Goal: Transaction & Acquisition: Subscribe to service/newsletter

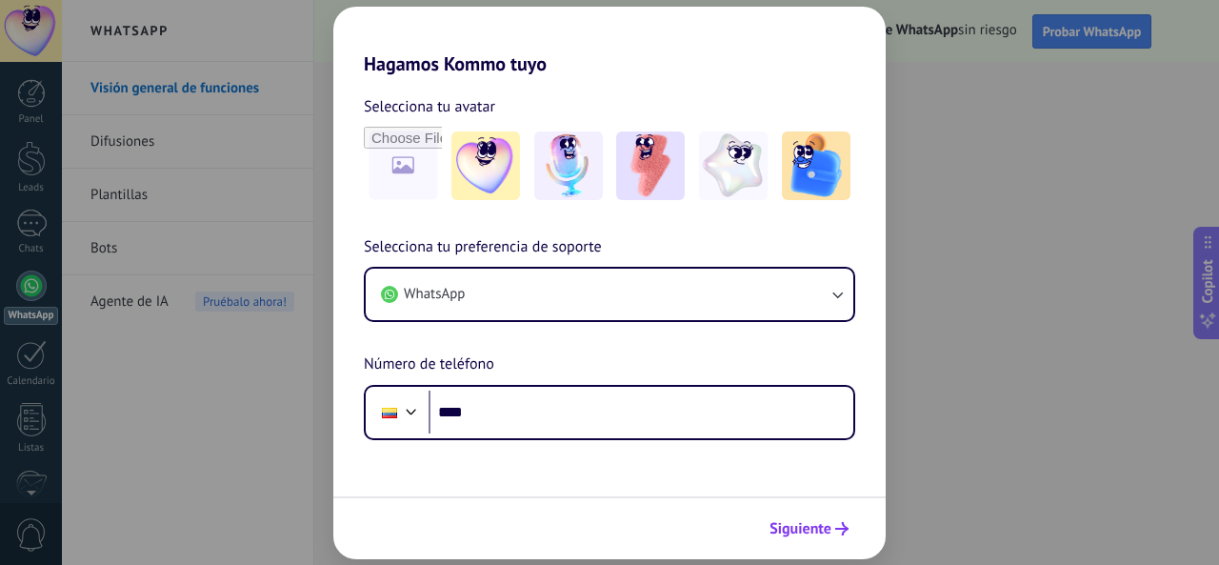
click at [823, 535] on span "Siguiente" at bounding box center [800, 528] width 62 height 13
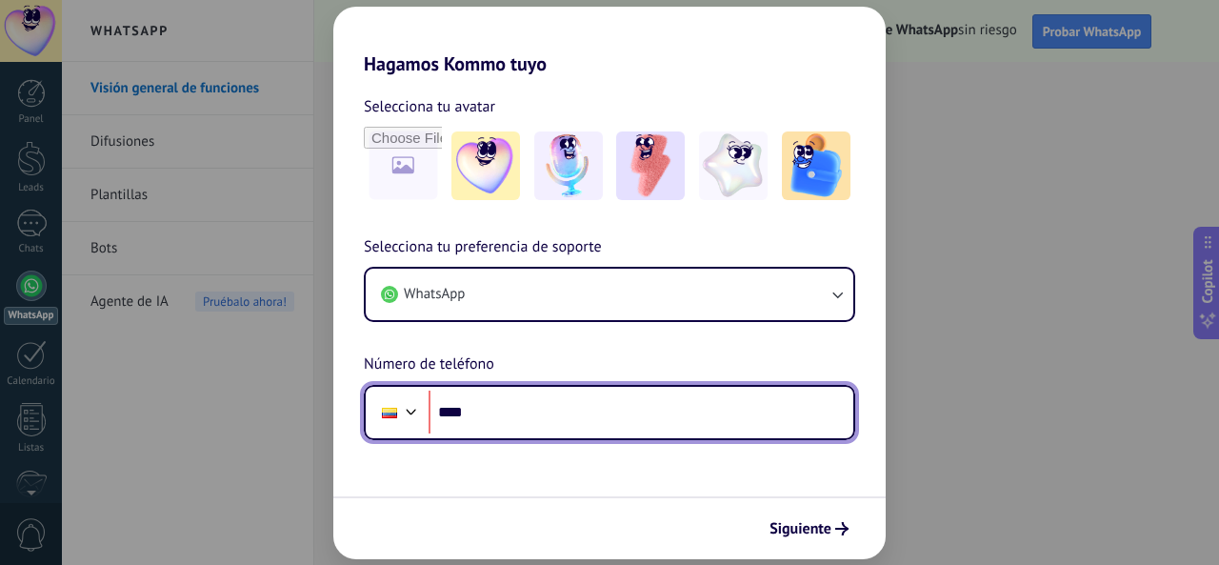
click at [577, 409] on input "****" at bounding box center [641, 412] width 425 height 44
type input "**********"
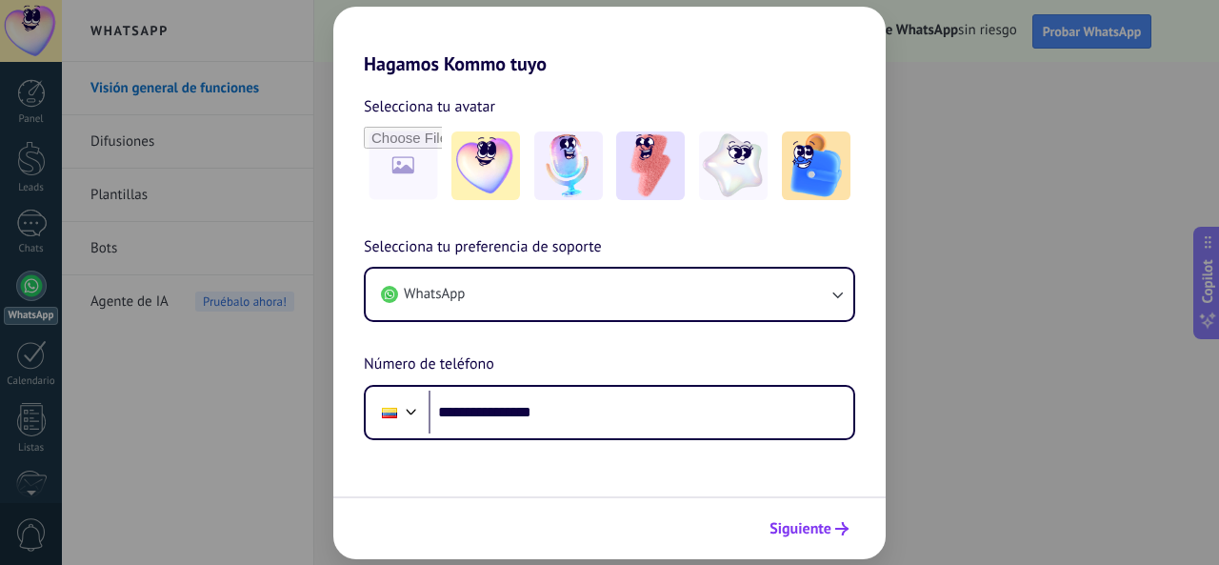
click at [789, 530] on span "Siguiente" at bounding box center [800, 528] width 62 height 13
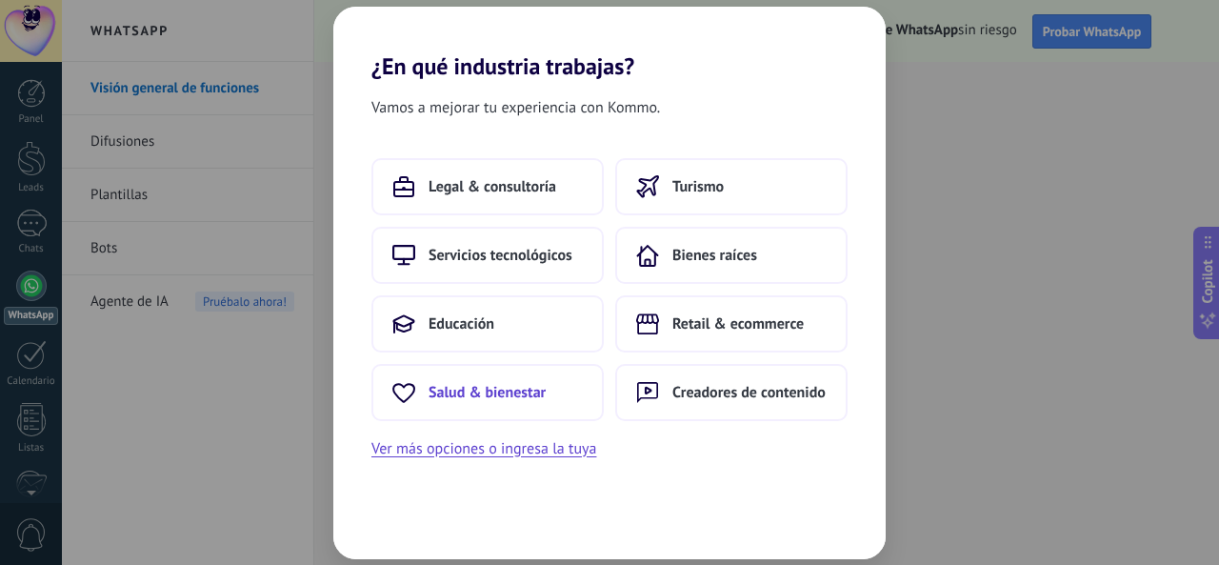
click at [465, 389] on span "Salud & bienestar" at bounding box center [487, 392] width 117 height 19
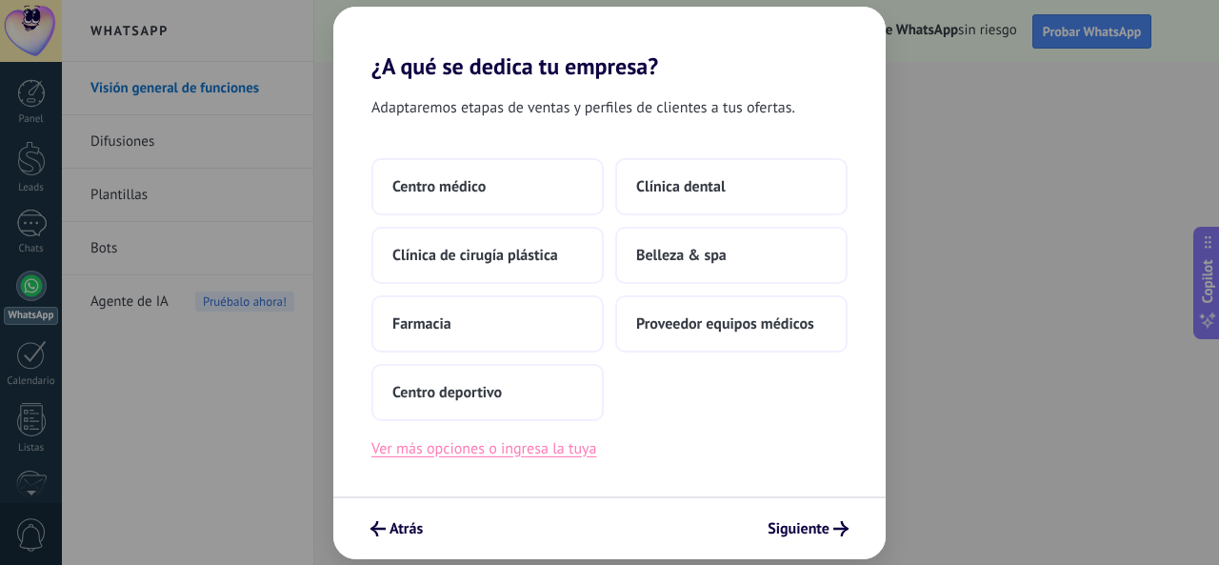
click at [535, 440] on button "Ver más opciones o ingresa la tuya" at bounding box center [483, 448] width 225 height 25
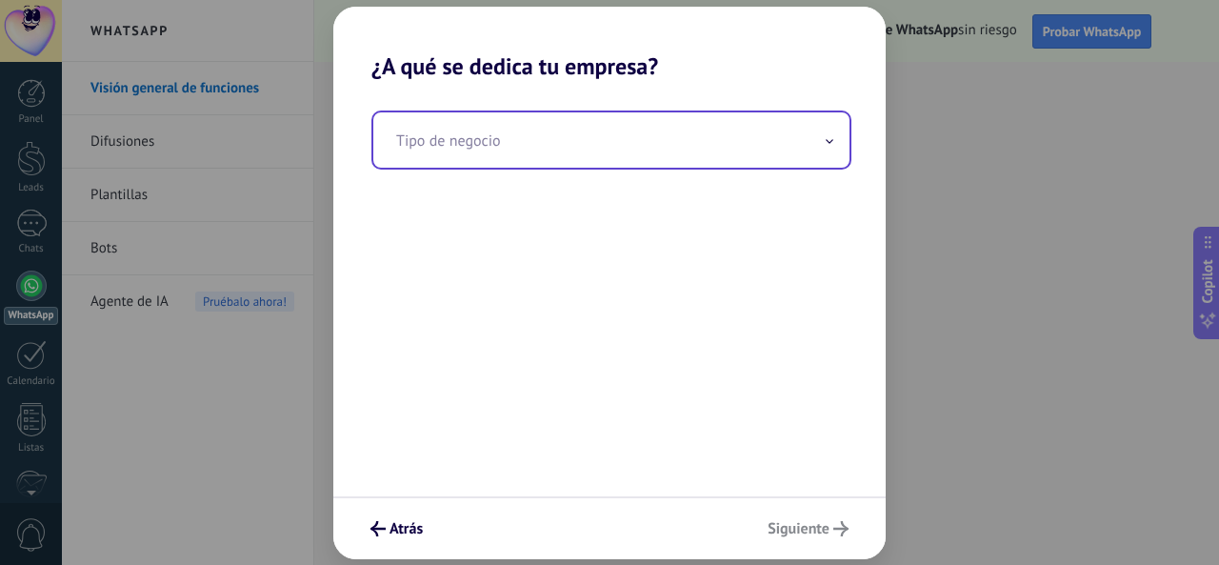
click at [571, 136] on input "text" at bounding box center [611, 139] width 476 height 55
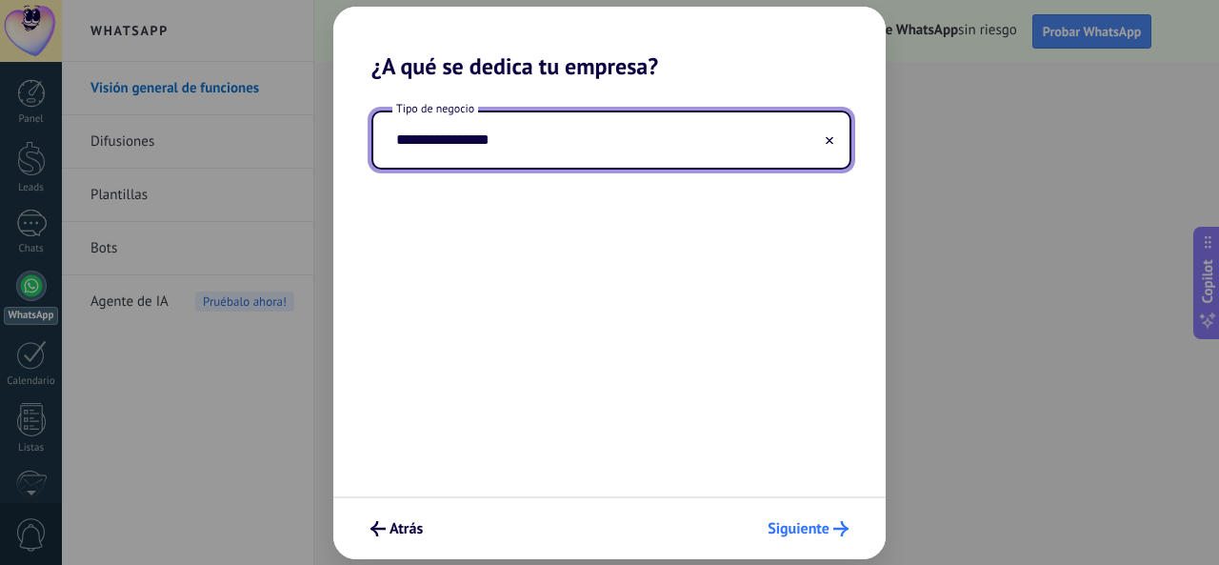
type input "**********"
click at [809, 535] on span "Siguiente" at bounding box center [799, 528] width 62 height 13
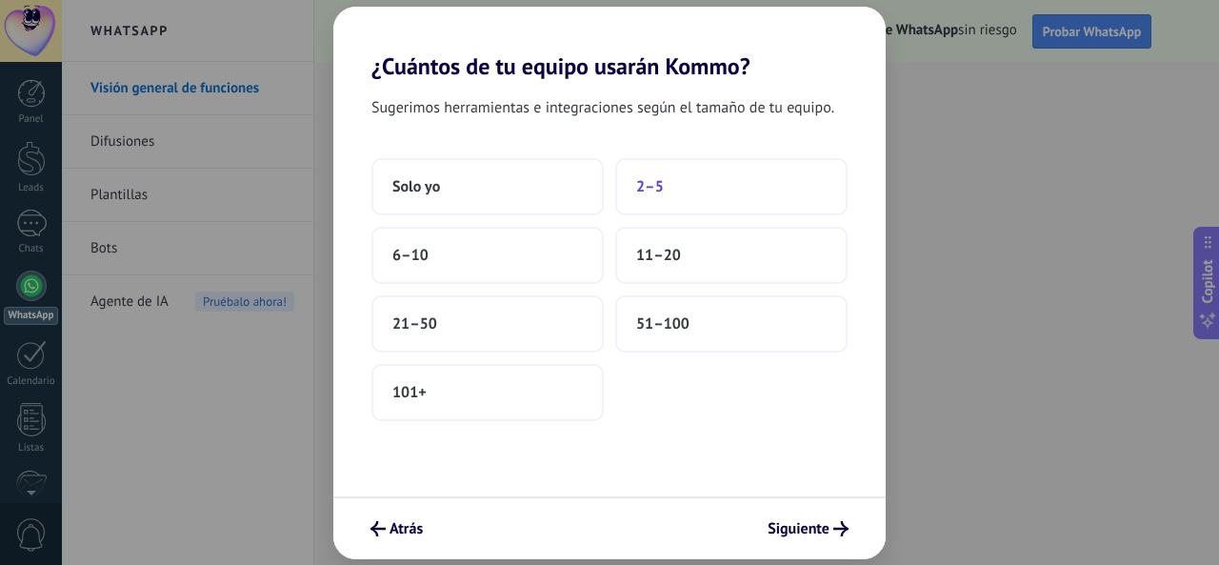
click at [651, 190] on span "2–5" at bounding box center [650, 186] width 28 height 19
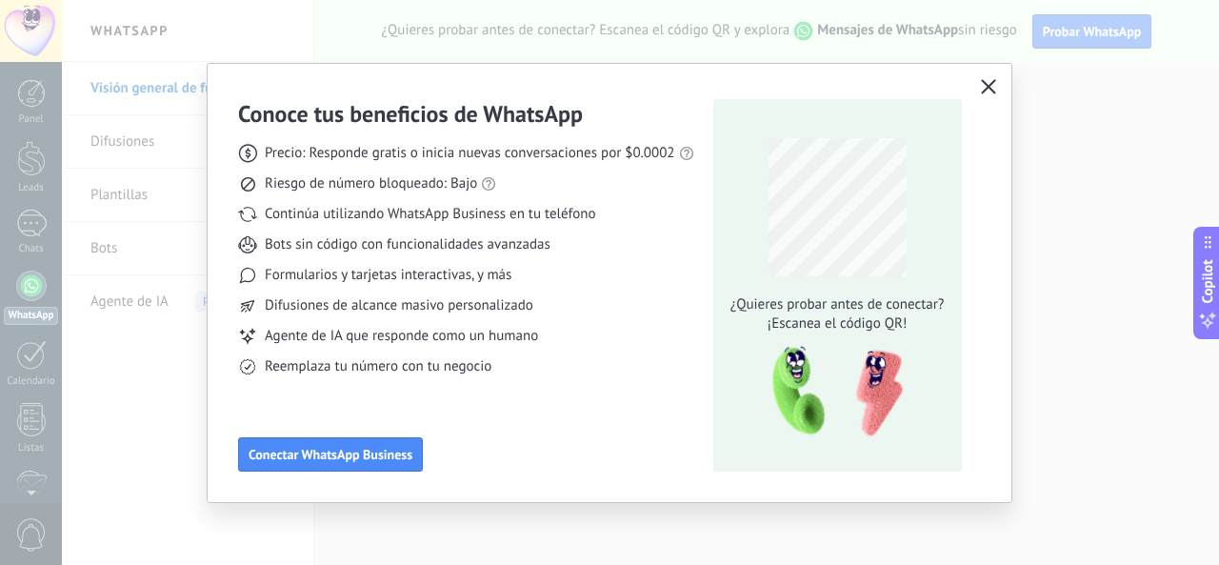
click at [985, 85] on icon "button" at bounding box center [988, 86] width 15 height 15
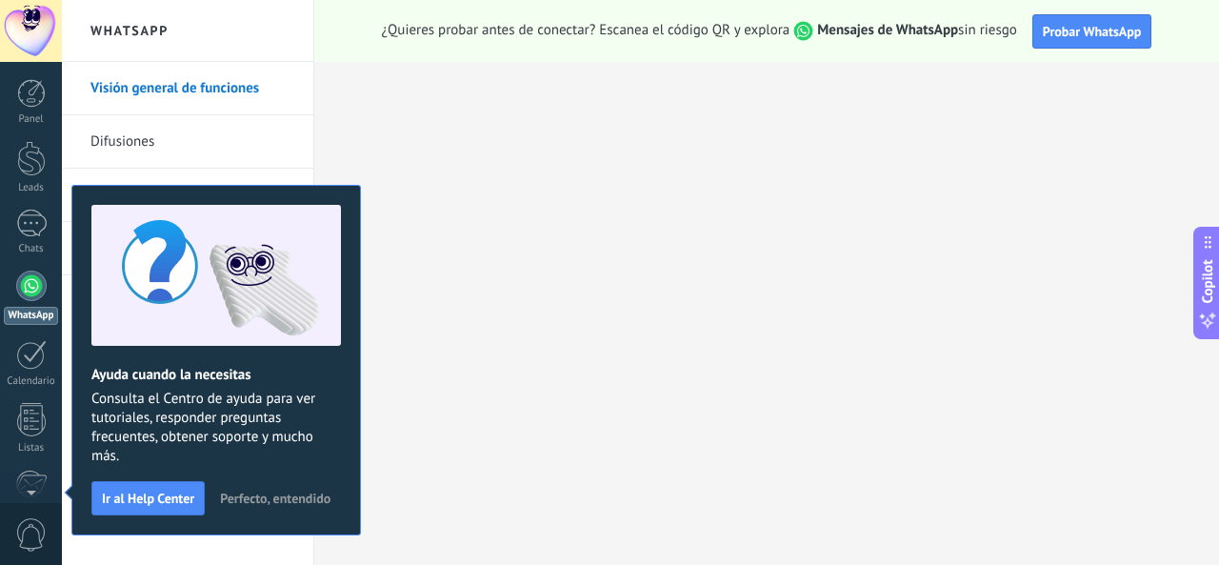
click at [277, 495] on span "Perfecto, entendido" at bounding box center [275, 497] width 110 height 13
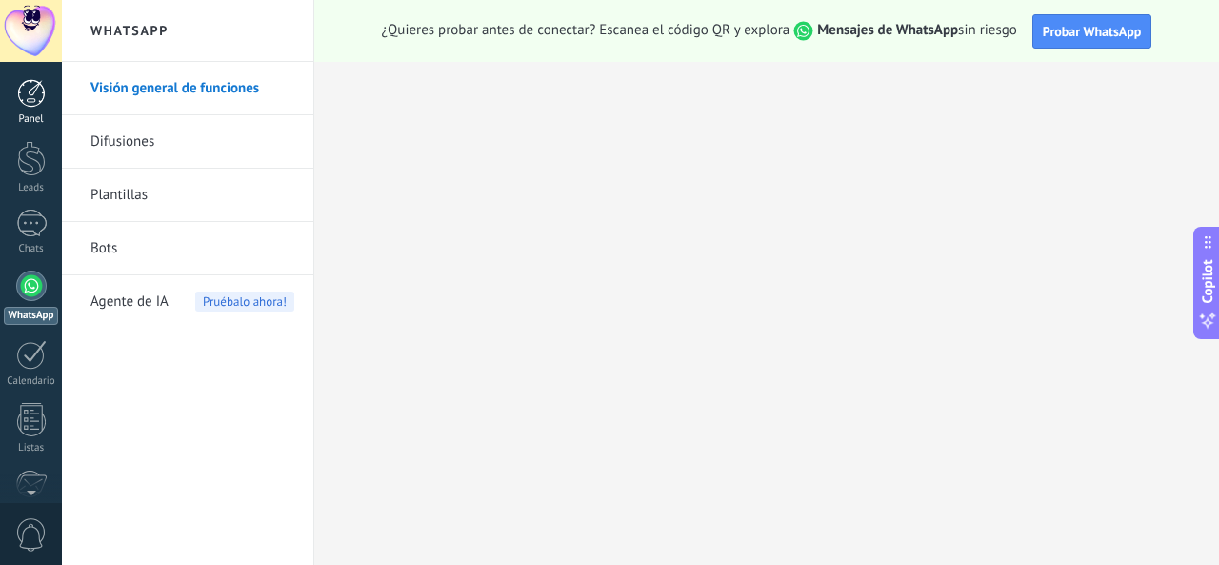
click at [31, 111] on link "Panel" at bounding box center [31, 102] width 62 height 47
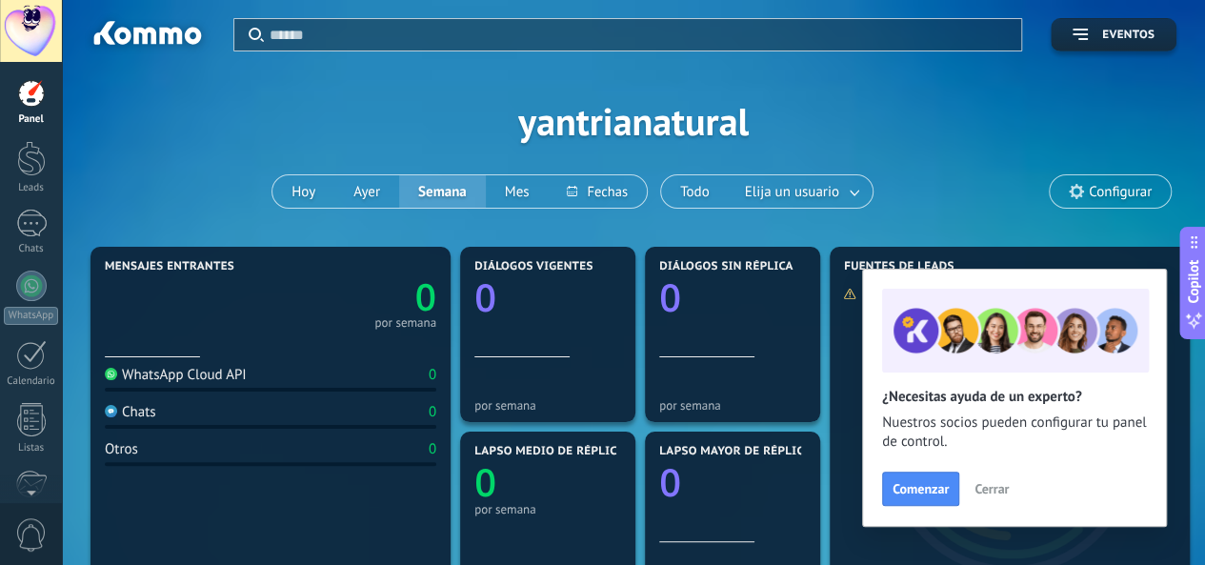
click at [985, 487] on span "Cerrar" at bounding box center [991, 488] width 34 height 13
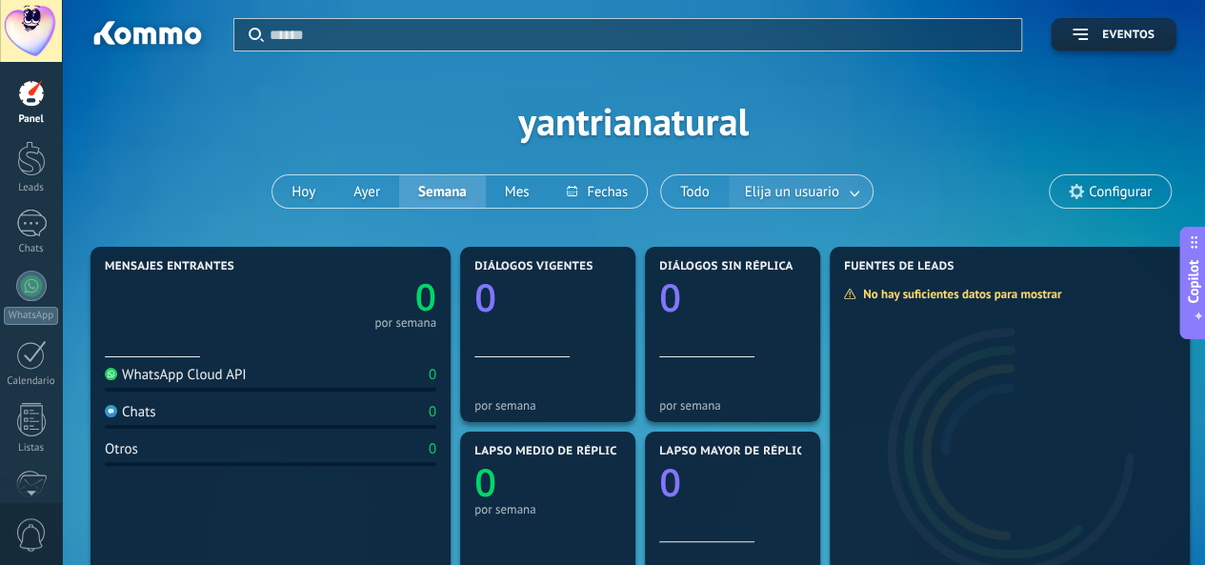
click at [856, 193] on link at bounding box center [855, 191] width 34 height 31
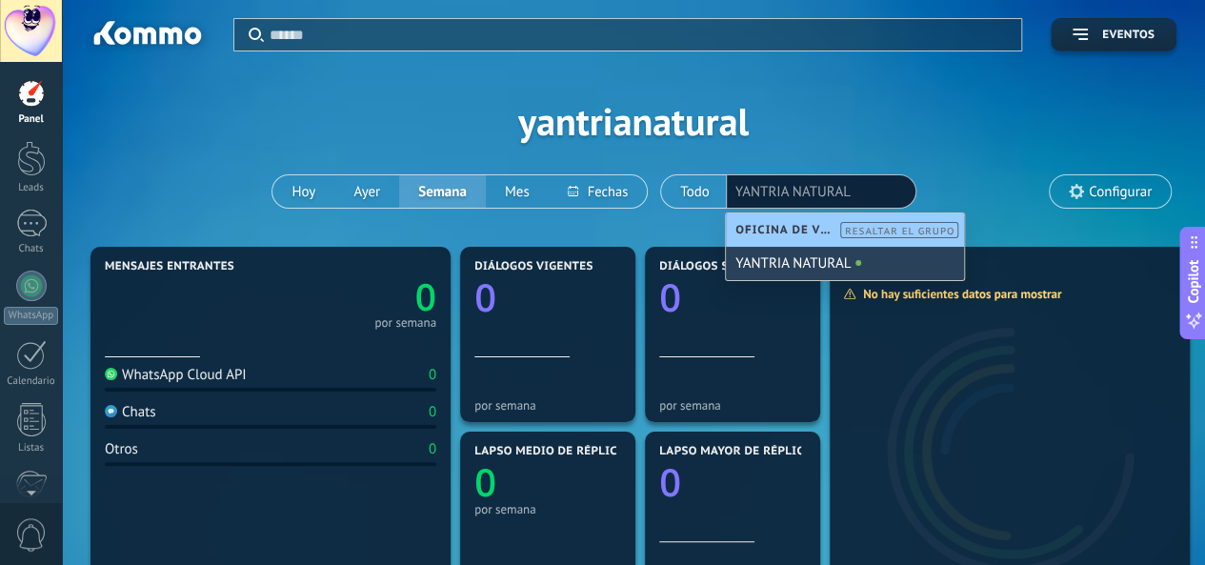
click at [805, 260] on div "YANTRIA NATURAL" at bounding box center [845, 263] width 238 height 33
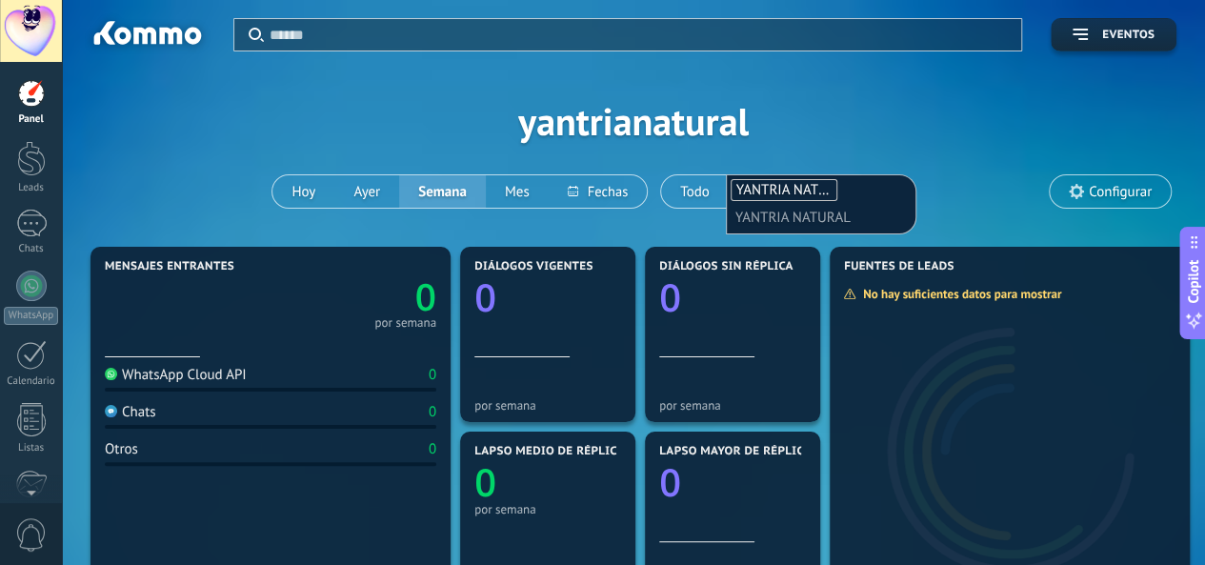
click at [948, 138] on div "Aplicar Eventos yantrianatural [DATE] [DATE] Semana Mes Todo Elija un usuario Y…" at bounding box center [633, 121] width 1086 height 242
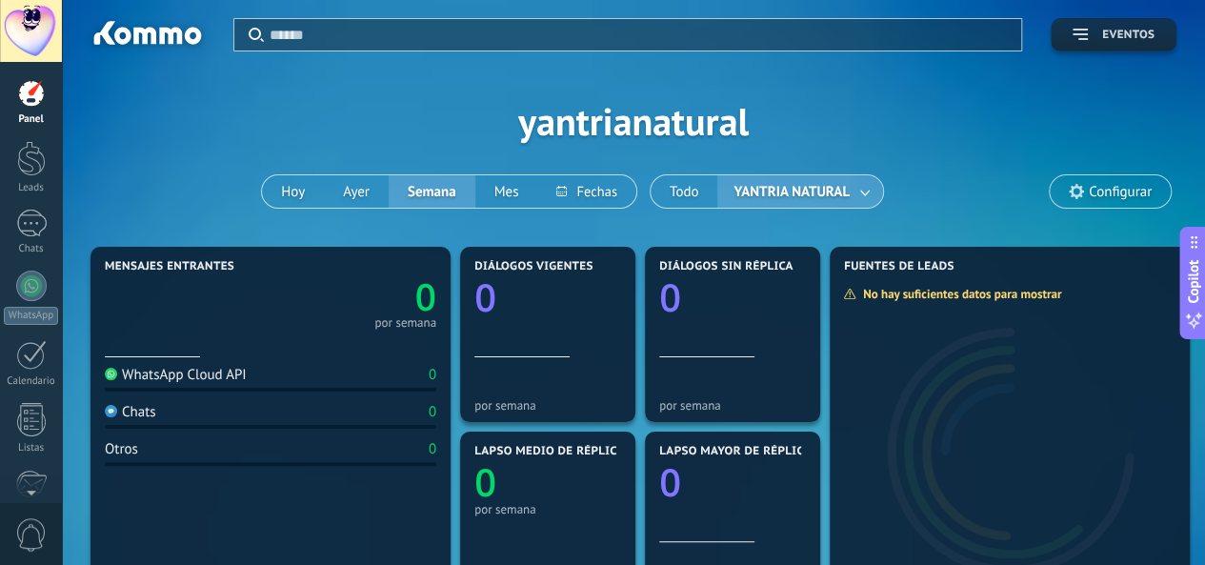
click at [1068, 34] on button "Eventos" at bounding box center [1113, 34] width 126 height 33
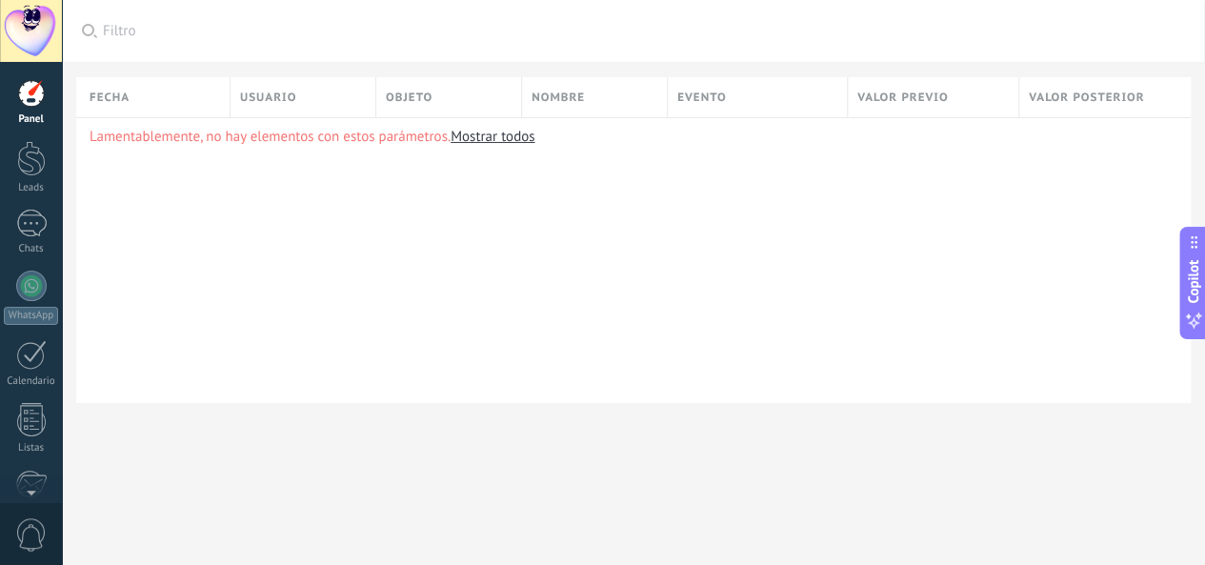
click at [27, 98] on div at bounding box center [31, 93] width 29 height 29
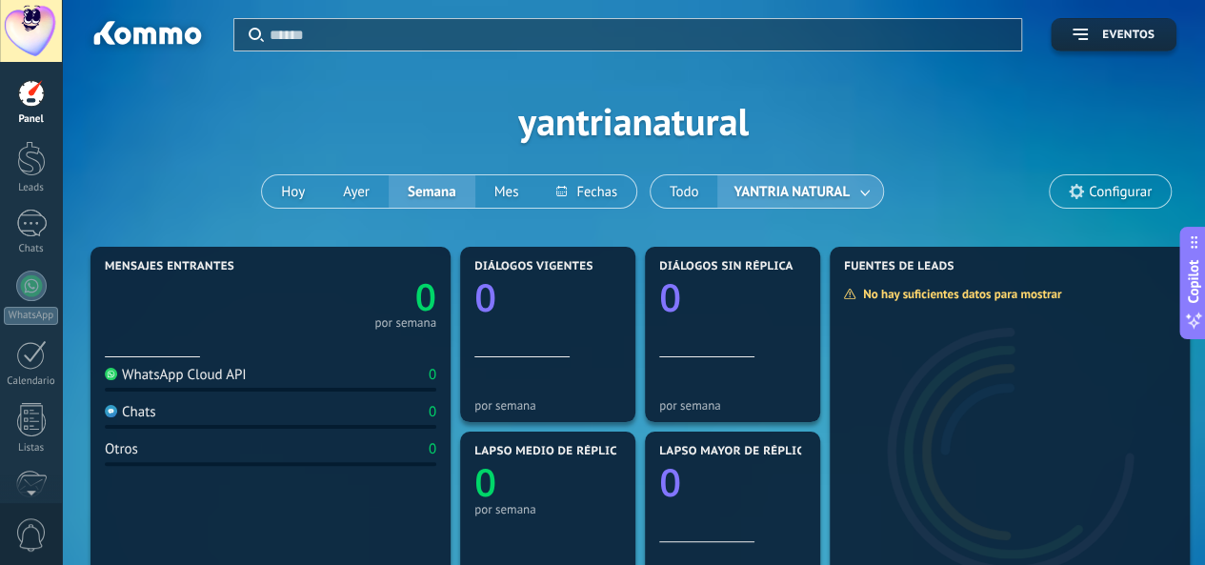
click at [1083, 190] on use at bounding box center [1075, 191] width 15 height 15
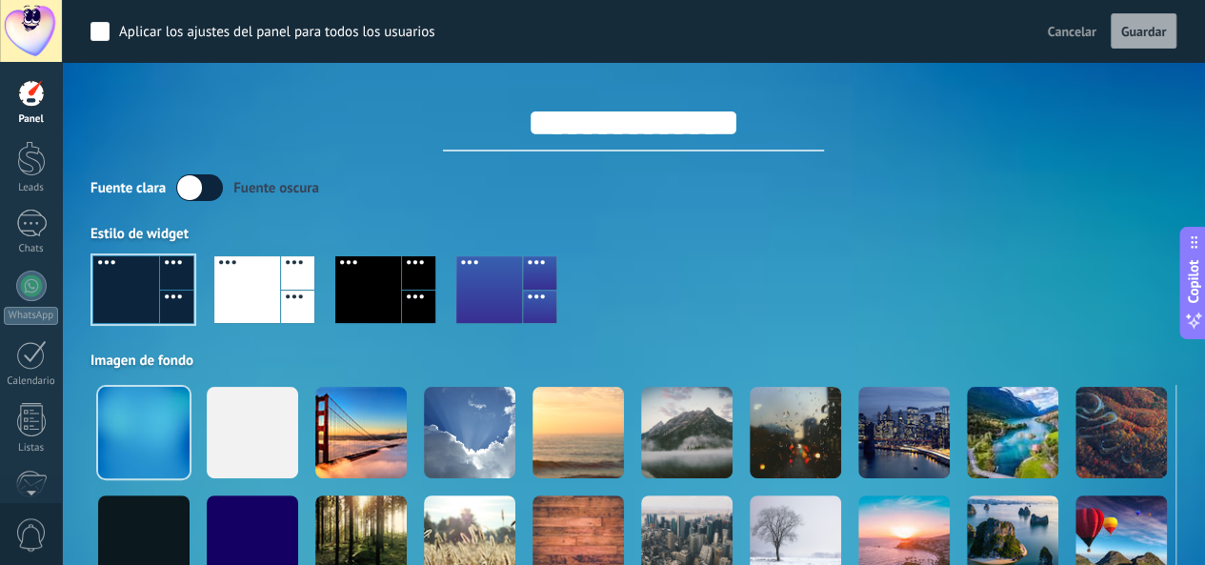
click at [1070, 30] on span "Cancelar" at bounding box center [1072, 31] width 49 height 17
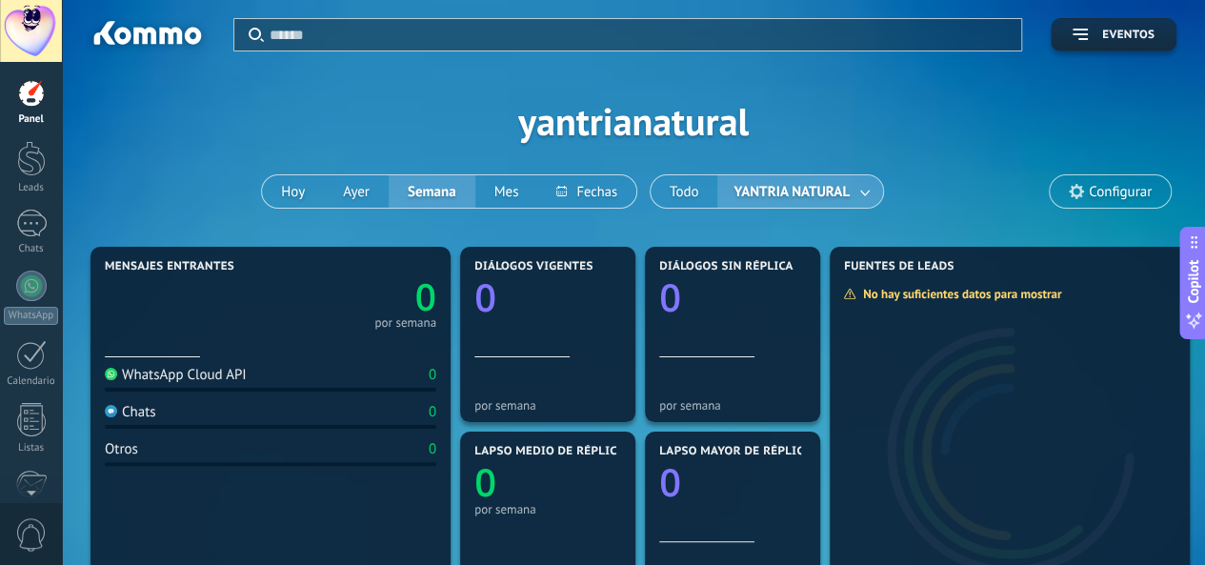
click at [1117, 184] on span "Configurar" at bounding box center [1119, 192] width 63 height 16
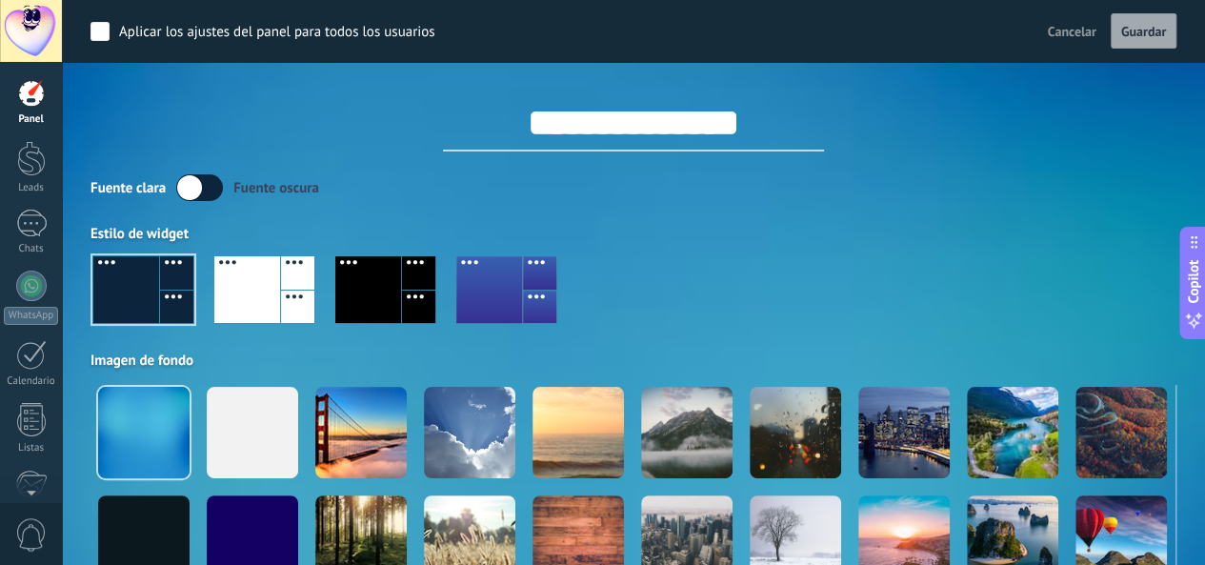
click at [1067, 28] on span "Cancelar" at bounding box center [1072, 31] width 49 height 17
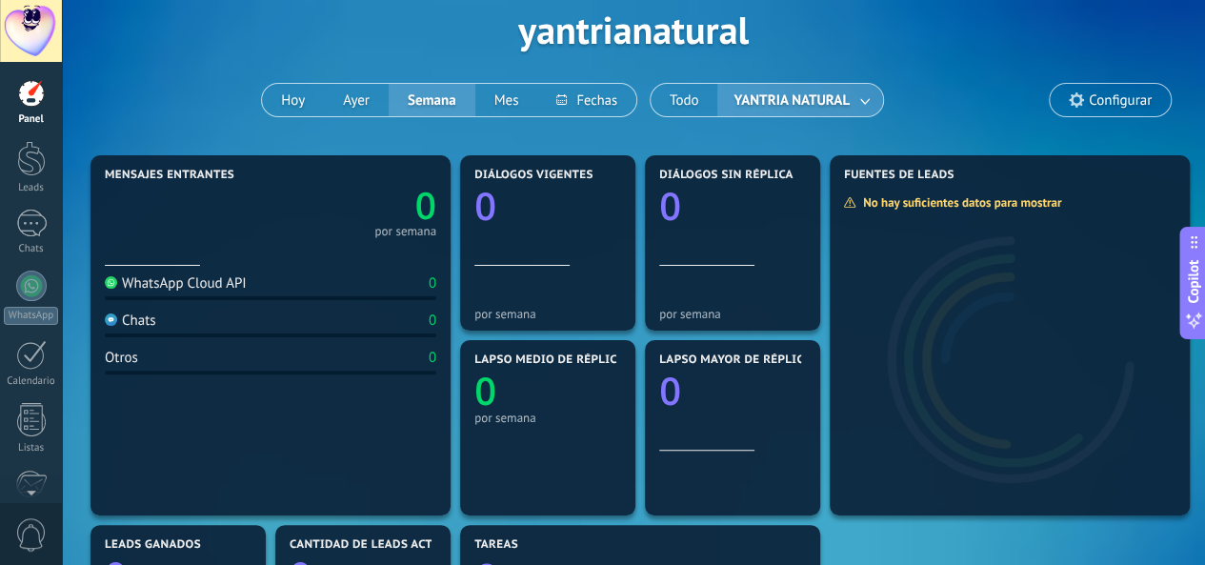
scroll to position [36, 0]
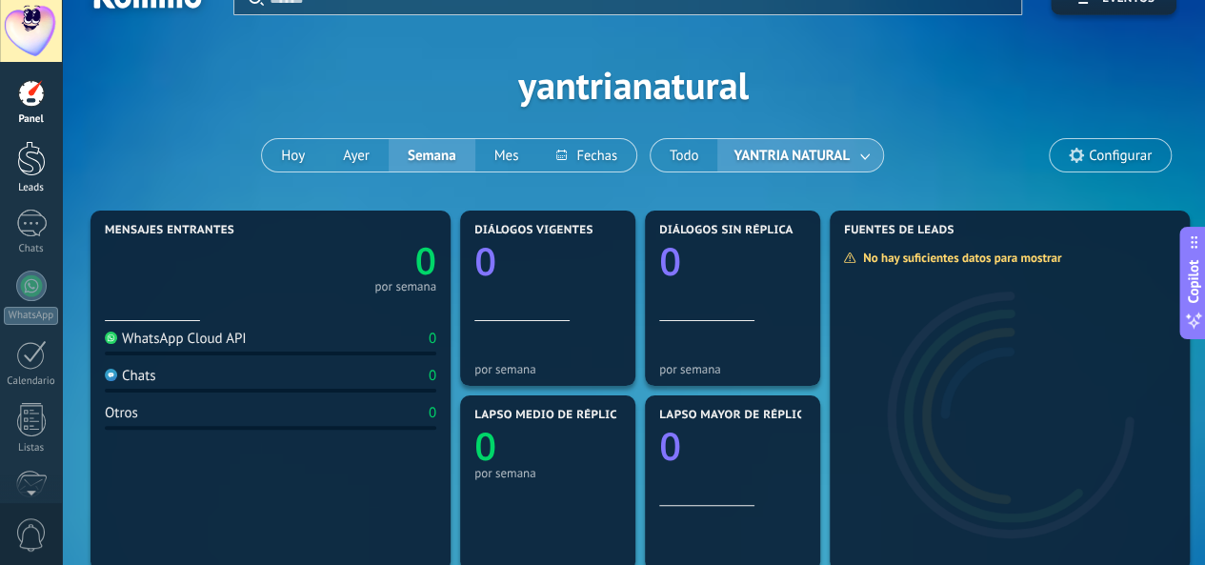
click at [30, 167] on div at bounding box center [31, 158] width 29 height 35
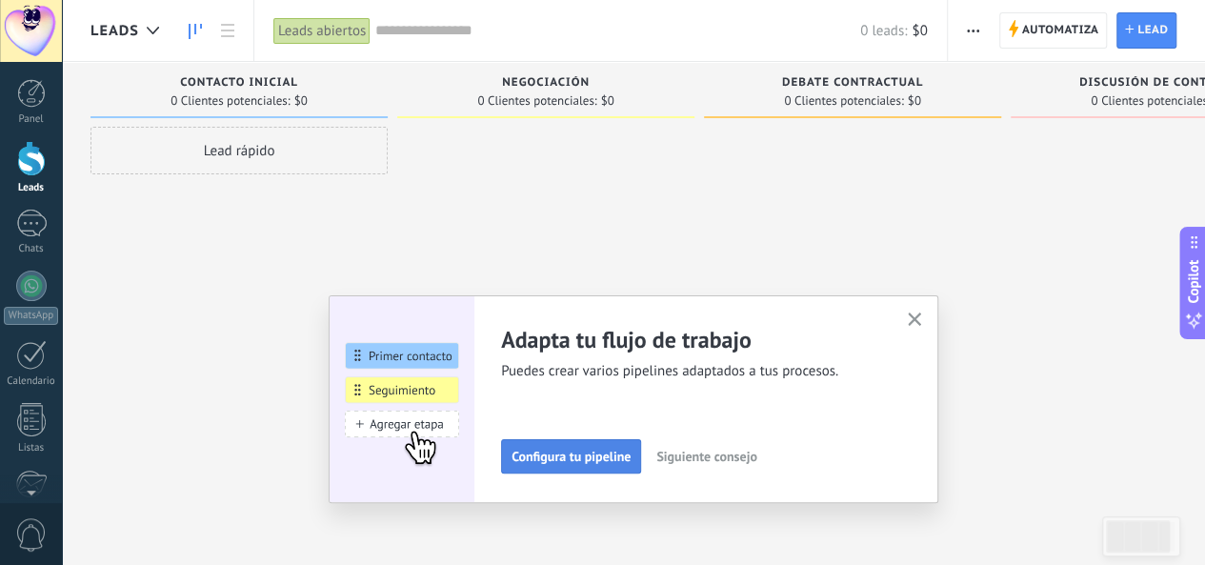
click at [546, 466] on button "Configura tu pipeline" at bounding box center [571, 456] width 140 height 34
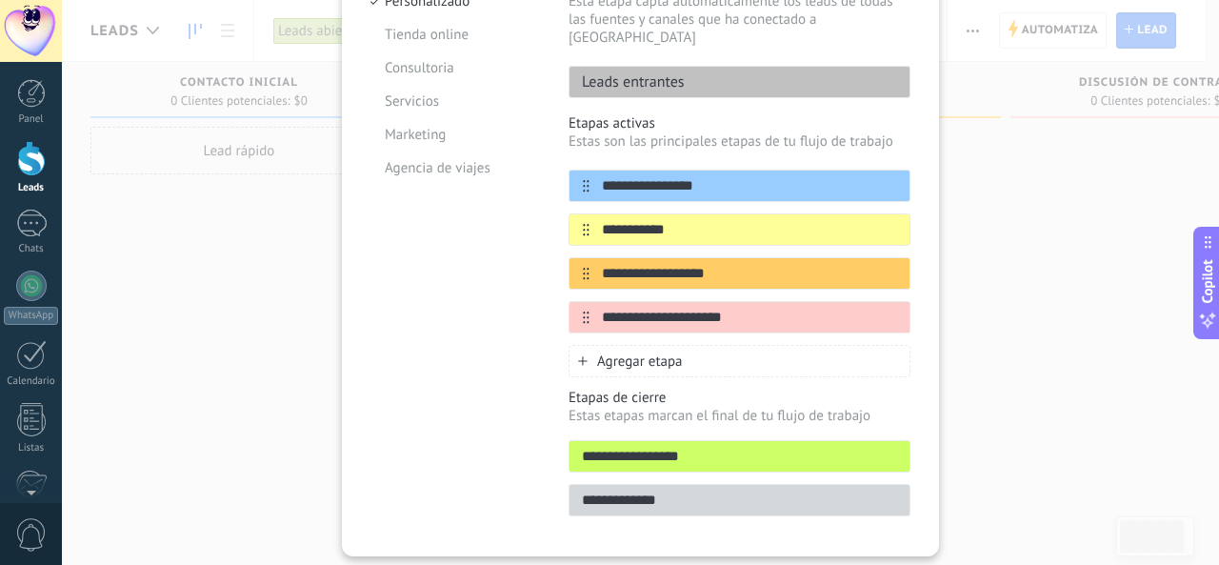
scroll to position [273, 0]
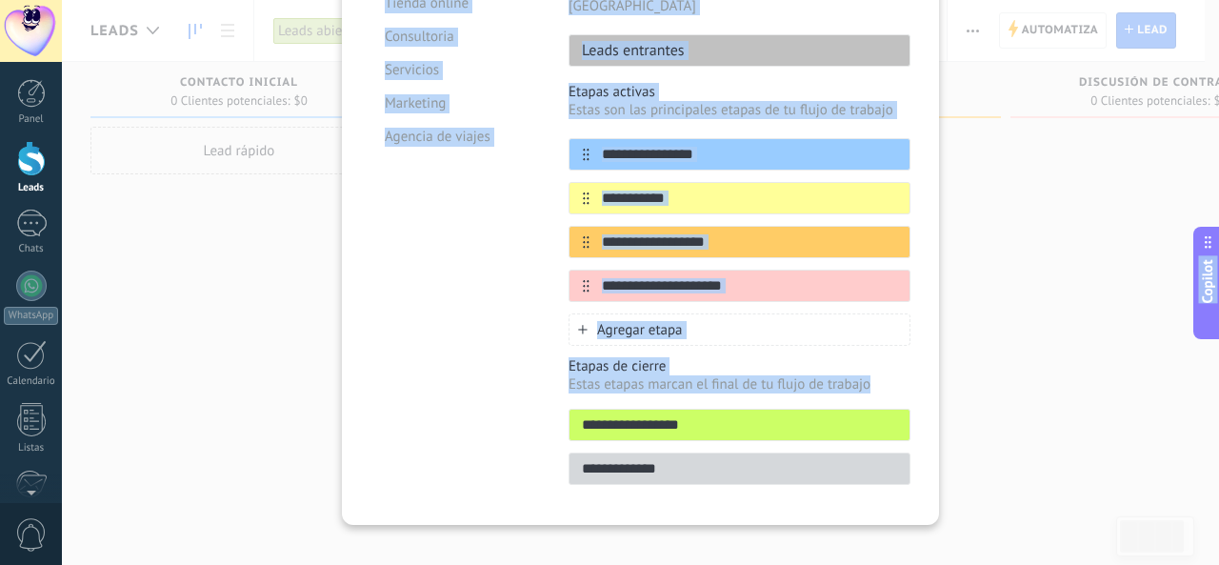
drag, startPoint x: 1218, startPoint y: 376, endPoint x: 1218, endPoint y: 279, distance: 97.1
click at [1218, 279] on body ".abecls-1,.abecls-2{fill-rule:evenodd}.abecls-2{fill:#fff} .abhcls-1{fill:none}…" at bounding box center [609, 282] width 1219 height 565
click at [914, 119] on div "**********" at bounding box center [640, 157] width 597 height 736
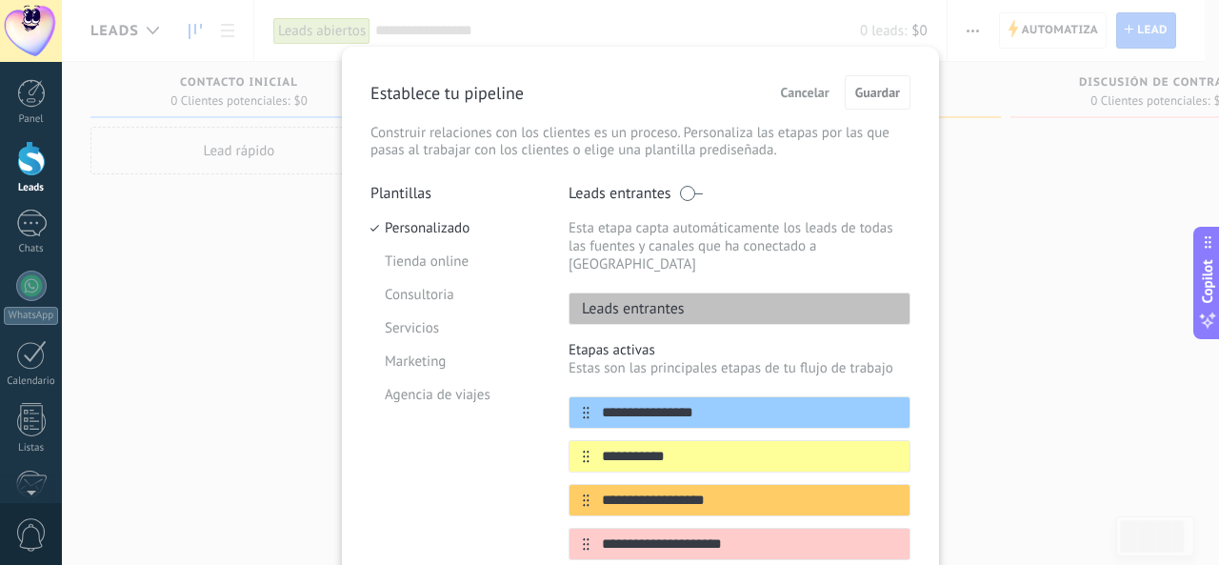
scroll to position [6, 0]
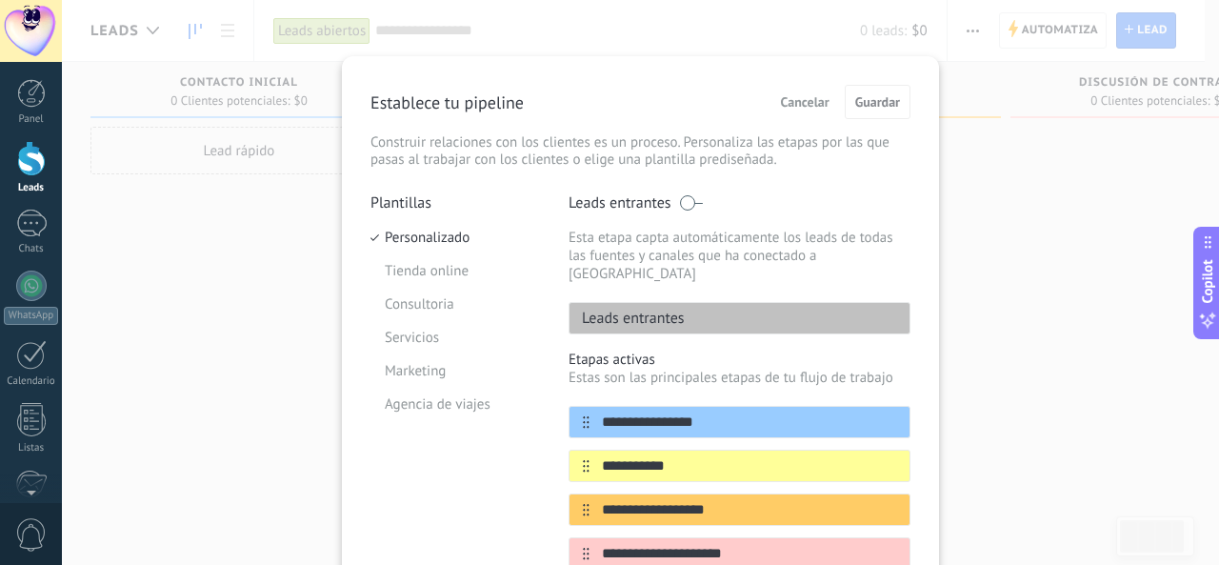
click at [694, 202] on span at bounding box center [691, 202] width 24 height 15
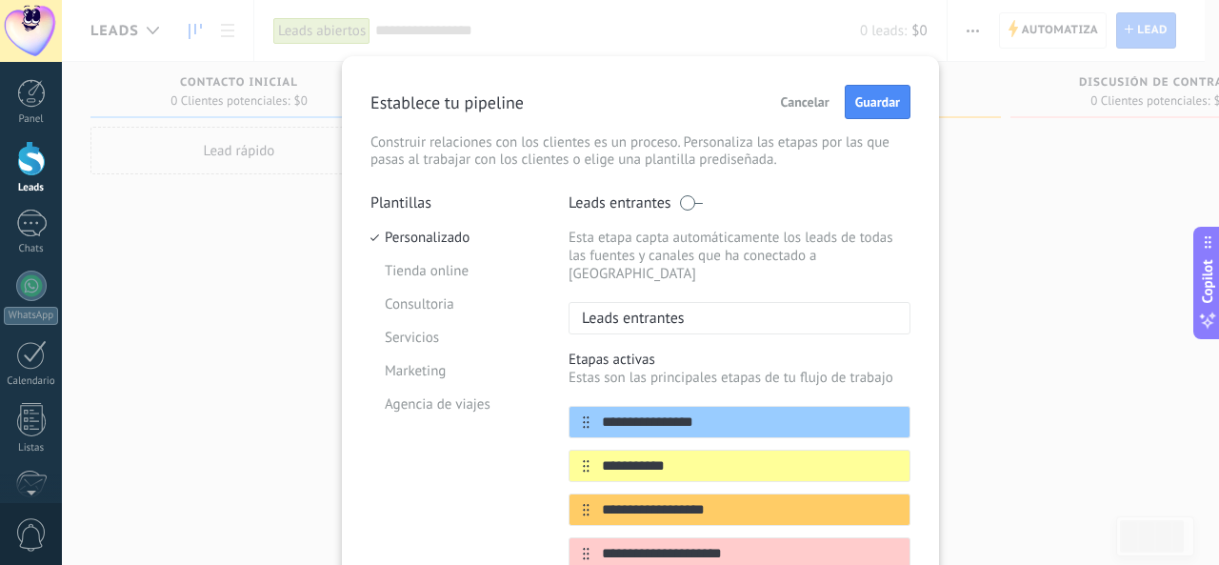
click at [680, 205] on span at bounding box center [691, 202] width 24 height 15
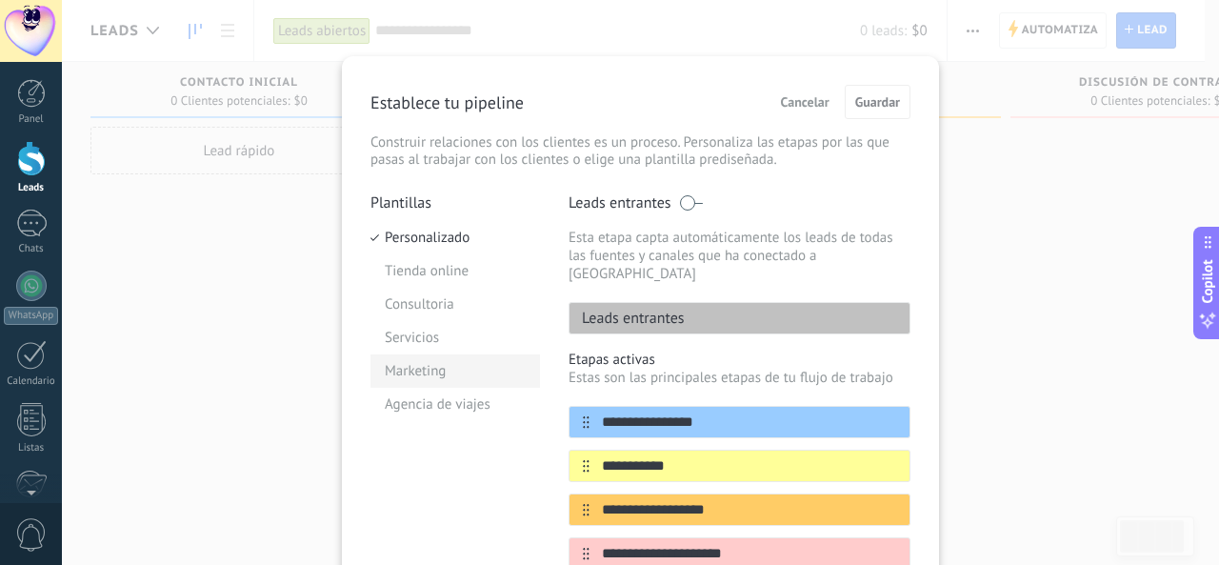
click at [422, 366] on li "Marketing" at bounding box center [455, 370] width 170 height 33
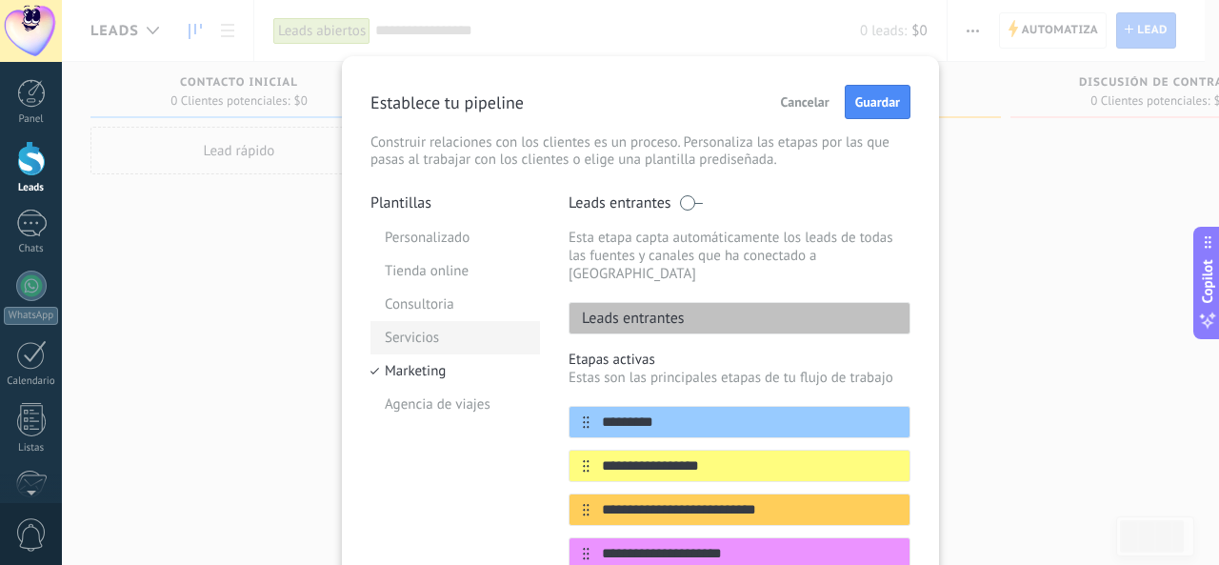
click at [422, 345] on li "Servicios" at bounding box center [455, 337] width 170 height 33
click at [421, 327] on li "Servicios" at bounding box center [455, 337] width 170 height 33
click at [414, 302] on li "Consultoria" at bounding box center [455, 304] width 170 height 33
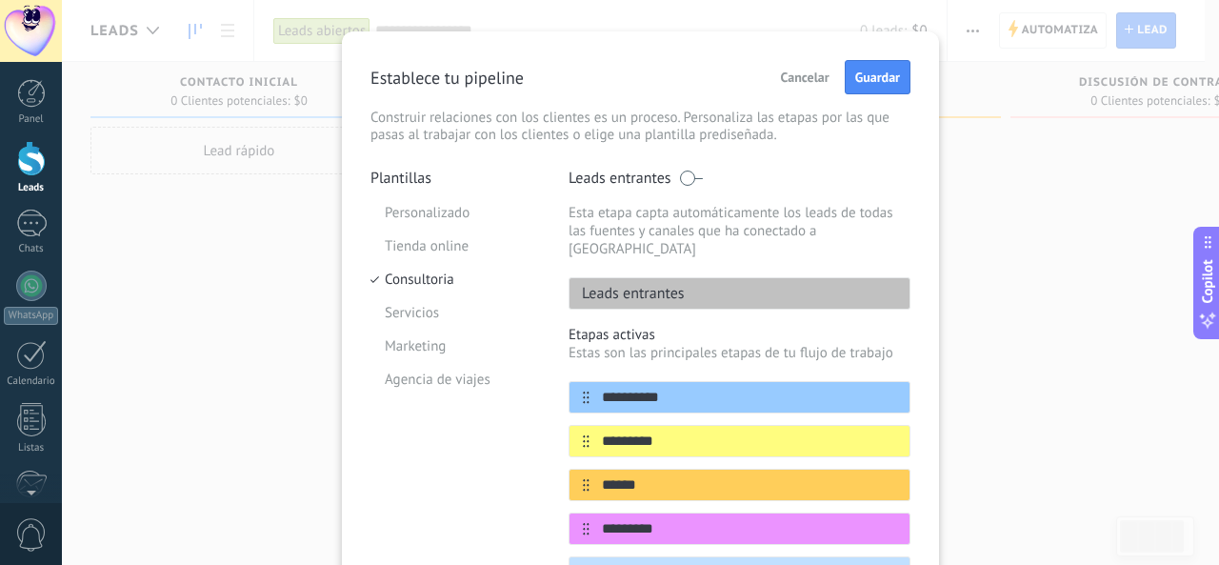
scroll to position [28, 0]
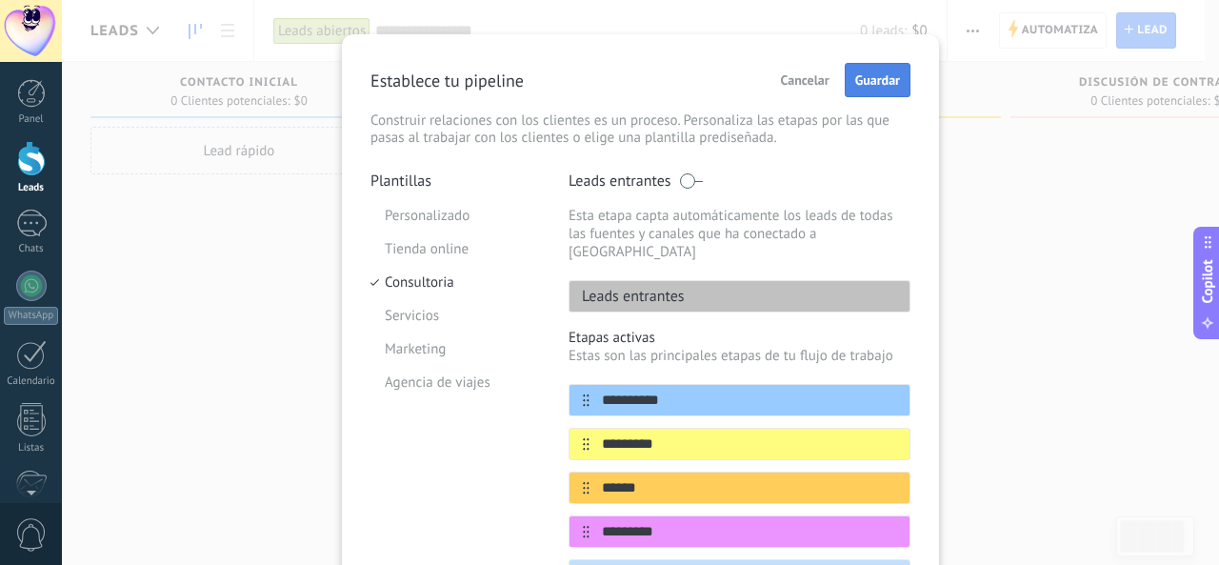
click at [868, 77] on span "Guardar" at bounding box center [877, 79] width 45 height 13
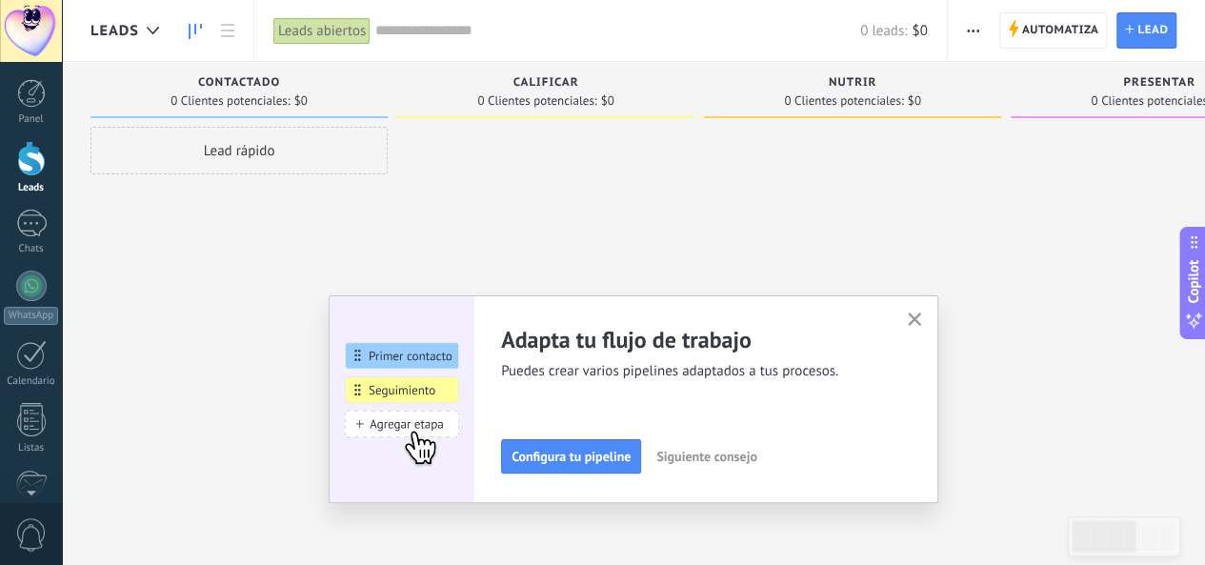
click at [927, 317] on button "button" at bounding box center [915, 321] width 24 height 26
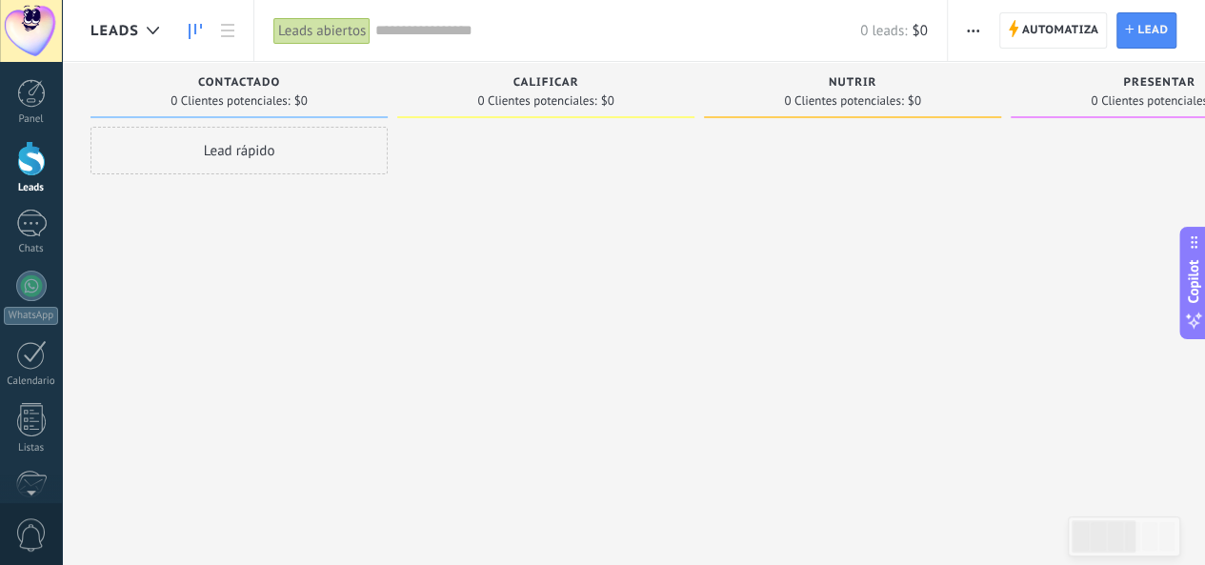
click at [26, 165] on div at bounding box center [31, 158] width 29 height 35
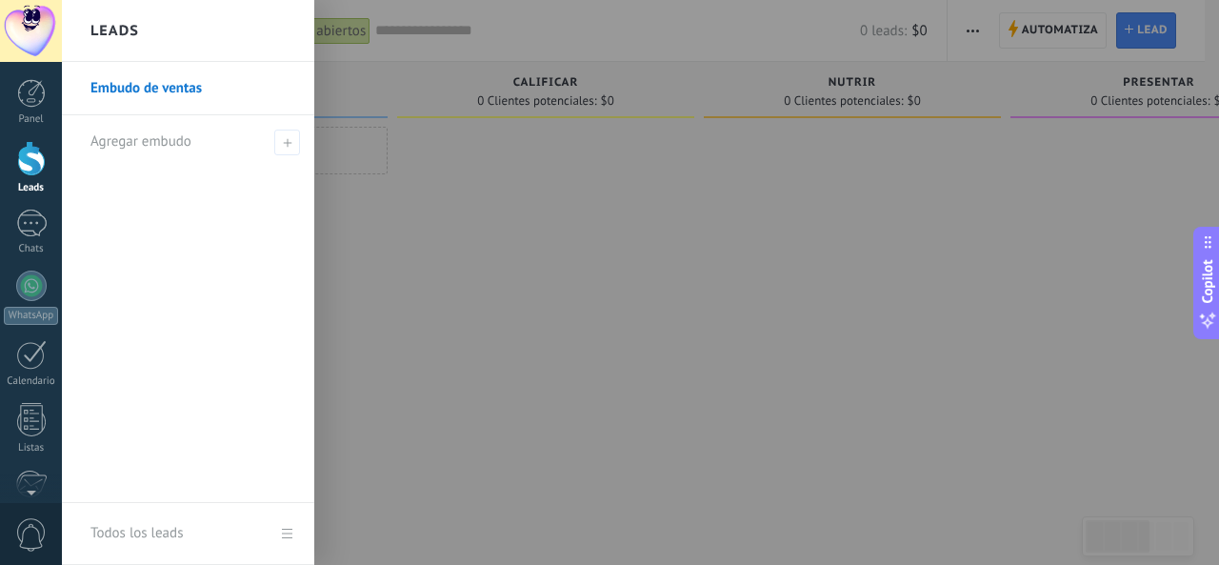
click at [182, 87] on link "Embudo de ventas" at bounding box center [192, 88] width 205 height 53
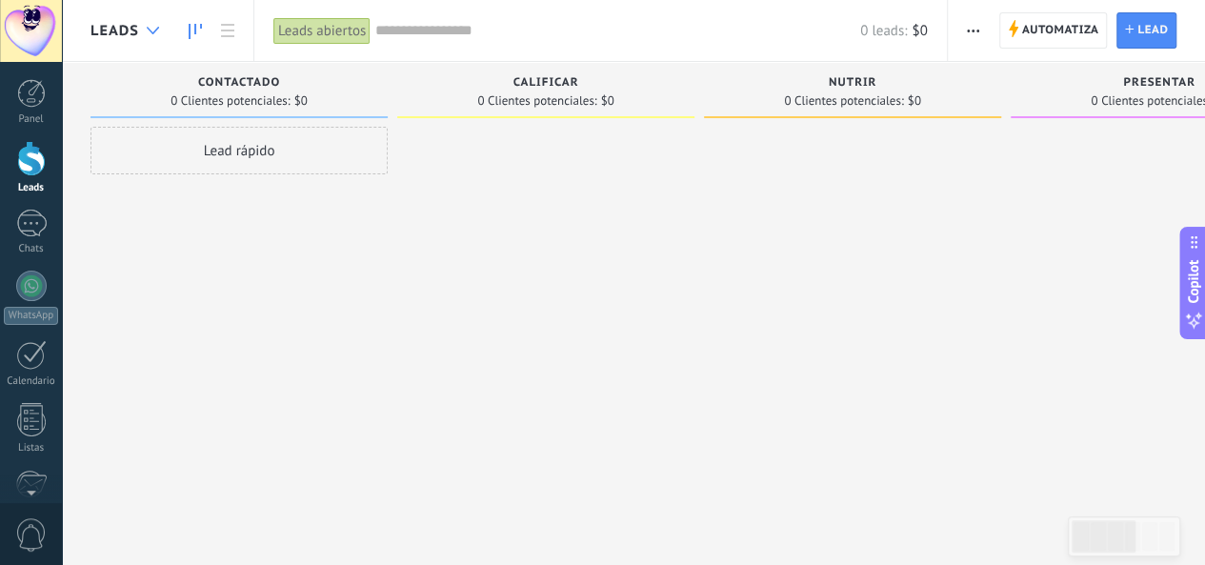
click at [154, 32] on icon at bounding box center [153, 31] width 12 height 8
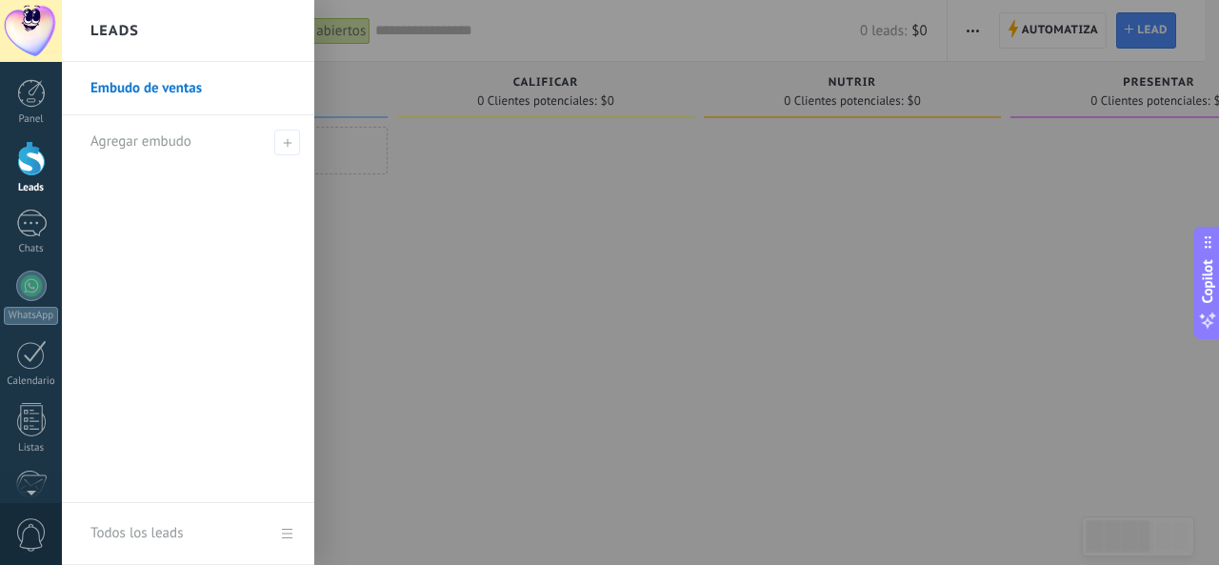
click at [294, 538] on link "Todos los leads" at bounding box center [188, 534] width 252 height 62
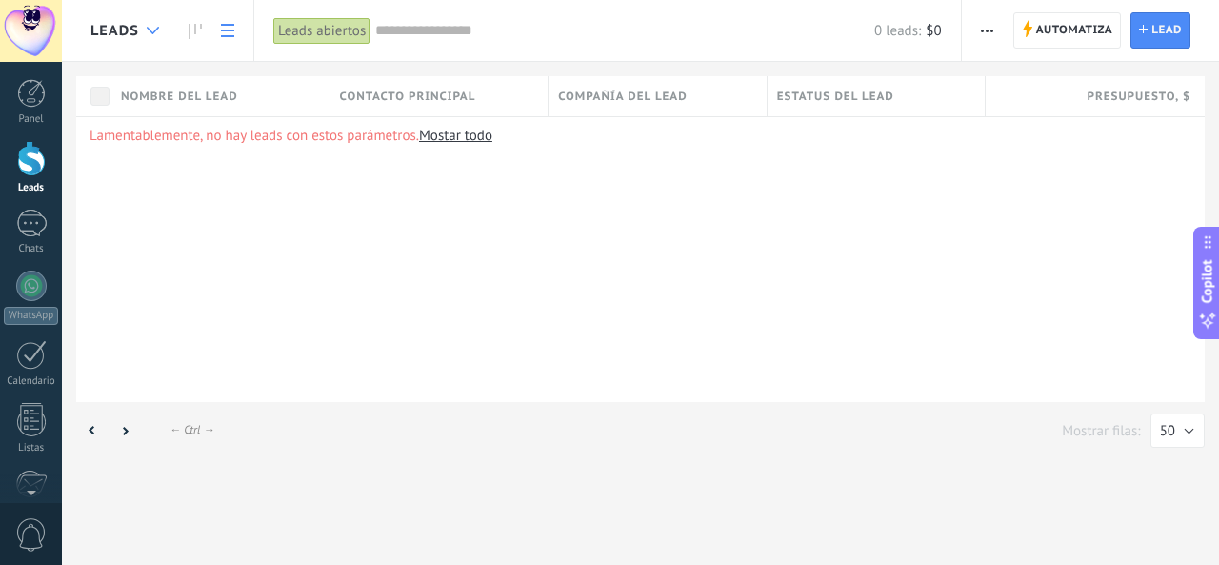
click at [156, 36] on div at bounding box center [152, 30] width 31 height 37
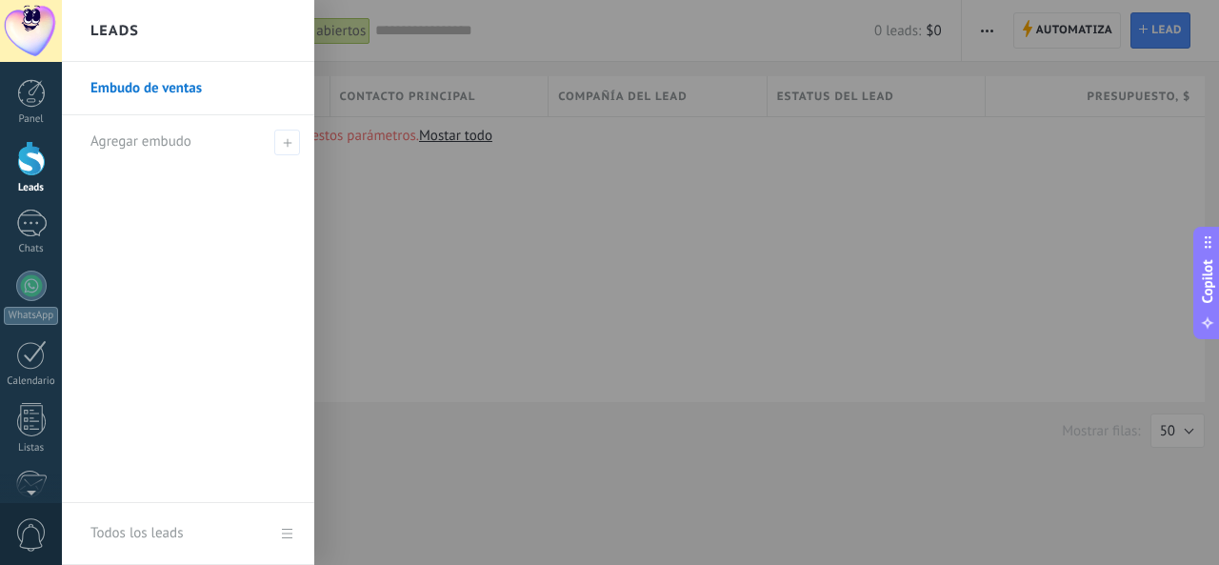
click at [152, 79] on link "Embudo de ventas" at bounding box center [192, 88] width 205 height 53
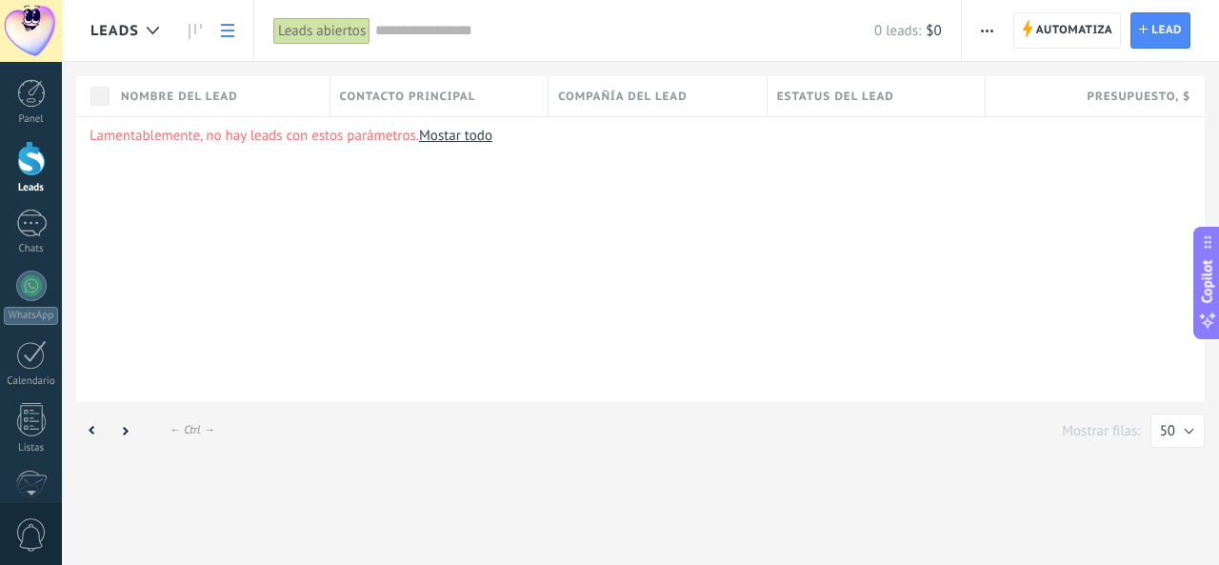
click at [224, 34] on icon at bounding box center [227, 30] width 13 height 13
click at [989, 28] on span "button" at bounding box center [987, 30] width 12 height 36
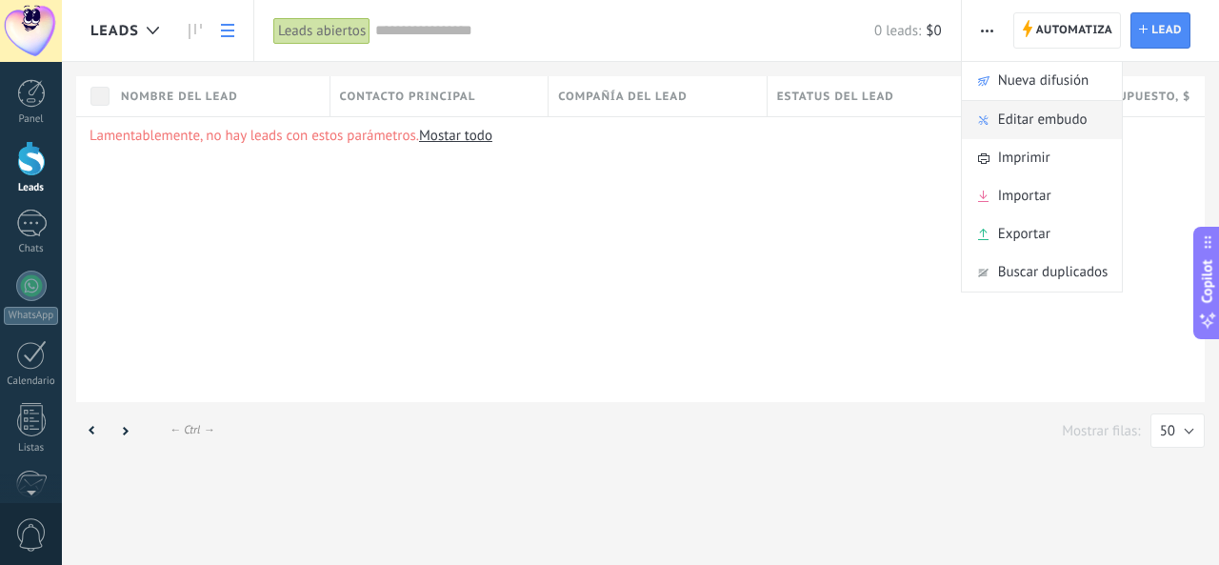
click at [1038, 124] on span "Editar embudo" at bounding box center [1043, 120] width 90 height 38
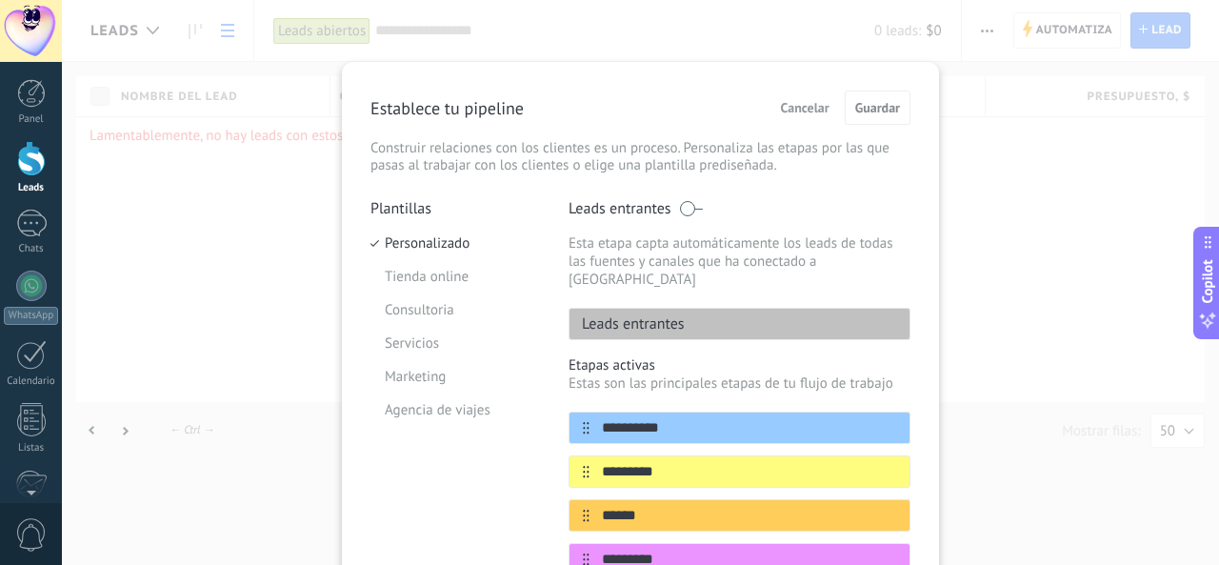
click at [819, 110] on span "Cancelar" at bounding box center [805, 107] width 49 height 13
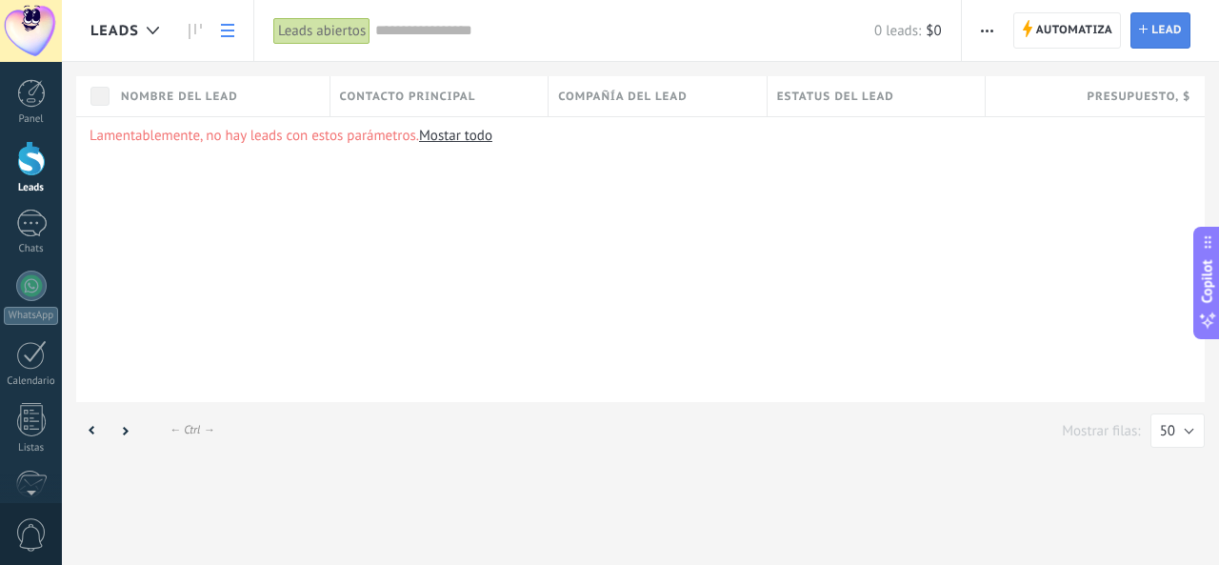
click at [1135, 31] on link "Lead Nuevo lead" at bounding box center [1160, 30] width 60 height 36
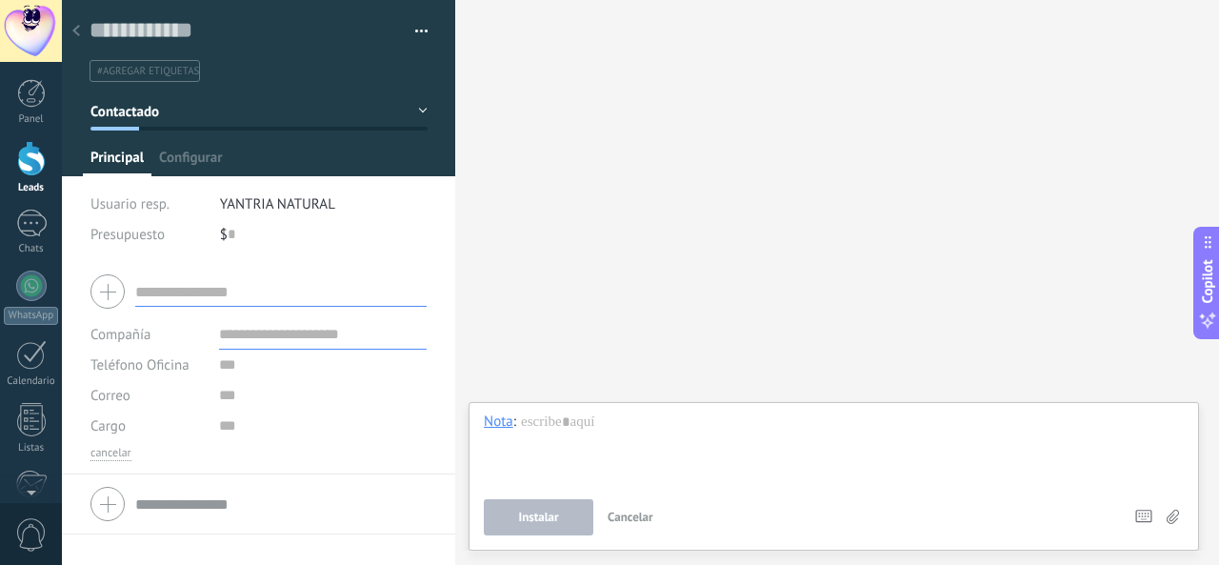
click at [78, 35] on use at bounding box center [76, 30] width 8 height 11
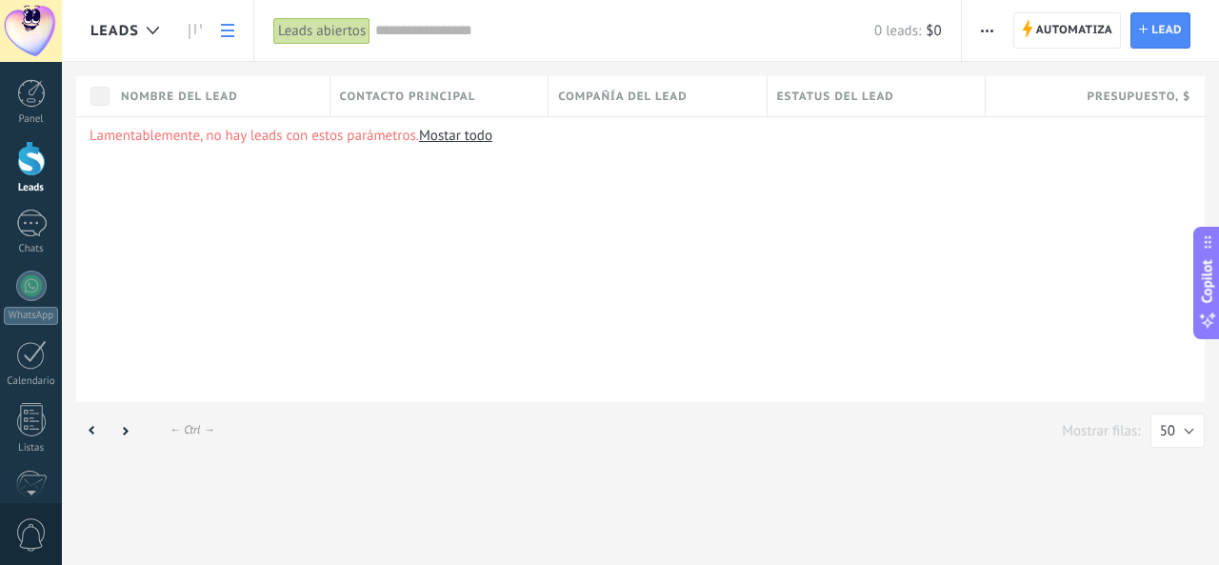
click at [309, 31] on div "Leads abiertos" at bounding box center [321, 31] width 97 height 28
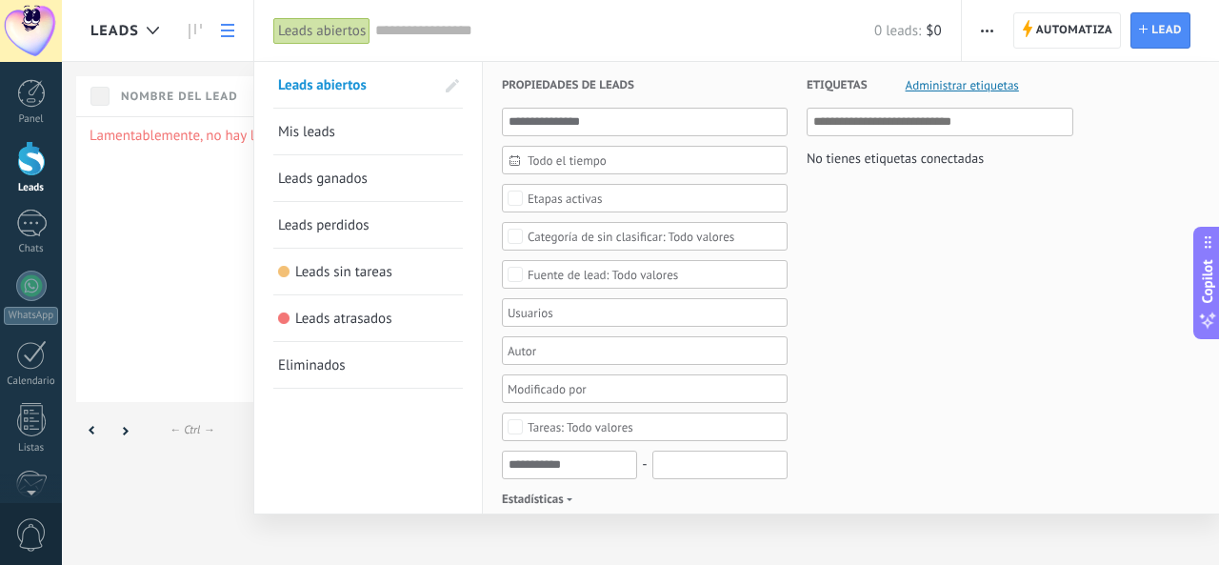
click at [337, 137] on link "Mis leads" at bounding box center [368, 132] width 180 height 46
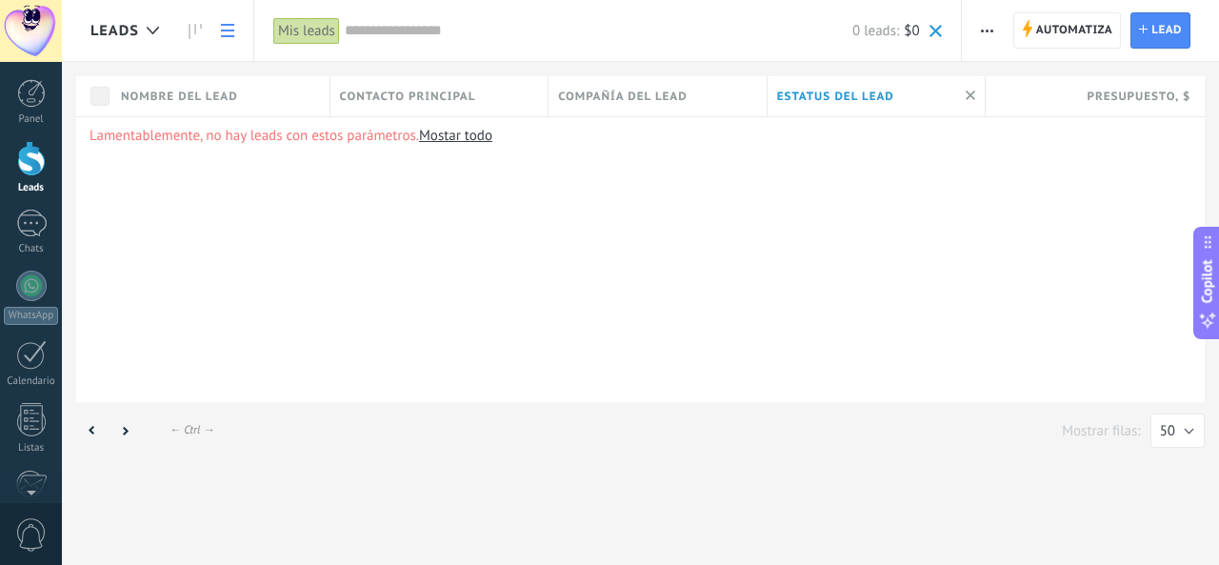
click at [230, 32] on icon at bounding box center [227, 30] width 13 height 13
click at [31, 234] on div at bounding box center [31, 224] width 30 height 28
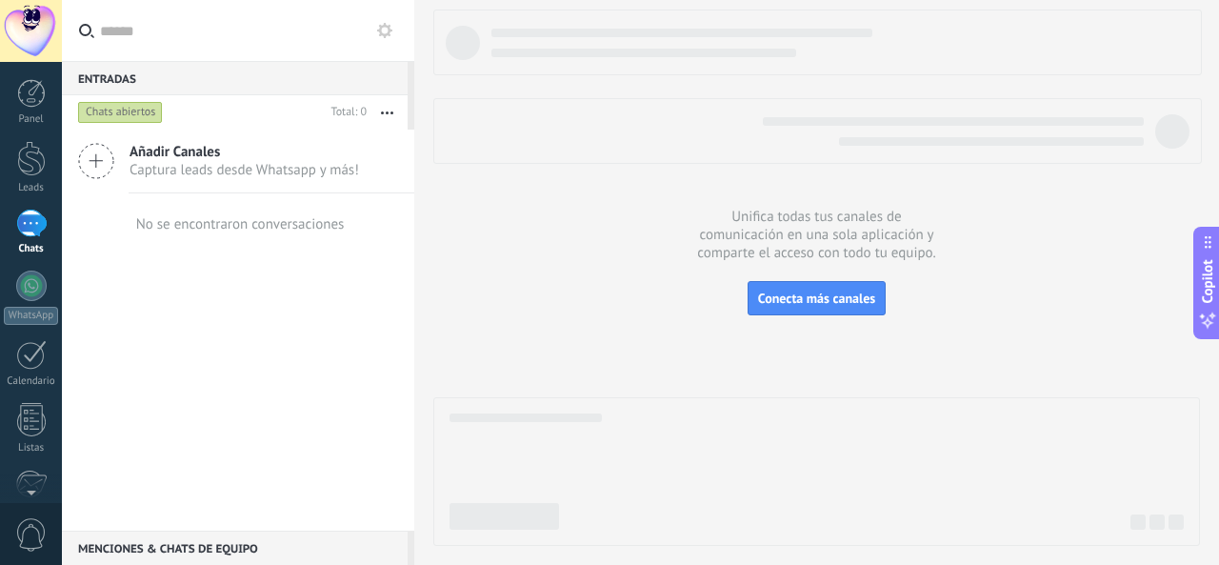
click at [385, 110] on button "button" at bounding box center [387, 112] width 41 height 34
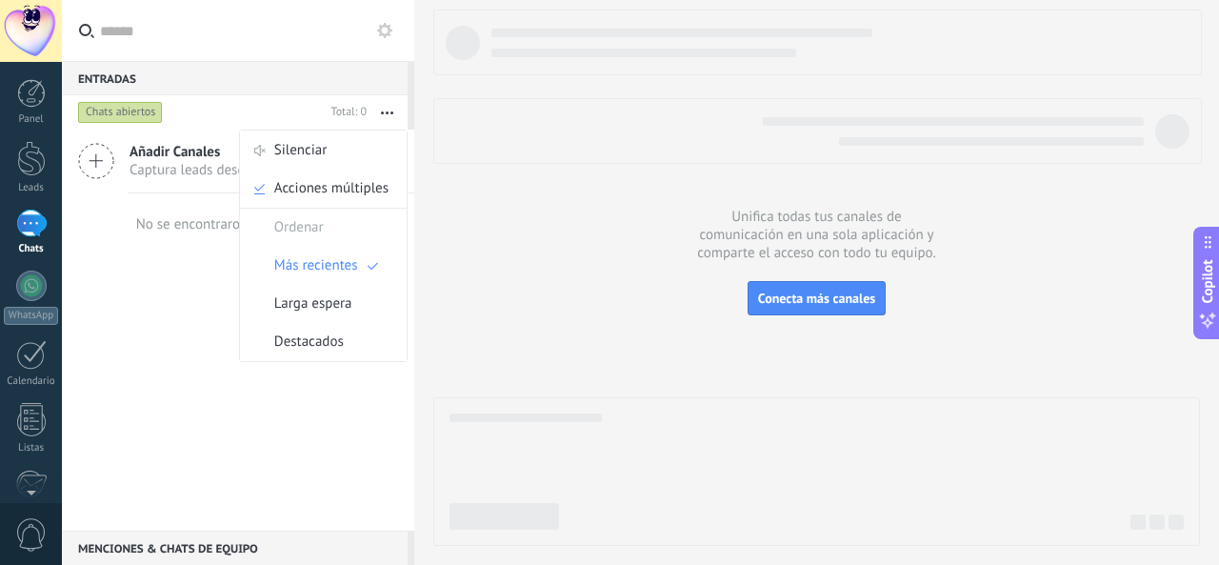
click at [157, 319] on div "Añadir Canales Captura leads desde Whatsapp y más! No se encontraron conversaci…" at bounding box center [238, 330] width 352 height 401
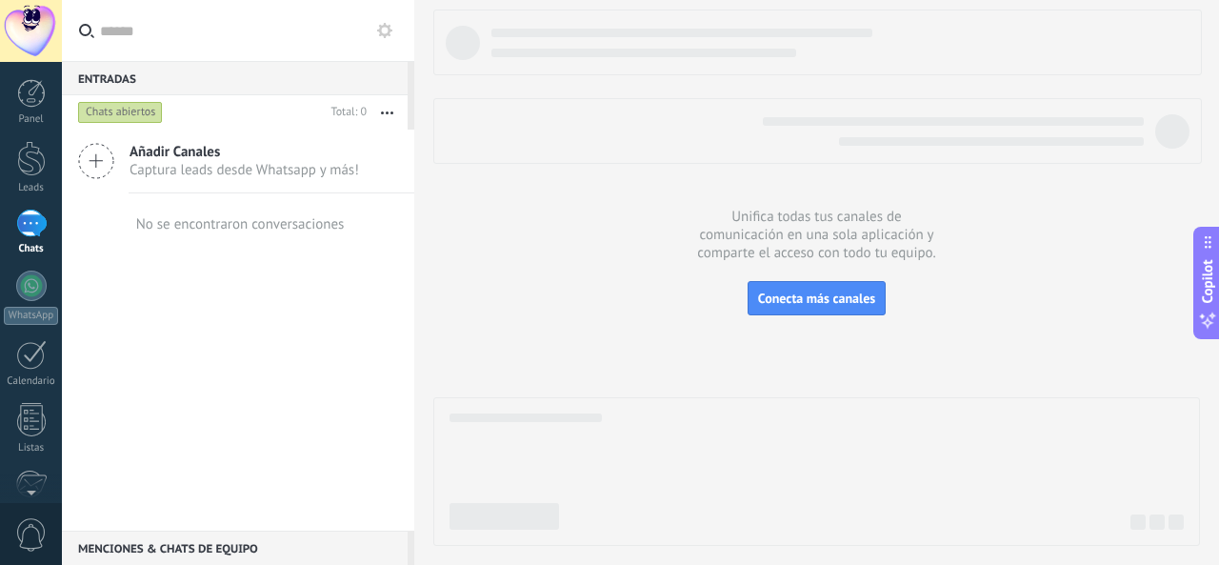
click at [388, 37] on icon at bounding box center [384, 30] width 15 height 15
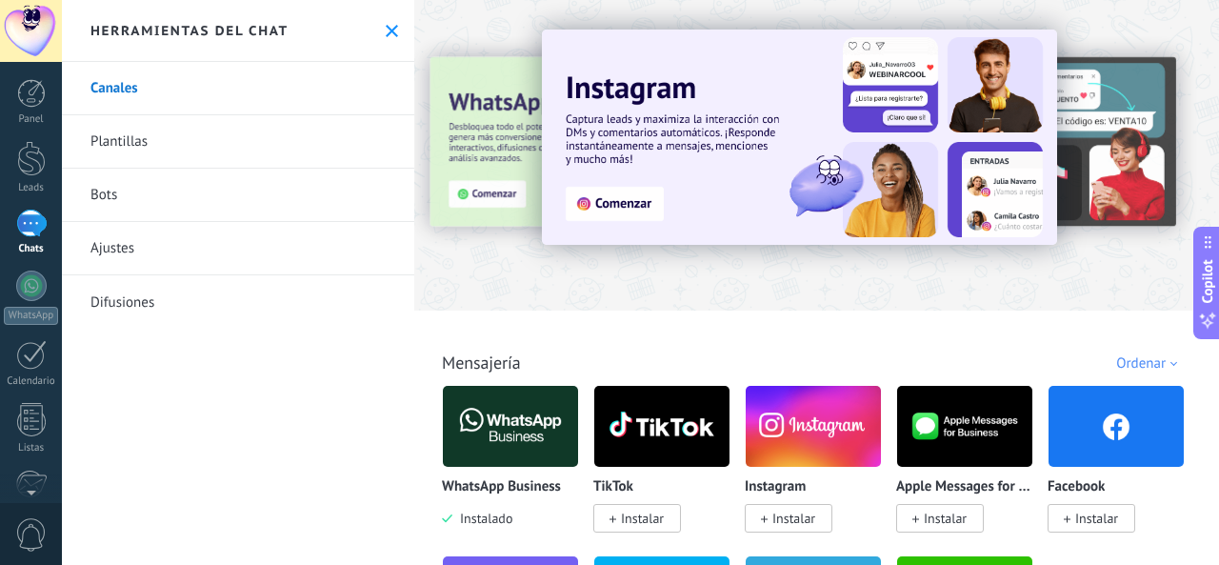
click at [218, 137] on link "Plantillas" at bounding box center [238, 141] width 352 height 53
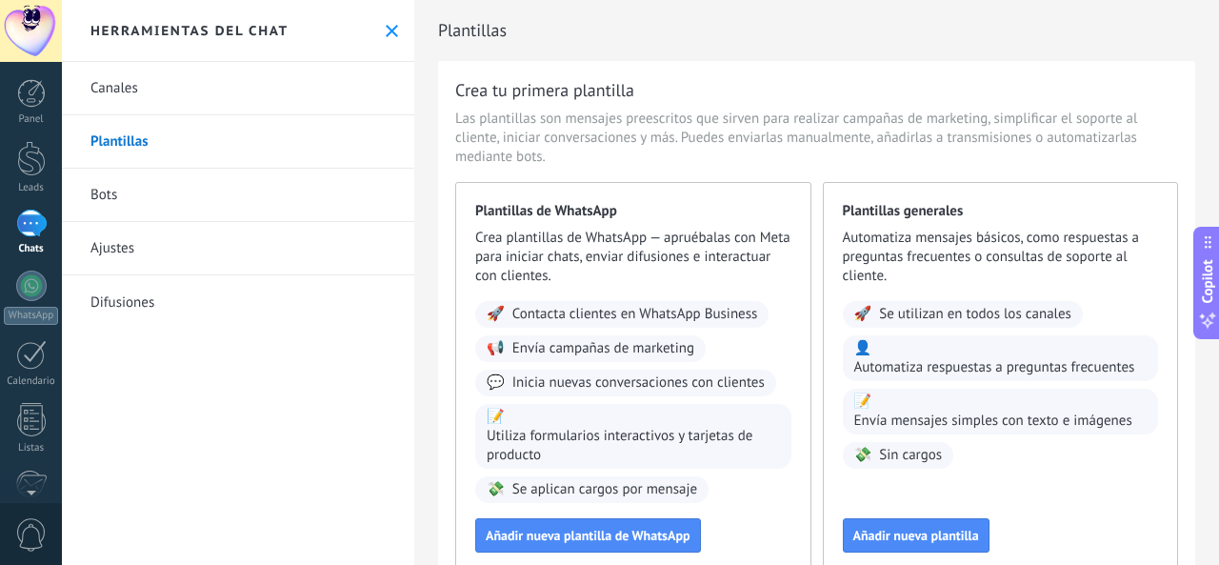
click at [156, 200] on link "Bots" at bounding box center [238, 195] width 352 height 53
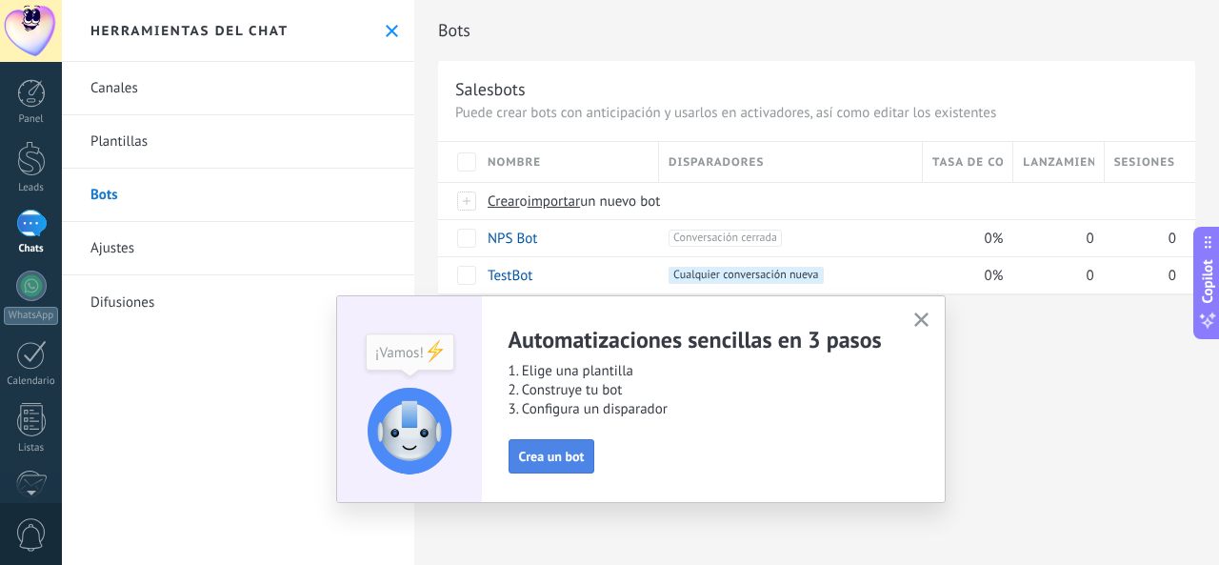
click at [547, 452] on span "Crea un bot" at bounding box center [552, 455] width 66 height 13
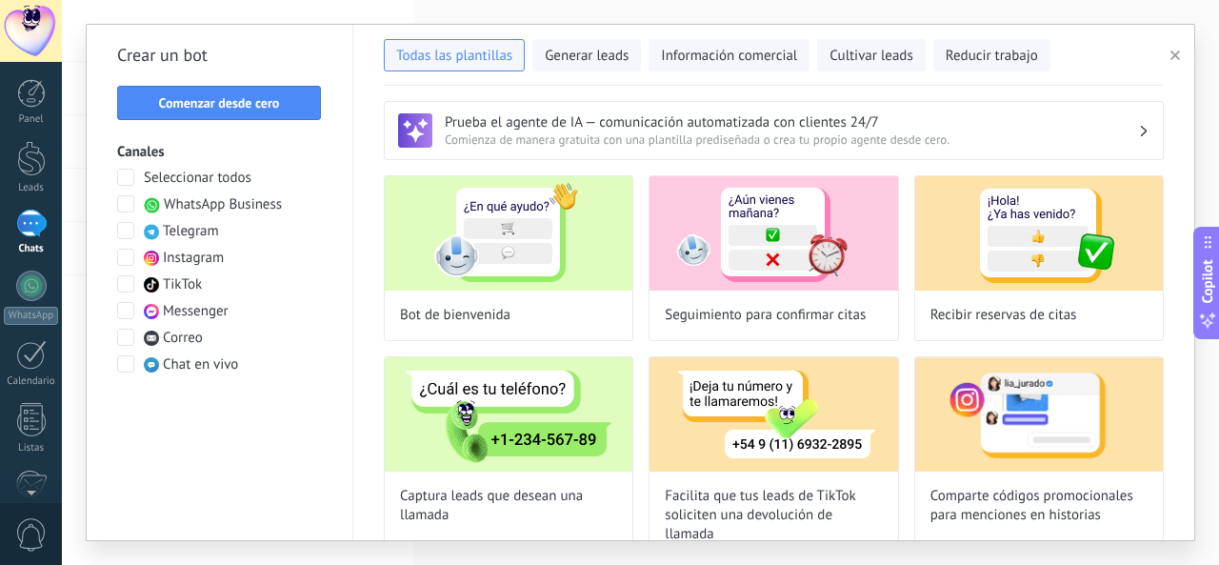
click at [1175, 48] on button "button" at bounding box center [1178, 55] width 31 height 23
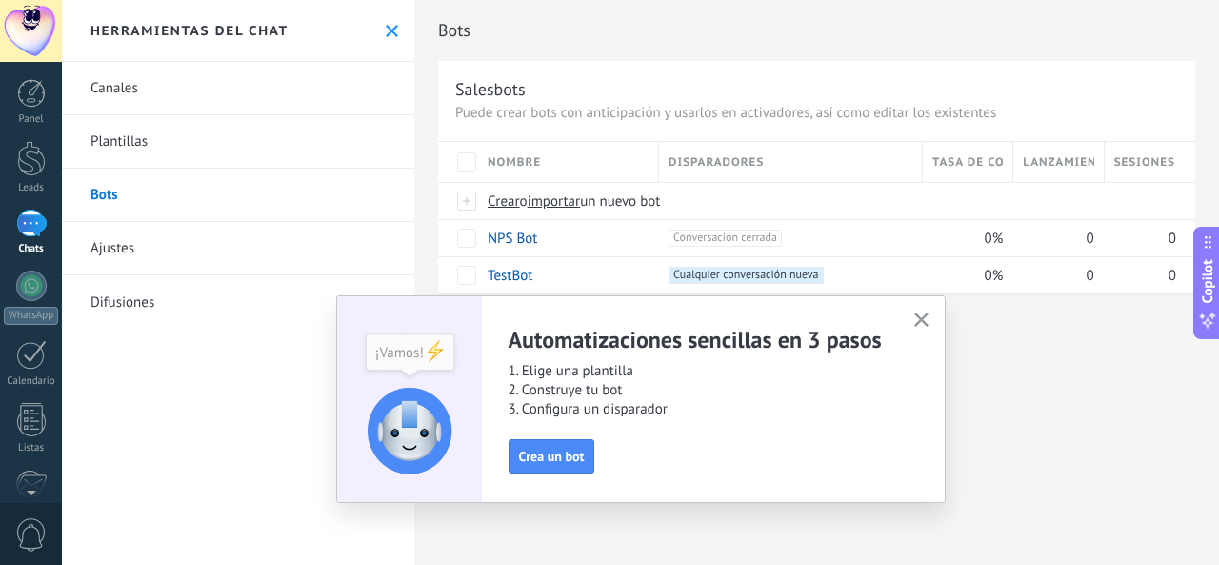
click at [156, 246] on link "Ajustes" at bounding box center [238, 248] width 352 height 53
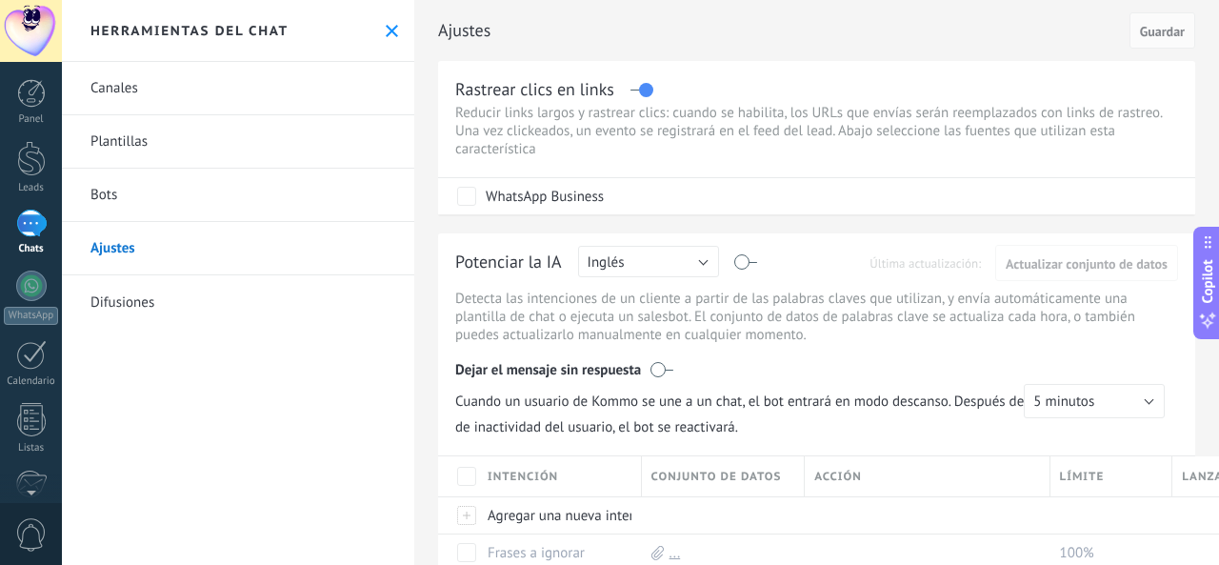
click at [133, 303] on link "Difusiones" at bounding box center [238, 301] width 352 height 53
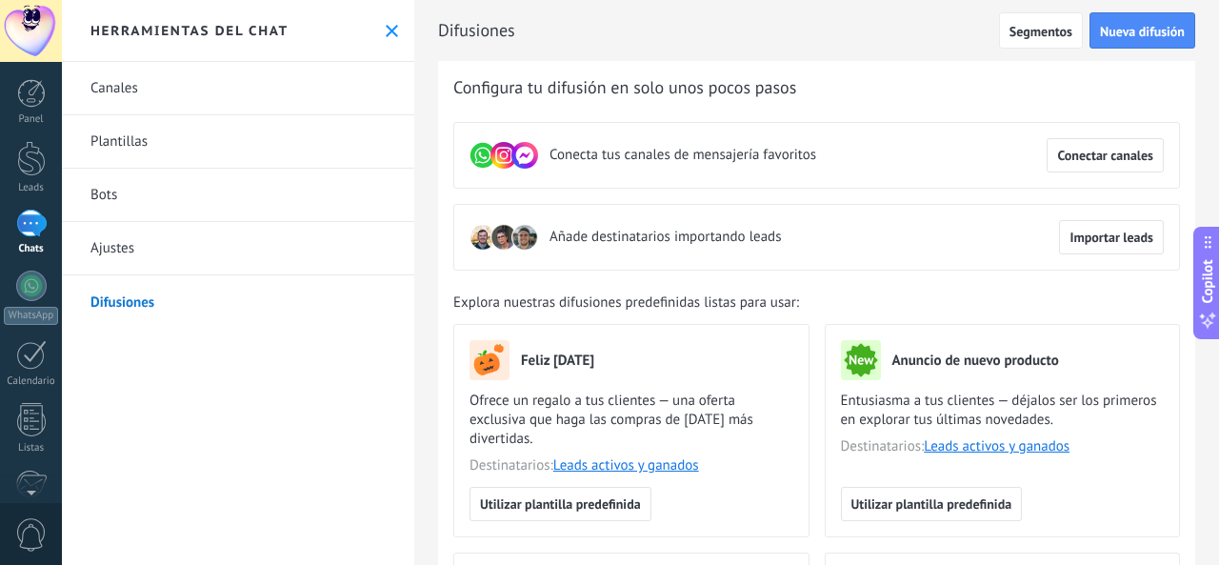
click at [389, 29] on use at bounding box center [392, 31] width 12 height 12
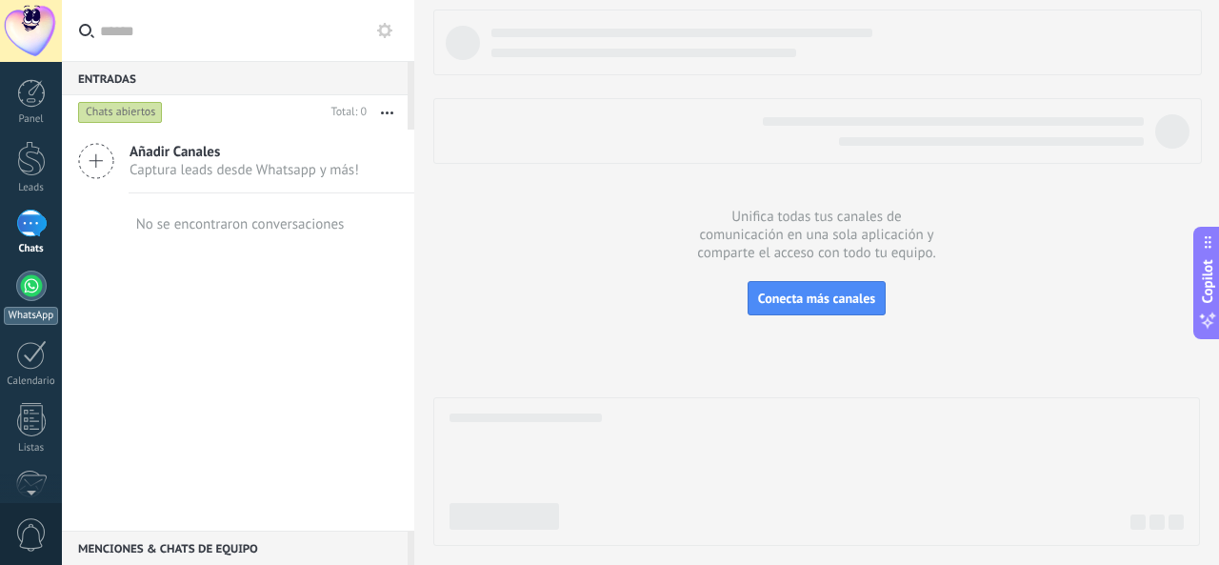
click at [29, 285] on div at bounding box center [31, 285] width 30 height 30
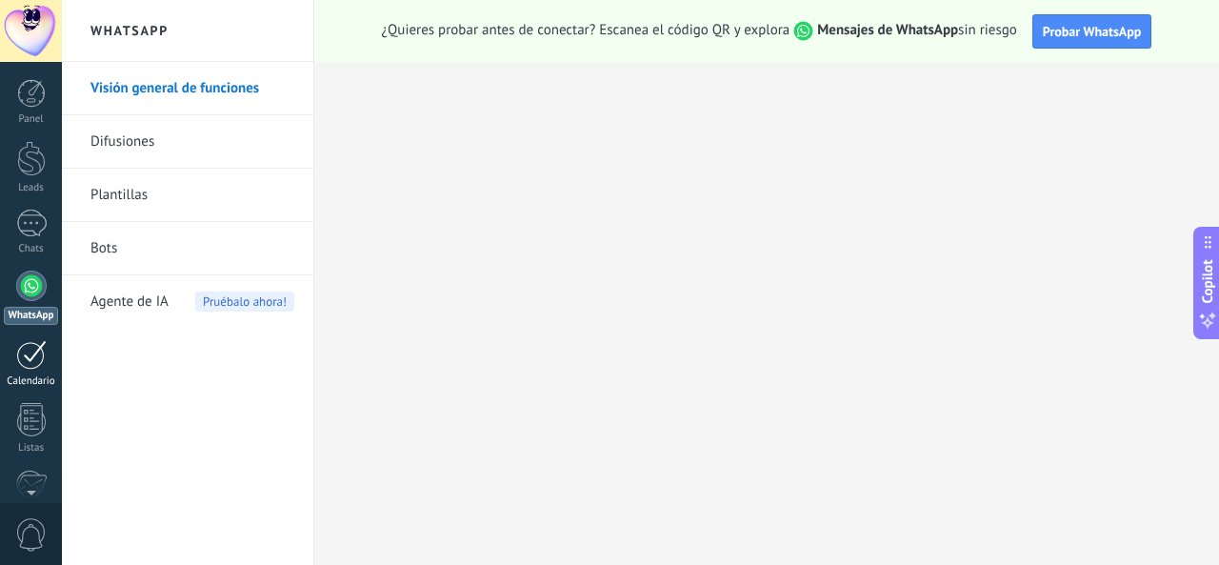
click at [31, 370] on link "Calendario" at bounding box center [31, 364] width 62 height 48
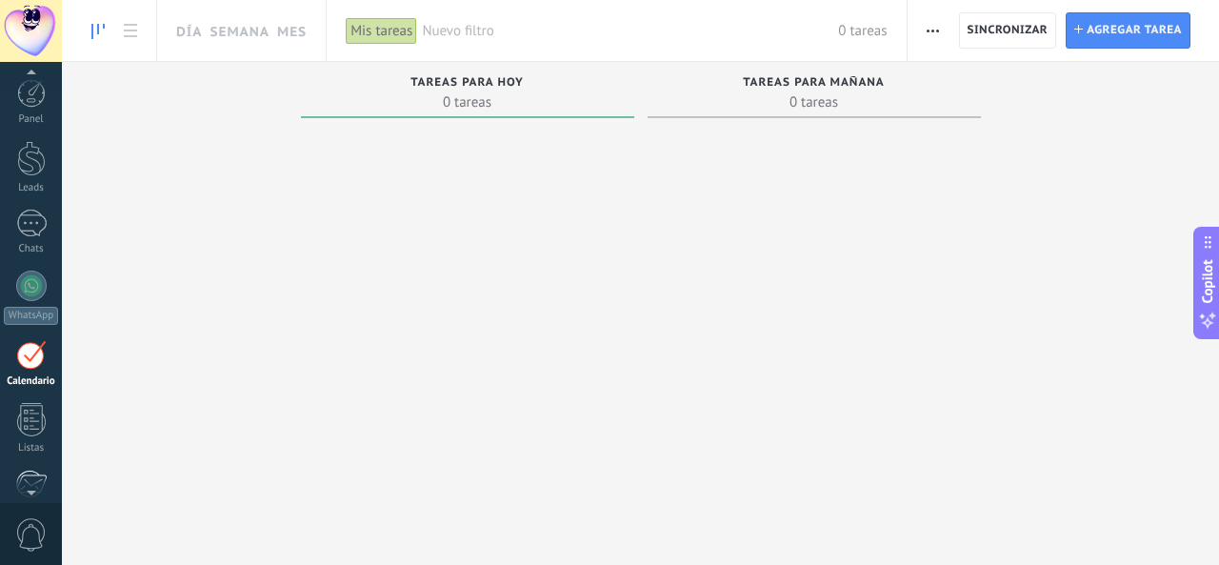
scroll to position [54, 0]
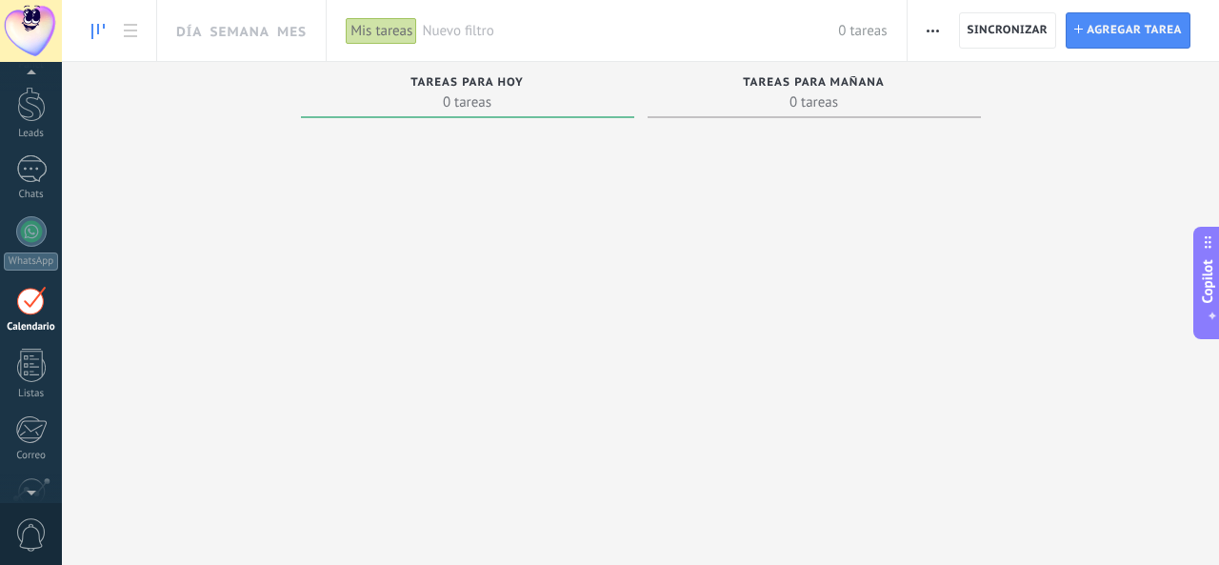
click at [32, 306] on div at bounding box center [31, 301] width 30 height 30
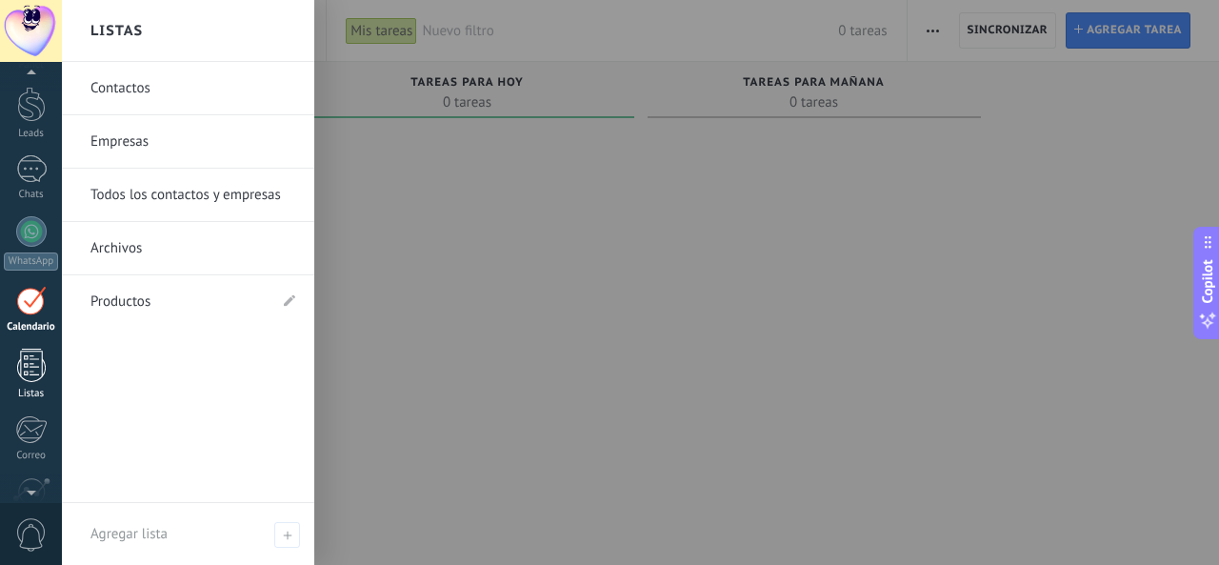
click at [36, 365] on div at bounding box center [31, 365] width 29 height 33
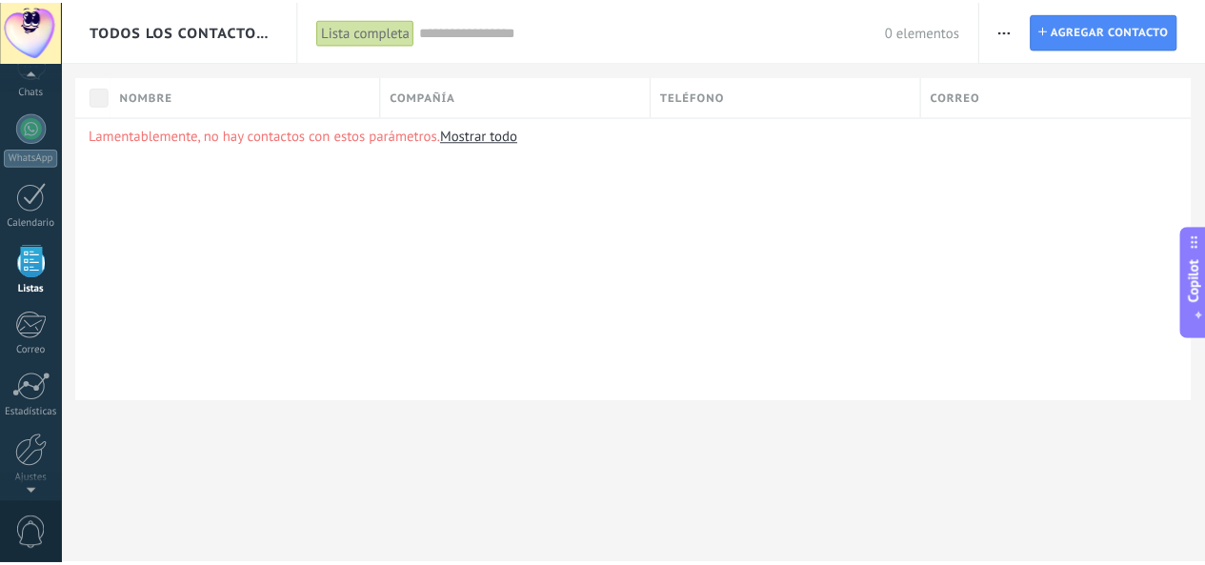
scroll to position [226, 0]
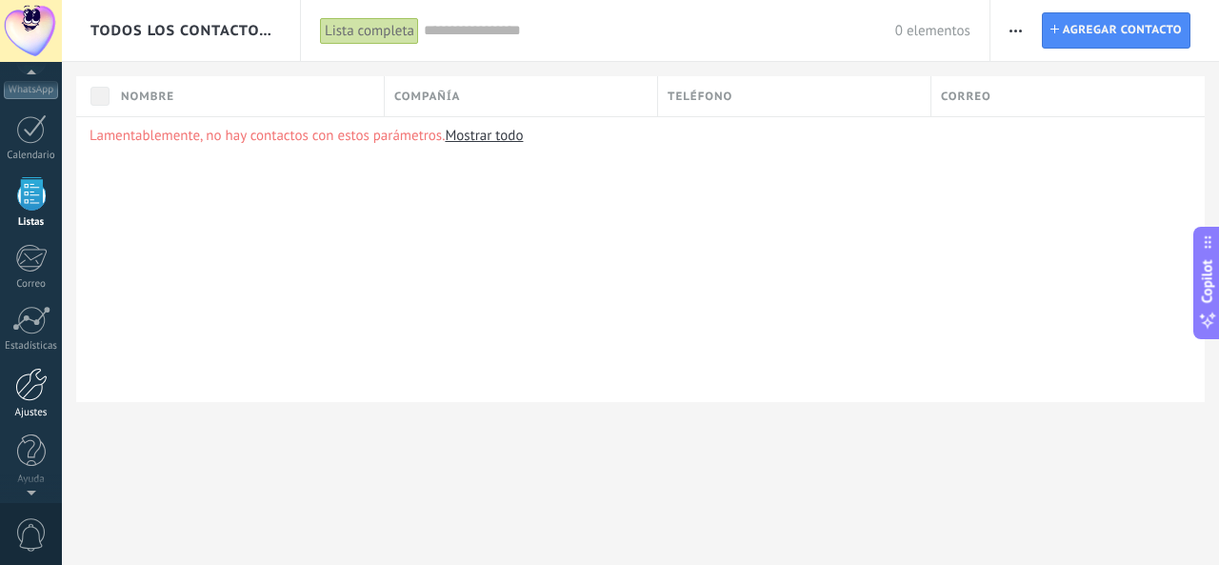
click at [32, 407] on div "Ajustes" at bounding box center [31, 413] width 55 height 12
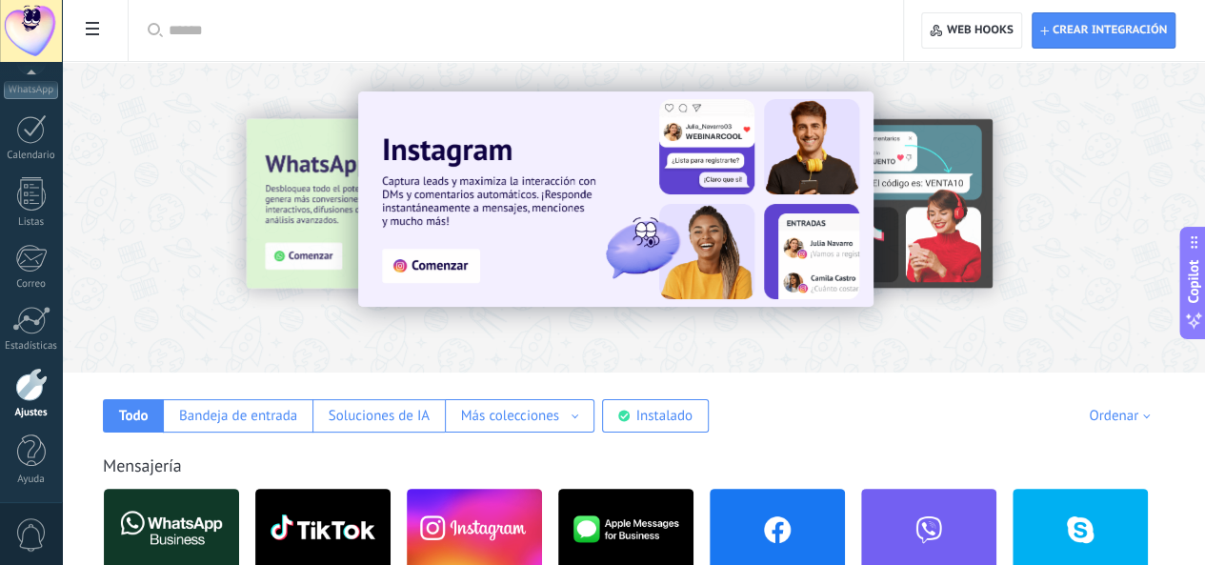
click at [34, 527] on span "0" at bounding box center [31, 534] width 32 height 33
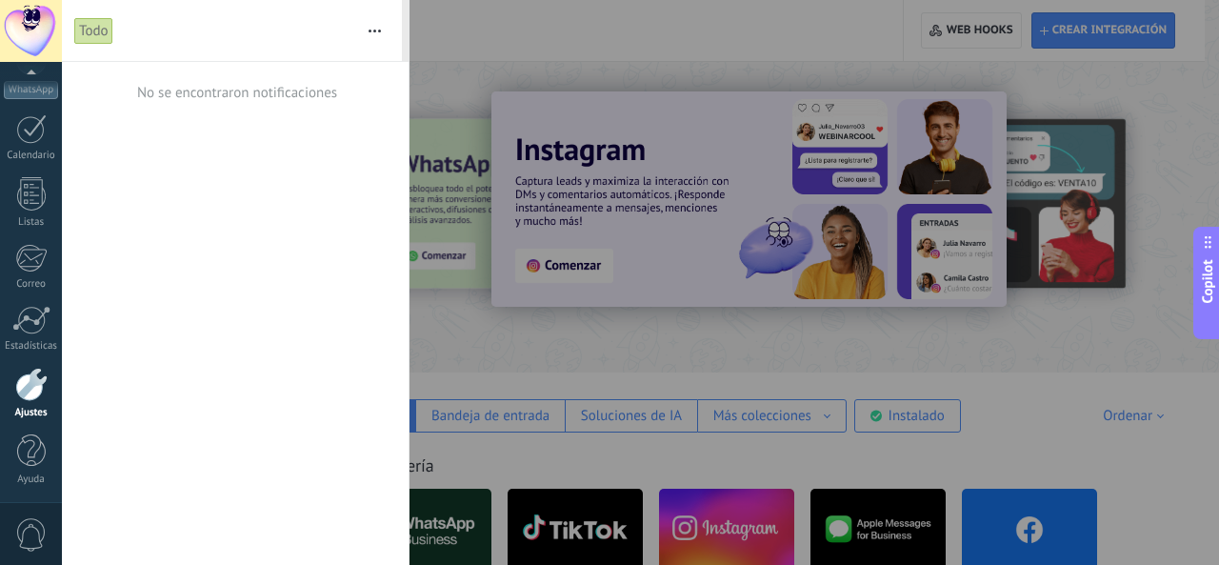
click at [31, 534] on span "0" at bounding box center [31, 534] width 32 height 33
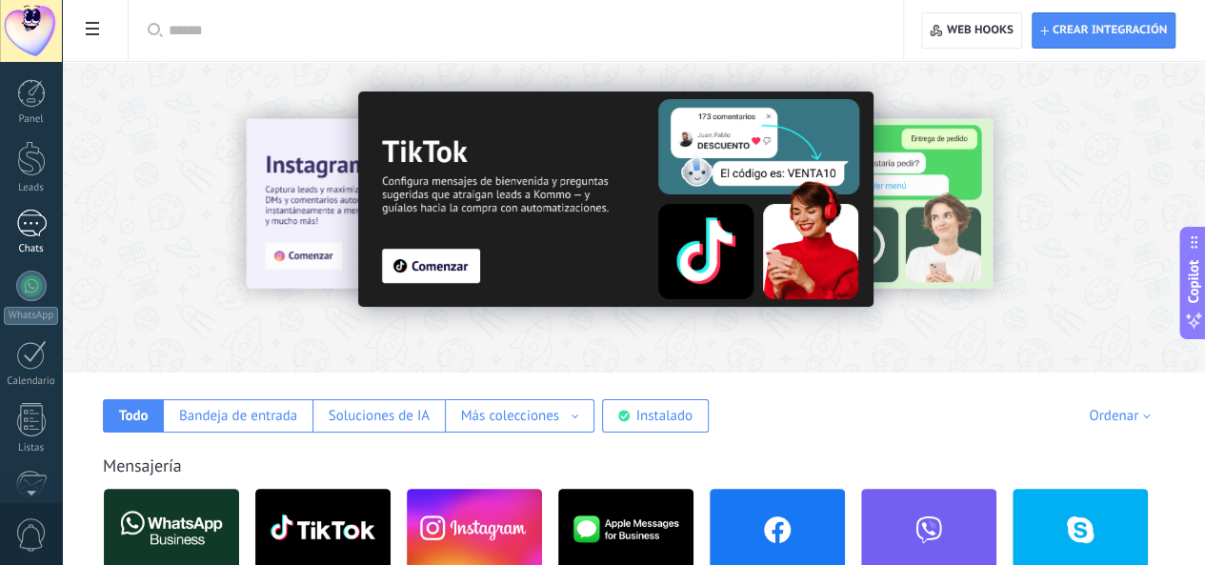
click at [29, 224] on div at bounding box center [31, 224] width 30 height 28
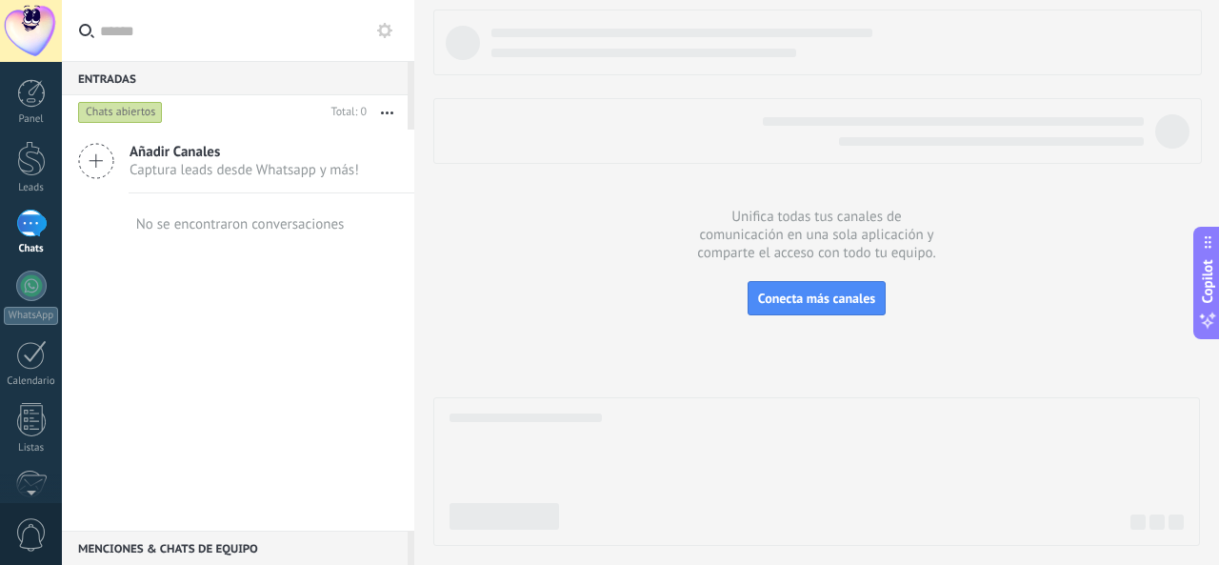
click at [99, 165] on icon at bounding box center [96, 161] width 36 height 36
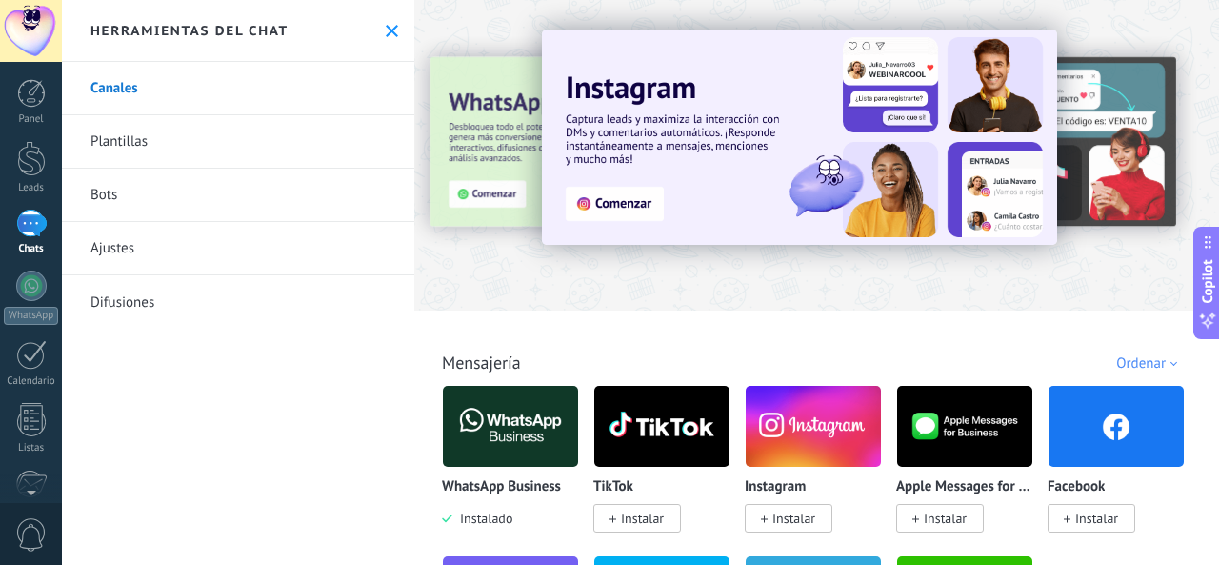
click at [130, 92] on link "Canales" at bounding box center [238, 88] width 352 height 53
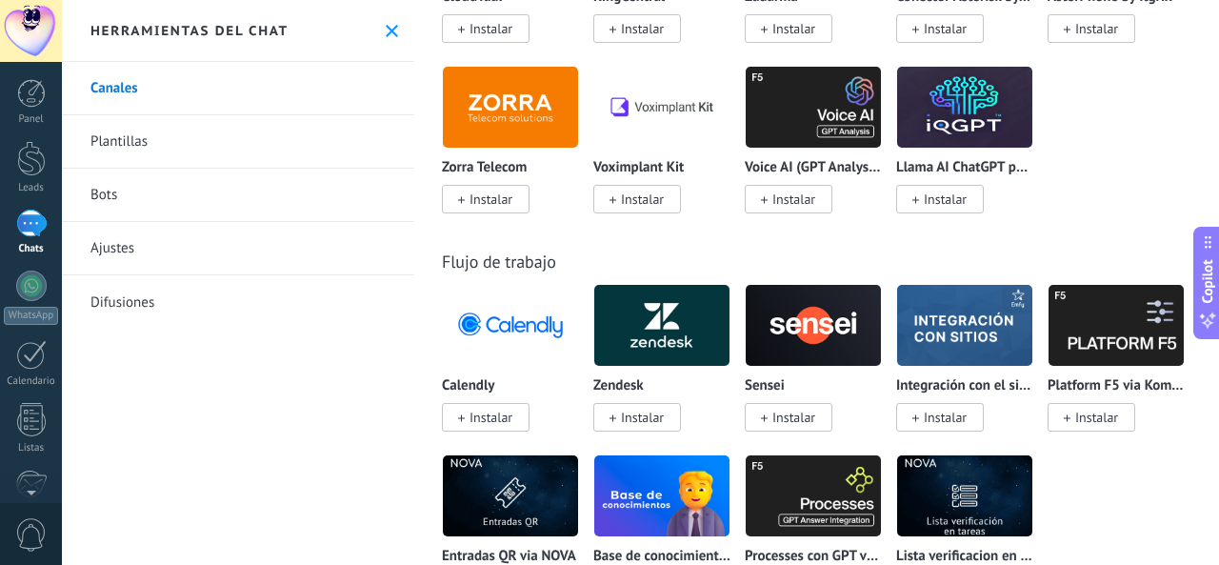
scroll to position [2762, 0]
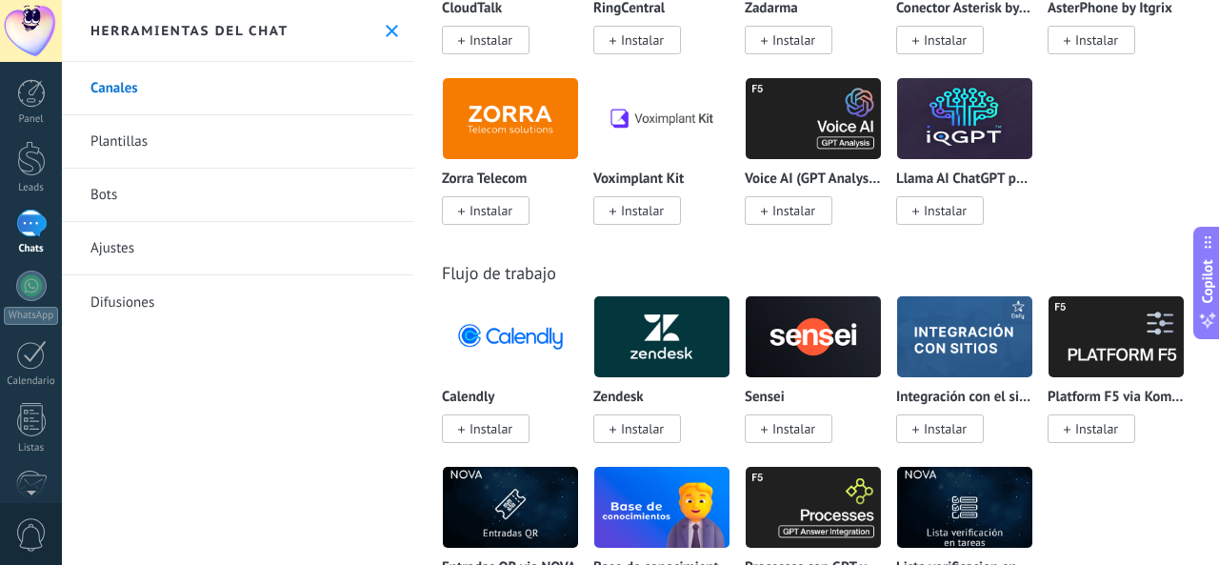
drag, startPoint x: 1218, startPoint y: 171, endPoint x: 1216, endPoint y: 190, distance: 18.2
click at [1216, 190] on div "Todo Bandeja de entrada Soluciones de IA Automatizaciones Fuentes de leads Inst…" at bounding box center [816, 282] width 805 height 565
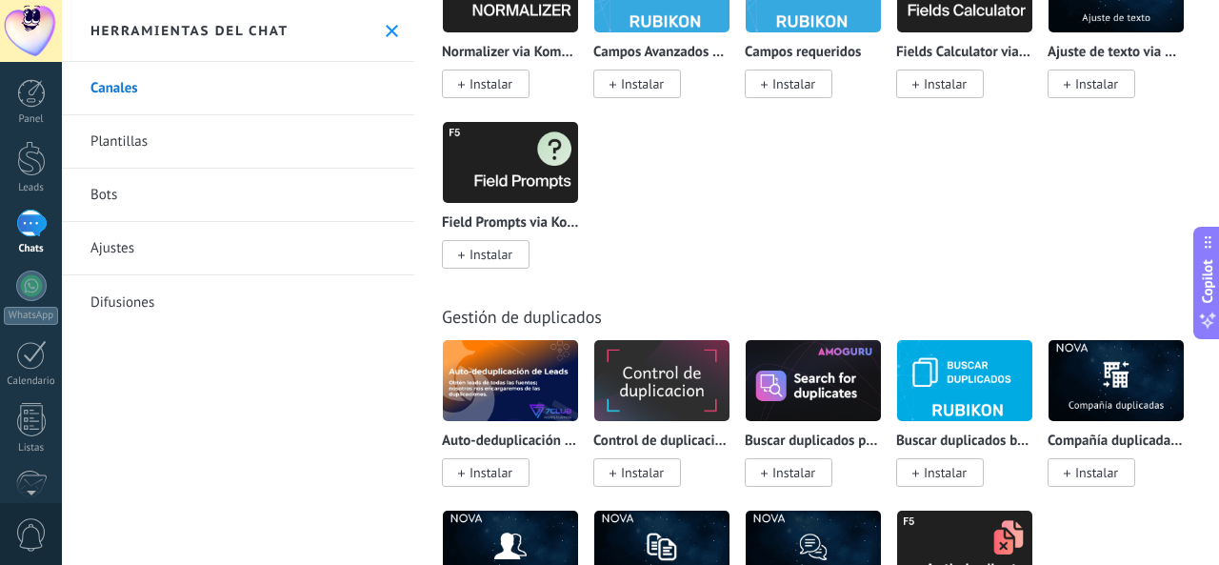
scroll to position [8893, 0]
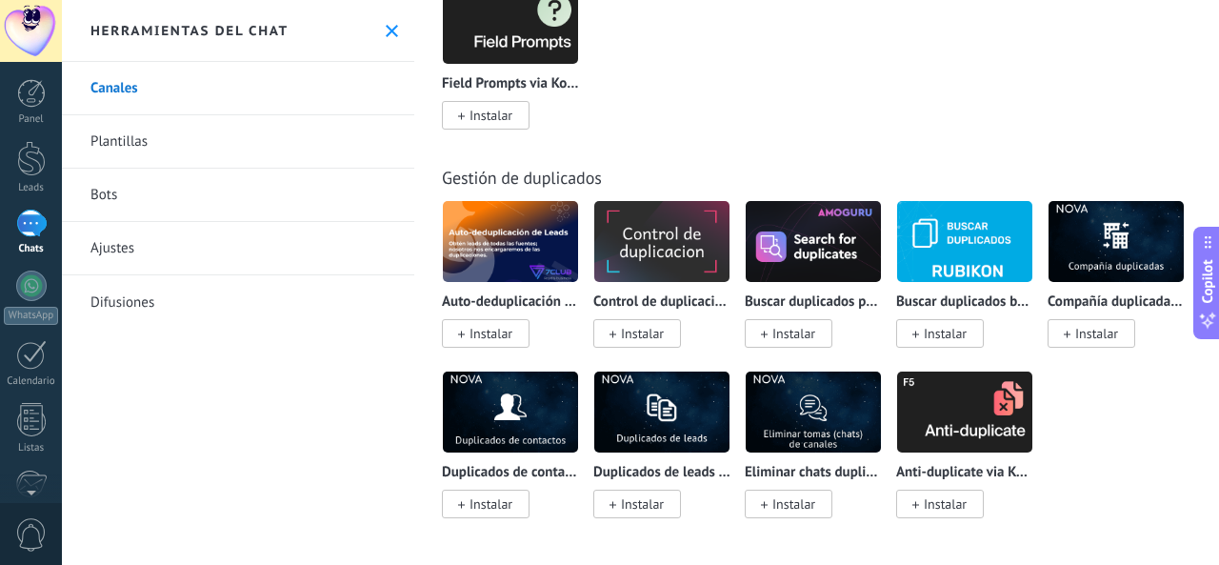
drag, startPoint x: 1218, startPoint y: 542, endPoint x: 1218, endPoint y: 479, distance: 62.9
click at [1218, 479] on div "Todo Bandeja de entrada Soluciones de IA Automatizaciones Fuentes de leads Inst…" at bounding box center [816, 282] width 805 height 565
drag, startPoint x: 1218, startPoint y: 546, endPoint x: 1190, endPoint y: 509, distance: 46.3
click at [1210, 493] on div "Todo Bandeja de entrada Soluciones de IA Automatizaciones Fuentes de leads Inst…" at bounding box center [816, 282] width 805 height 565
click at [1171, 515] on div "Auto-deduplicación de Leads (7Club&Roydis) Instalar Control de duplicación por …" at bounding box center [826, 370] width 769 height 341
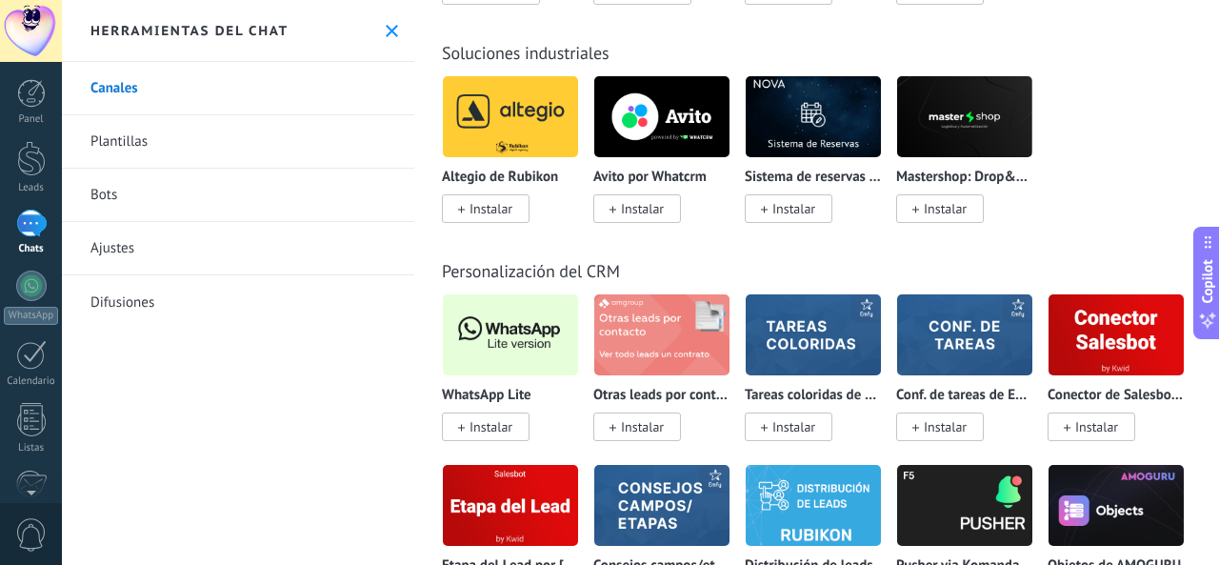
scroll to position [4504, 0]
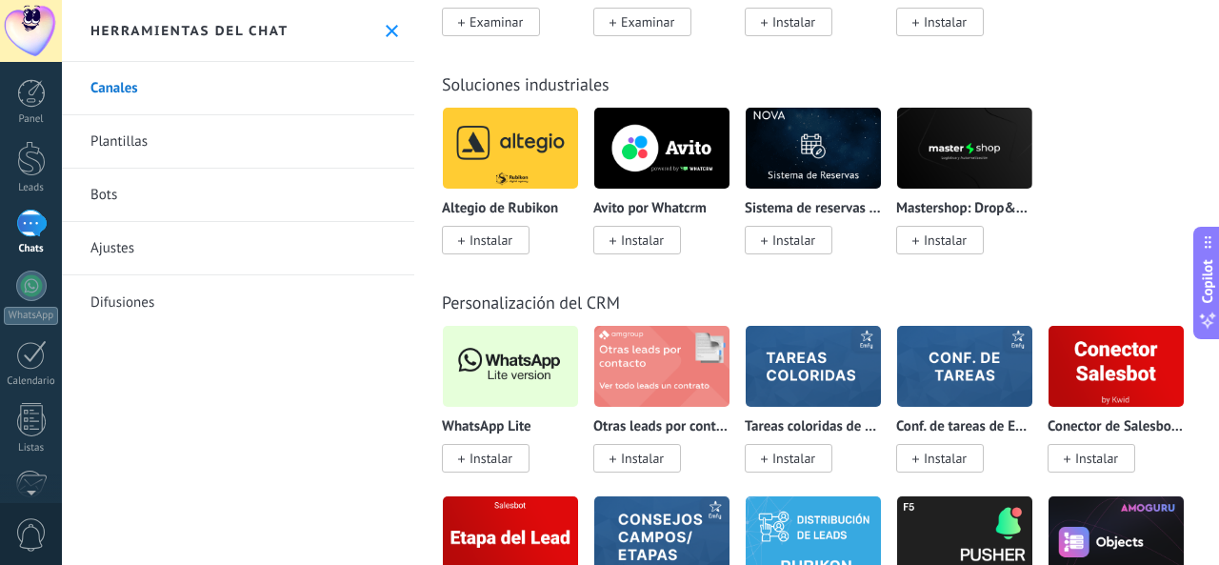
click at [485, 455] on span "Instalar" at bounding box center [490, 457] width 43 height 17
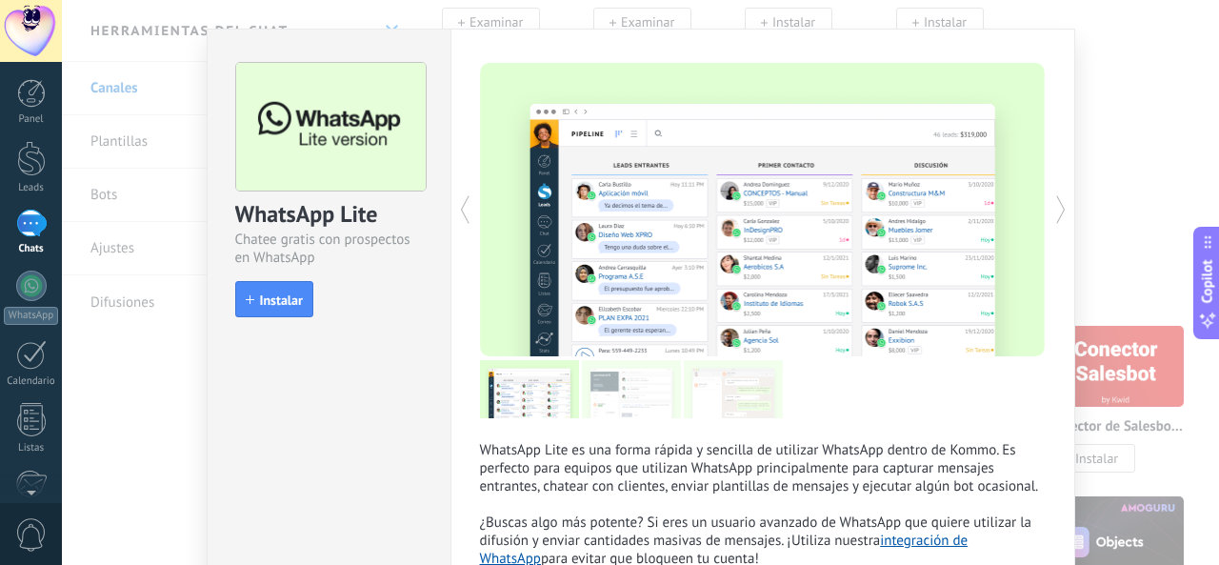
scroll to position [0, 0]
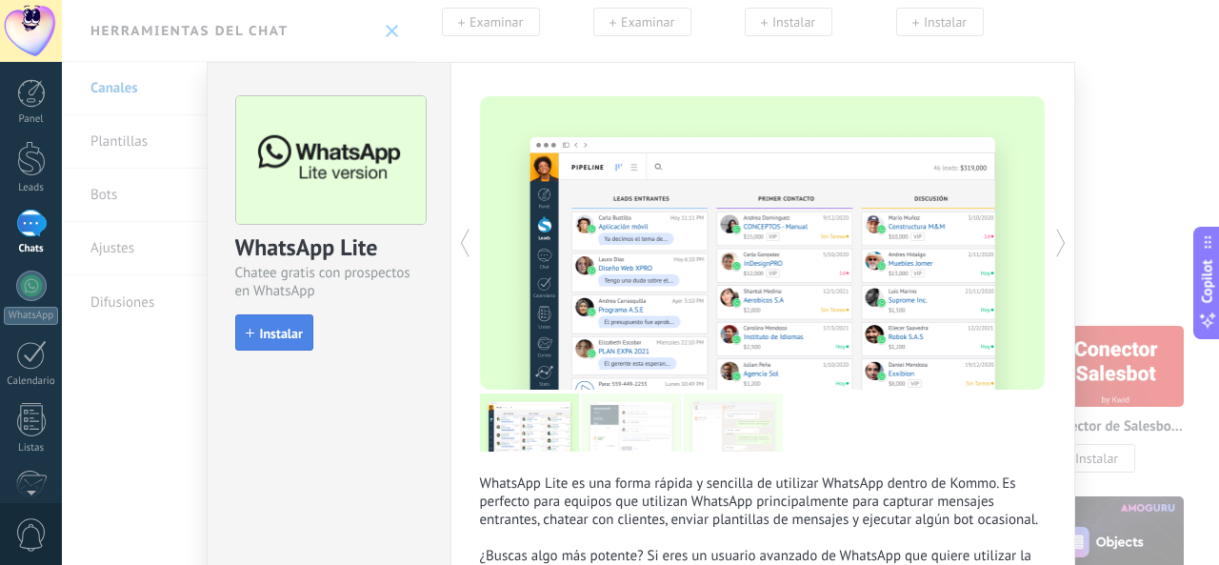
click at [253, 327] on span "Instalar" at bounding box center [274, 333] width 57 height 13
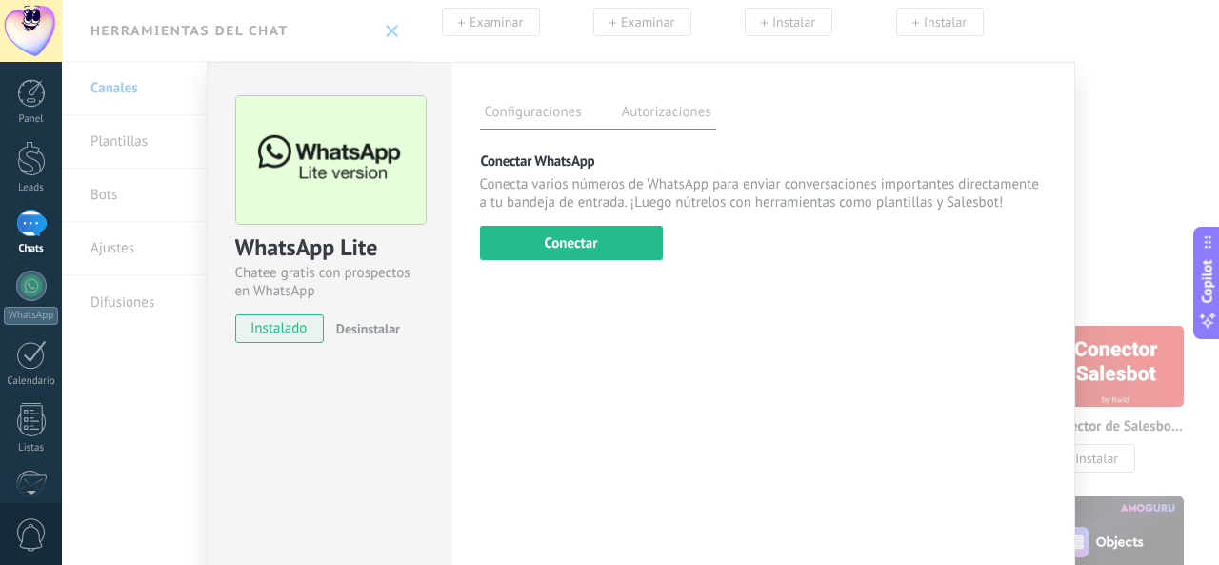
click at [671, 123] on label "Autorizaciones" at bounding box center [666, 115] width 99 height 28
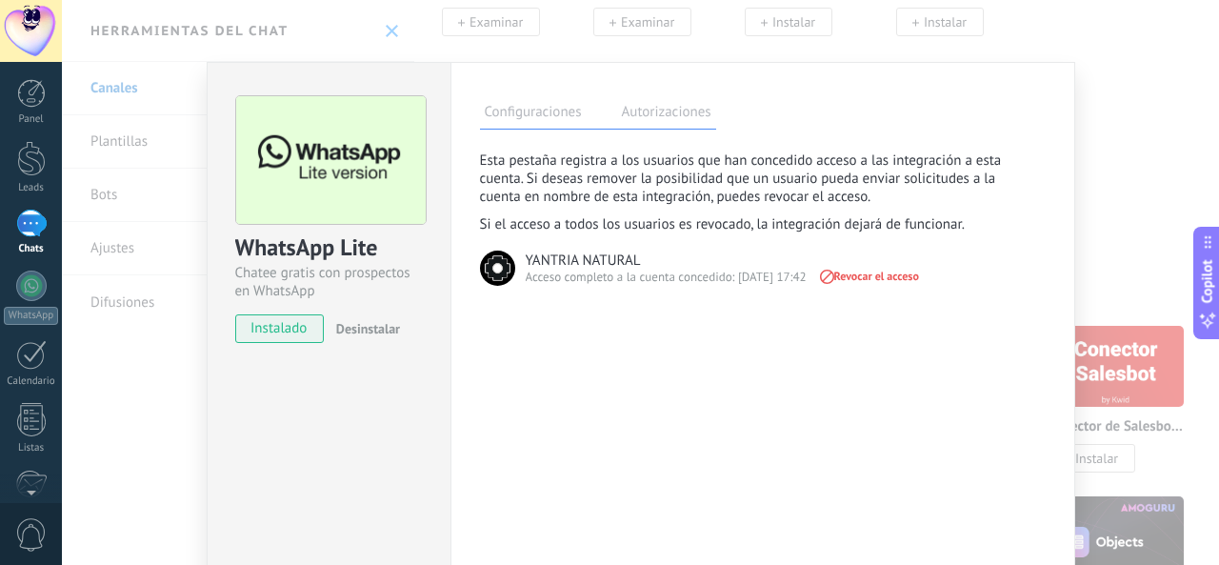
click at [516, 114] on label "Configuraciones" at bounding box center [533, 115] width 107 height 28
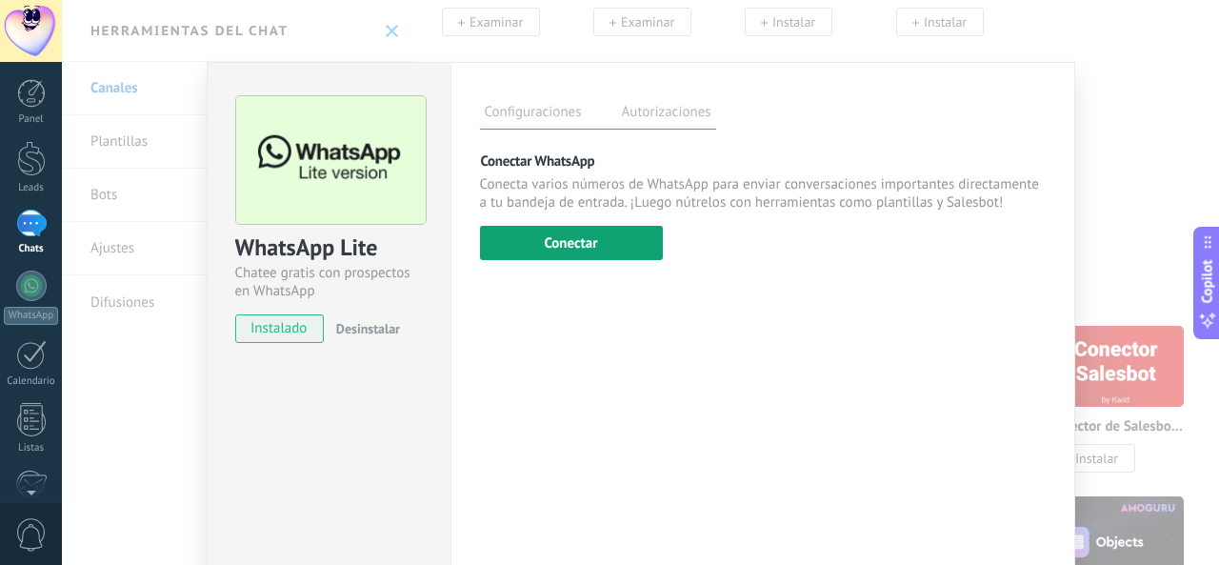
click at [562, 244] on button "Conectar" at bounding box center [571, 243] width 183 height 34
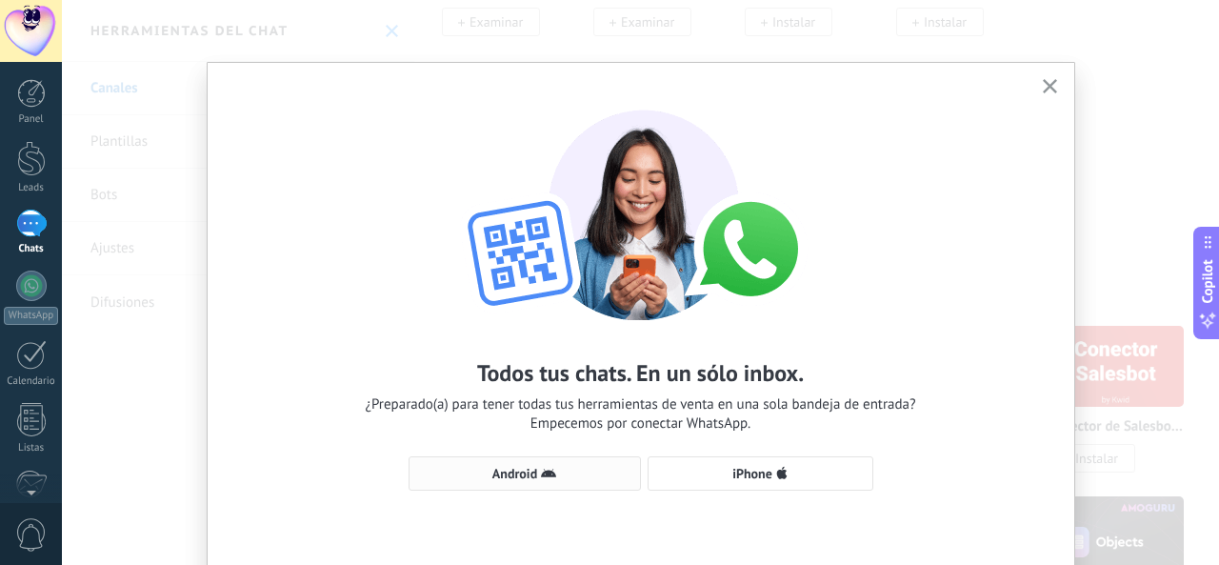
click at [502, 471] on span "Android" at bounding box center [514, 473] width 45 height 13
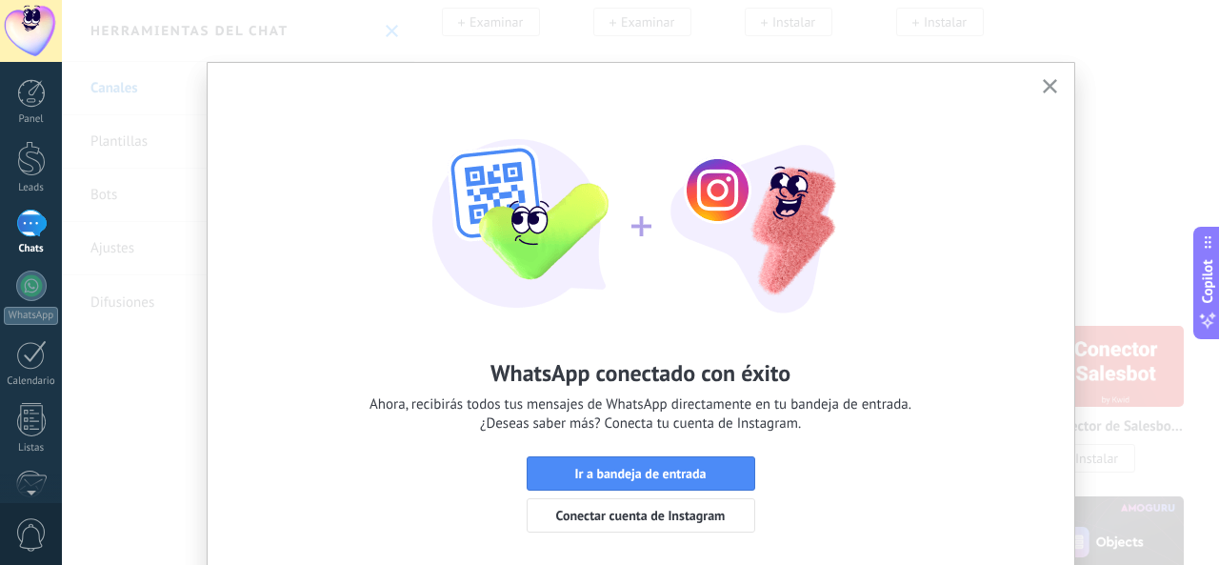
drag, startPoint x: 1218, startPoint y: 174, endPoint x: 1218, endPoint y: 222, distance: 47.6
click at [1218, 222] on div "WhatsApp conectado con éxito Ahora, recibirás todos tus mensajes de WhatsApp di…" at bounding box center [640, 282] width 1157 height 565
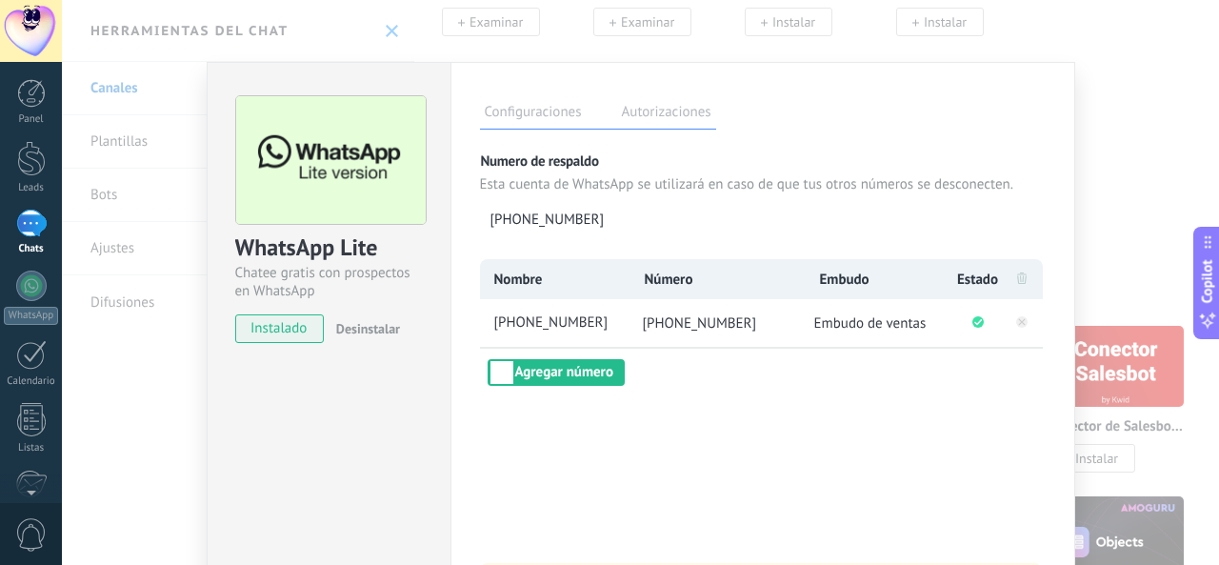
click at [851, 327] on span "Embudo de ventas" at bounding box center [870, 323] width 112 height 18
click at [882, 323] on span "Embudo de ventas" at bounding box center [870, 323] width 112 height 18
click at [653, 115] on label "Autorizaciones" at bounding box center [666, 115] width 99 height 28
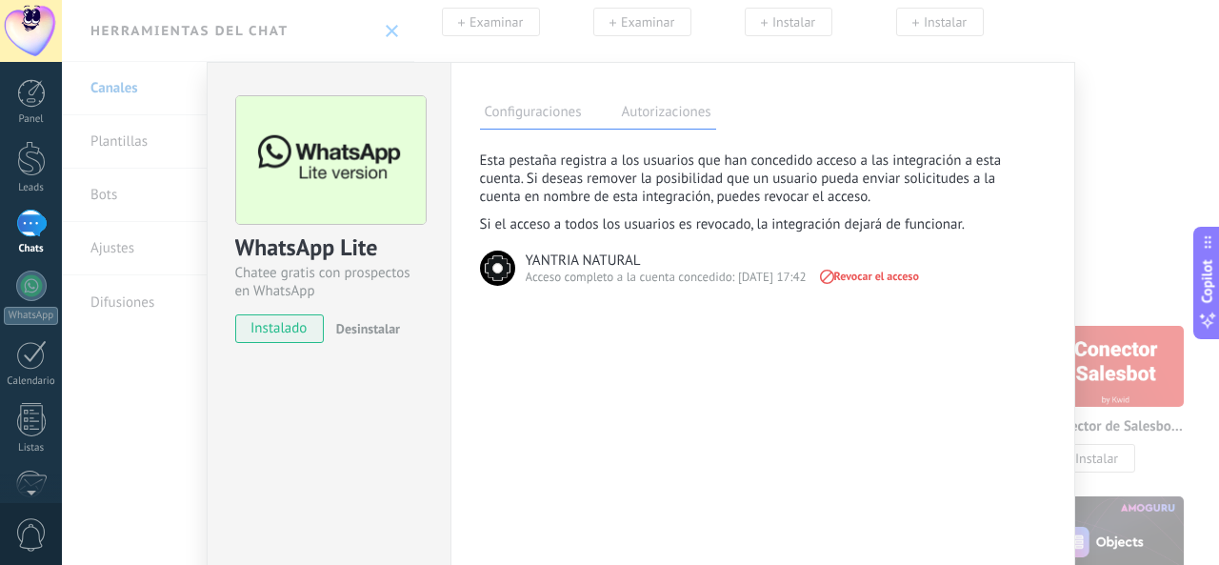
click at [542, 106] on label "Configuraciones" at bounding box center [533, 115] width 107 height 28
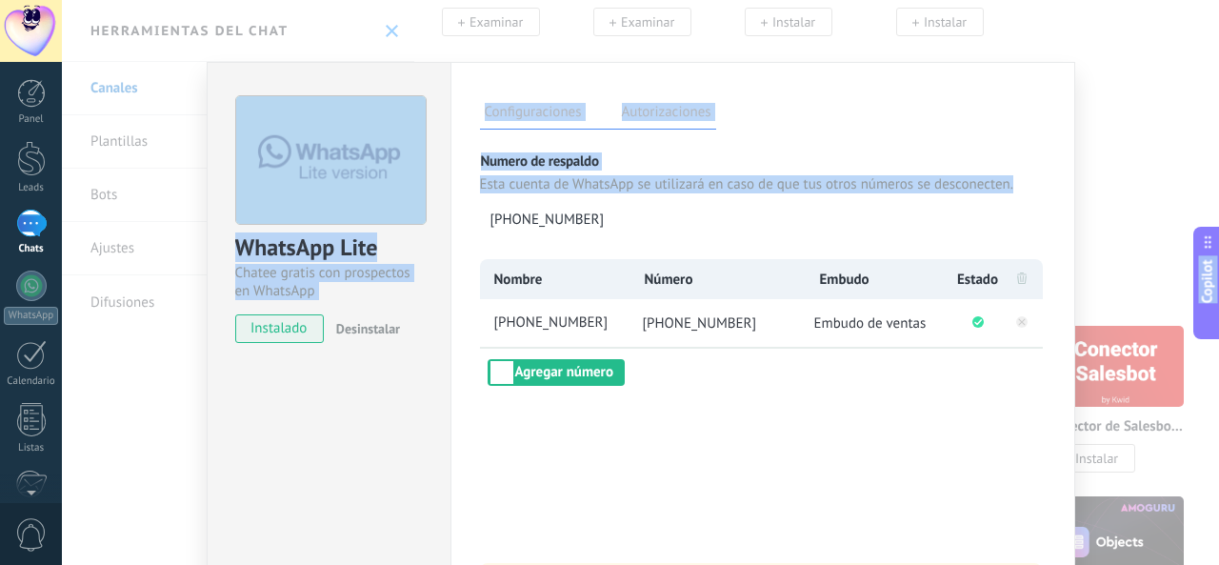
drag, startPoint x: 1218, startPoint y: 173, endPoint x: 1122, endPoint y: 258, distance: 128.2
click at [1210, 314] on body ".abecls-1,.abecls-2{fill-rule:evenodd}.abecls-2{fill:#fff} .abhcls-1{fill:none}…" at bounding box center [609, 282] width 1219 height 565
click at [1100, 156] on div "WhatsApp Lite Chatee gratis con prospectos en WhatsApp instalado Desinstalar Co…" at bounding box center [640, 282] width 1157 height 565
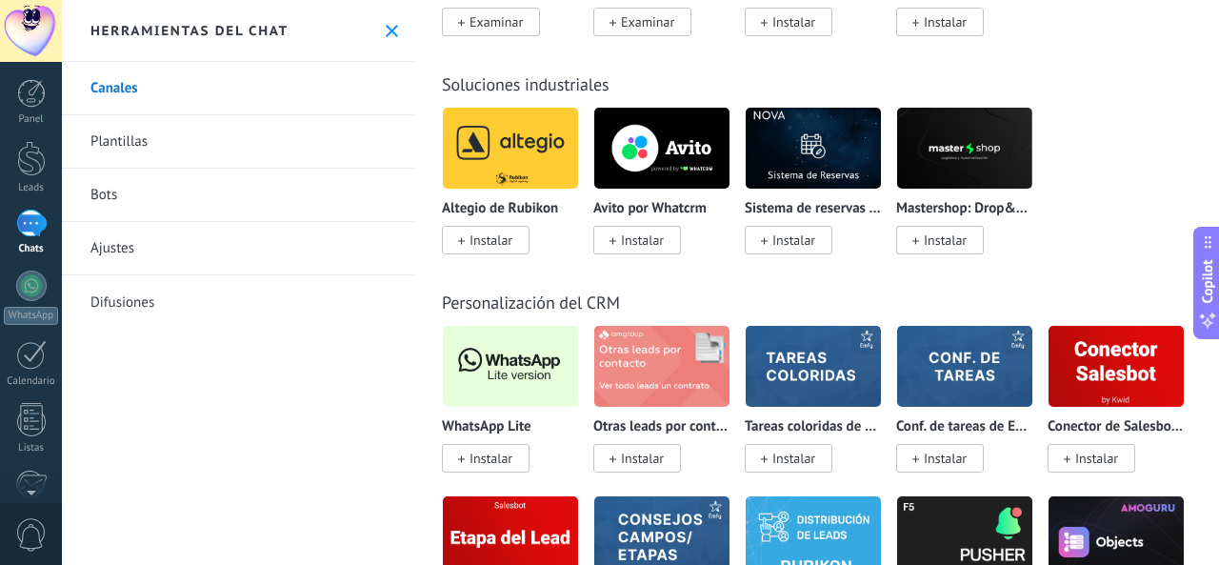
click at [34, 219] on div at bounding box center [31, 224] width 30 height 28
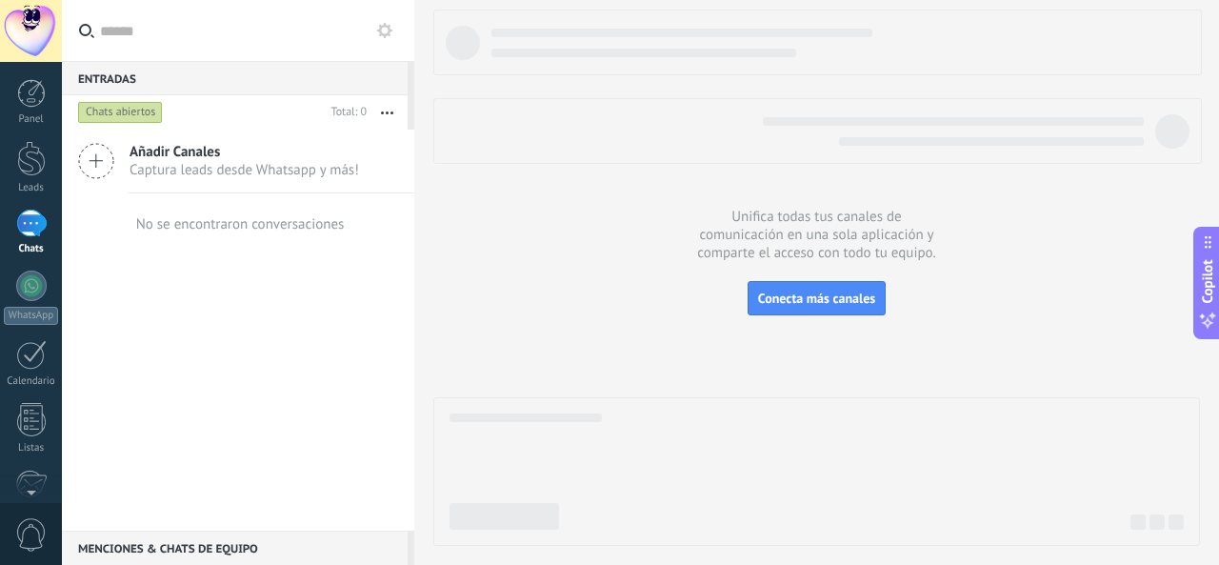
click at [116, 110] on div "Chats abiertos" at bounding box center [120, 112] width 85 height 23
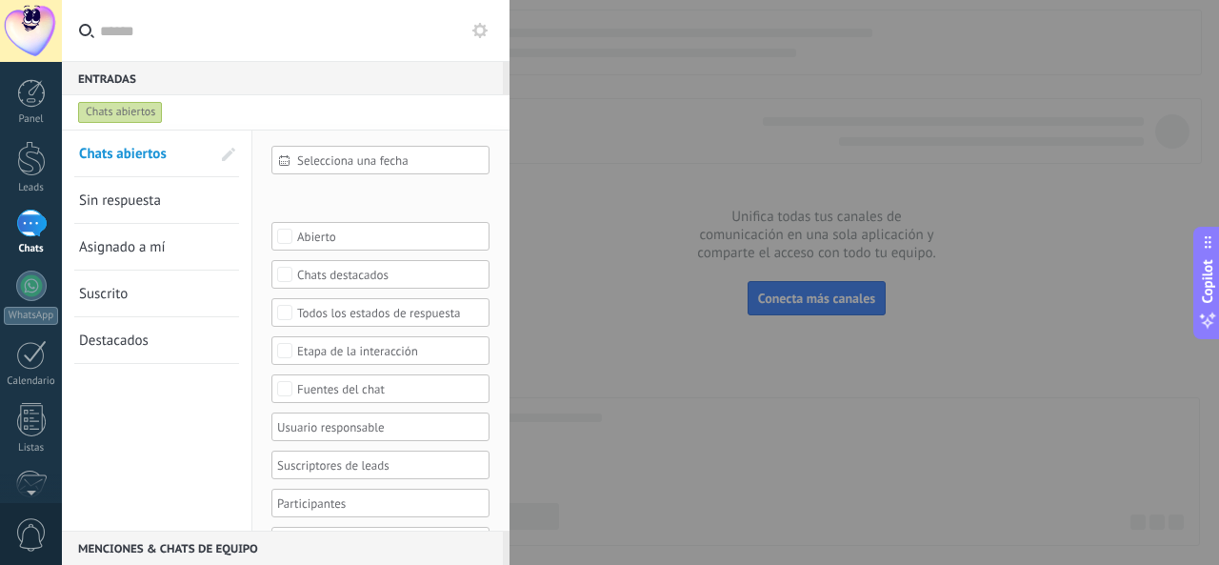
click at [142, 259] on link "Asignado a mí" at bounding box center [144, 247] width 131 height 46
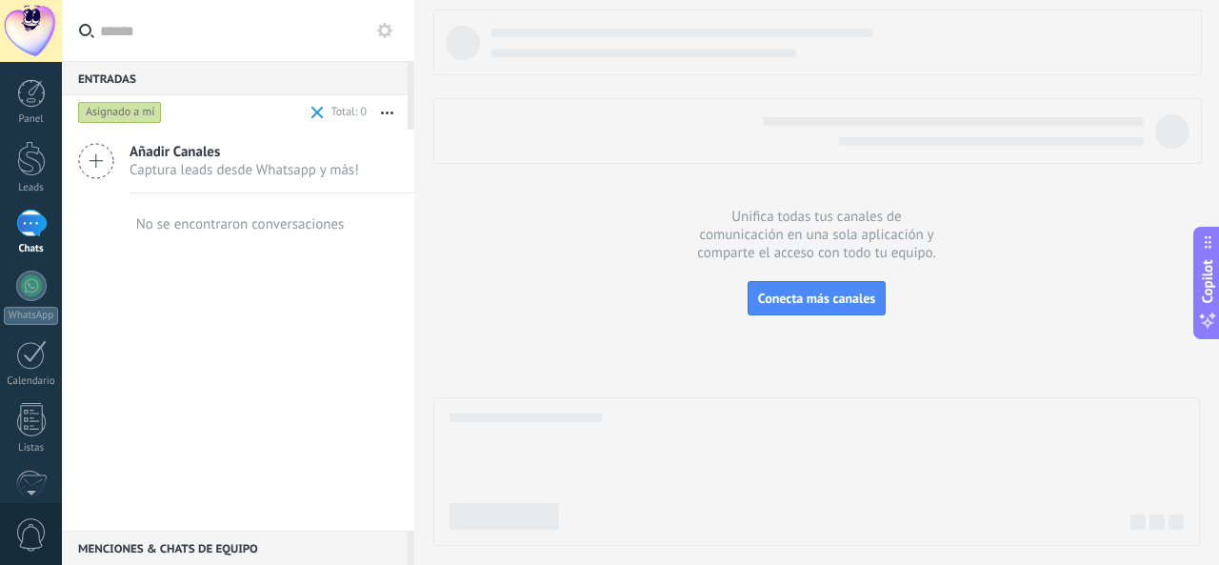
click at [390, 115] on button "button" at bounding box center [387, 112] width 41 height 34
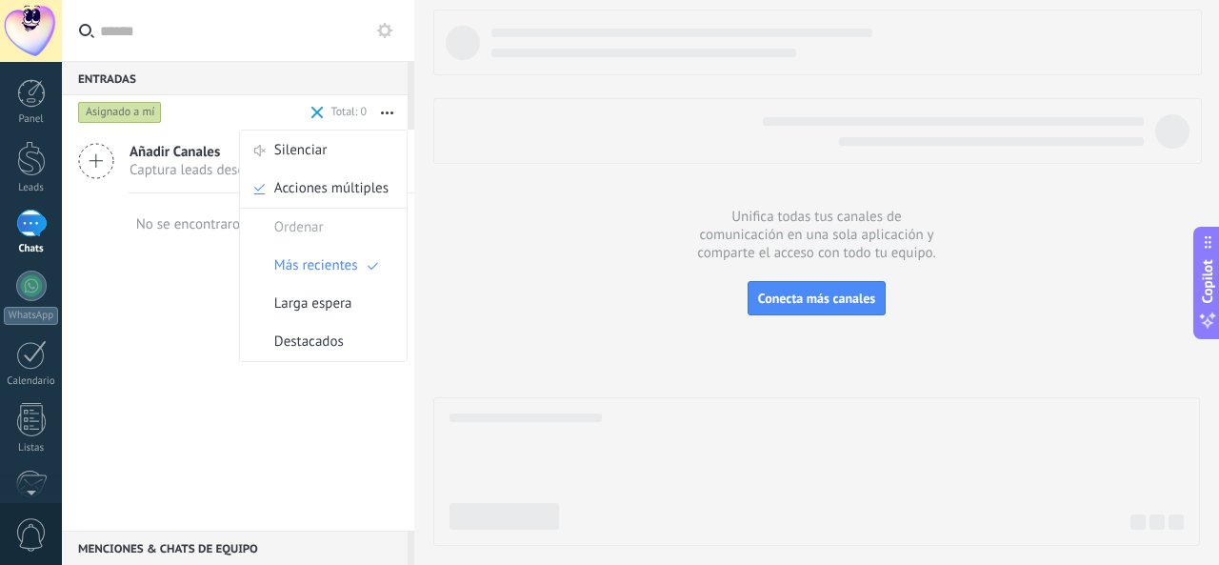
click at [189, 309] on div "Añadir Canales Captura leads desde Whatsapp y más! No se encontraron conversaci…" at bounding box center [238, 330] width 352 height 401
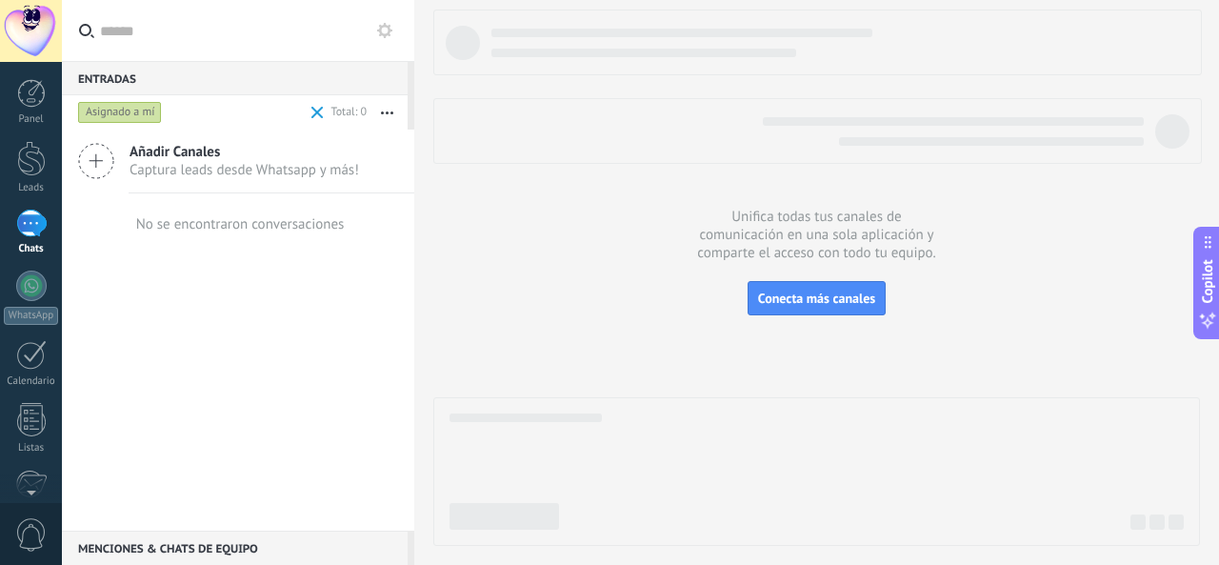
click at [110, 116] on div "Asignado a mí" at bounding box center [120, 112] width 84 height 23
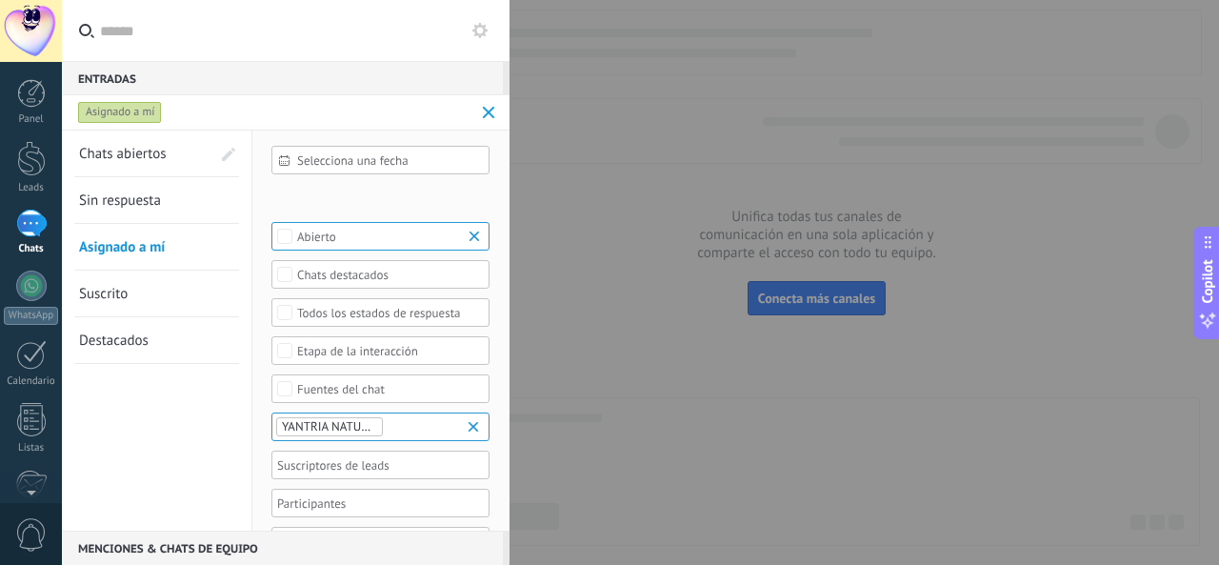
click at [127, 205] on span "Sin respuesta" at bounding box center [120, 200] width 82 height 18
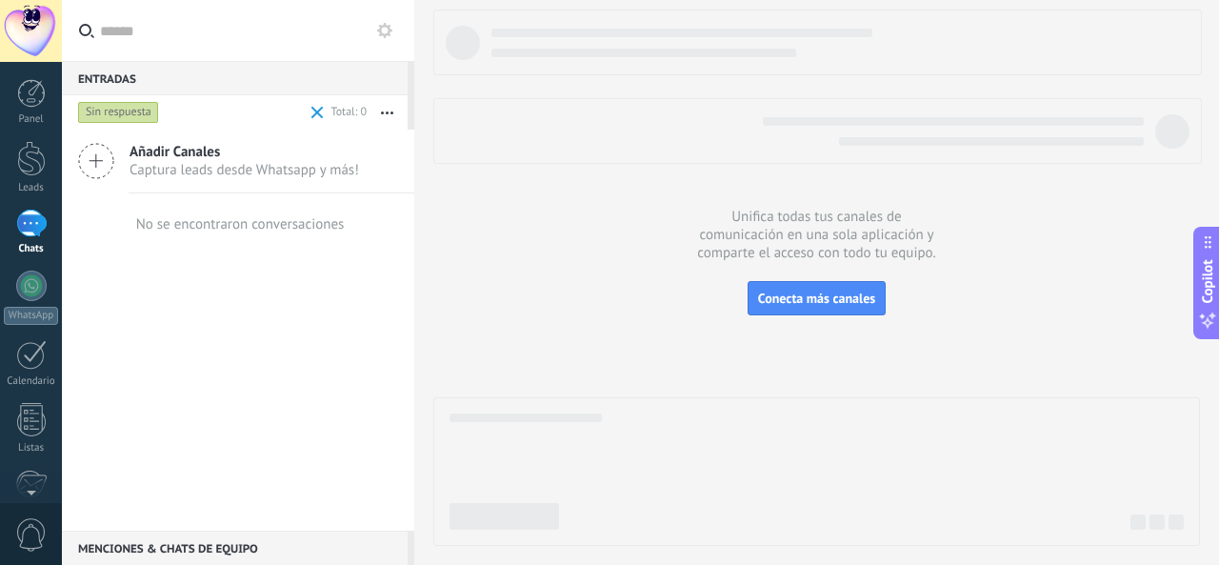
click at [389, 37] on icon at bounding box center [384, 30] width 15 height 15
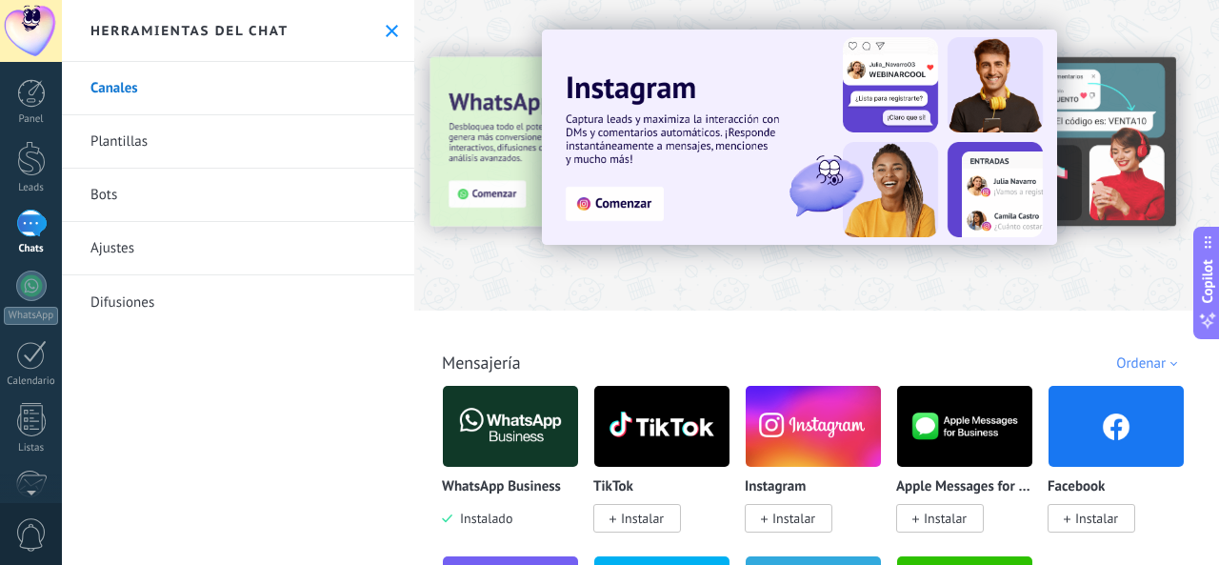
click at [389, 37] on button at bounding box center [392, 31] width 16 height 16
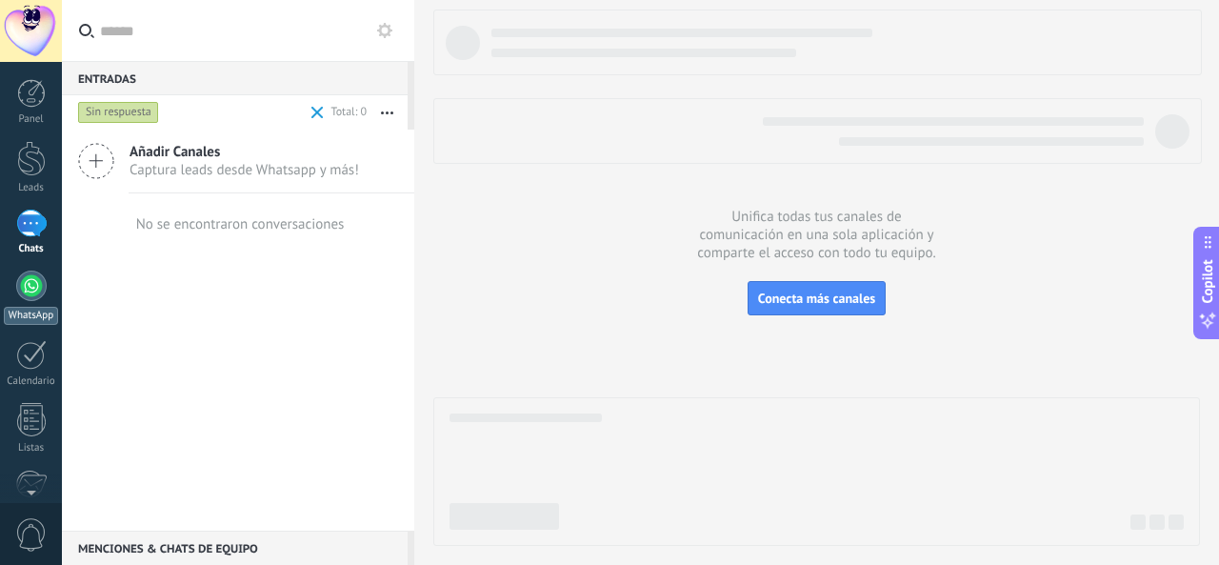
click at [42, 285] on div at bounding box center [31, 285] width 30 height 30
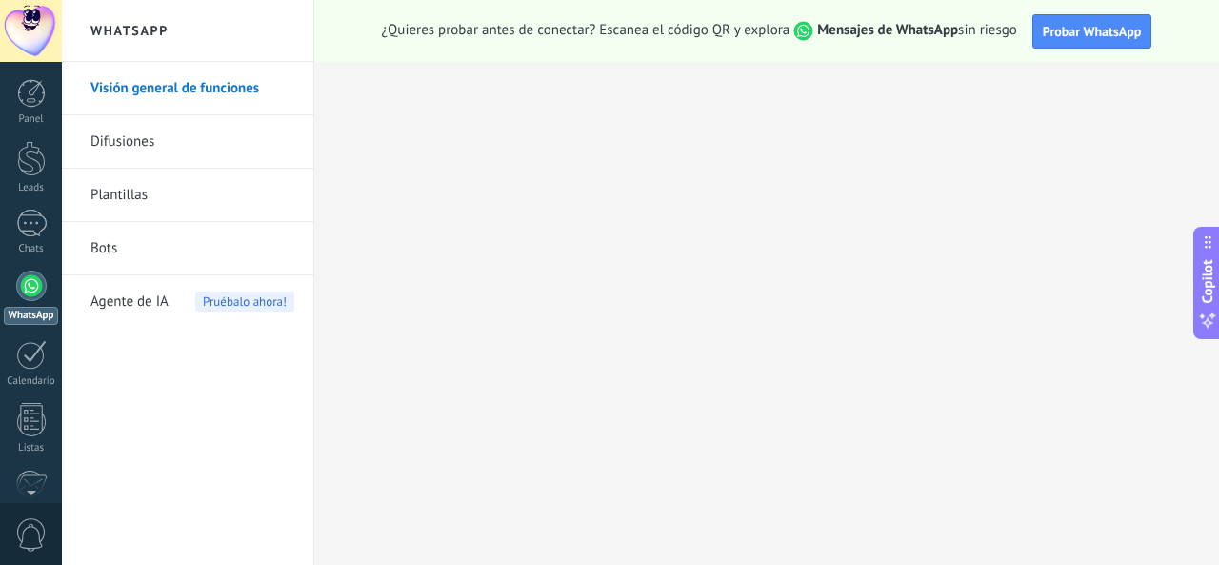
click at [156, 143] on link "Difusiones" at bounding box center [192, 141] width 204 height 53
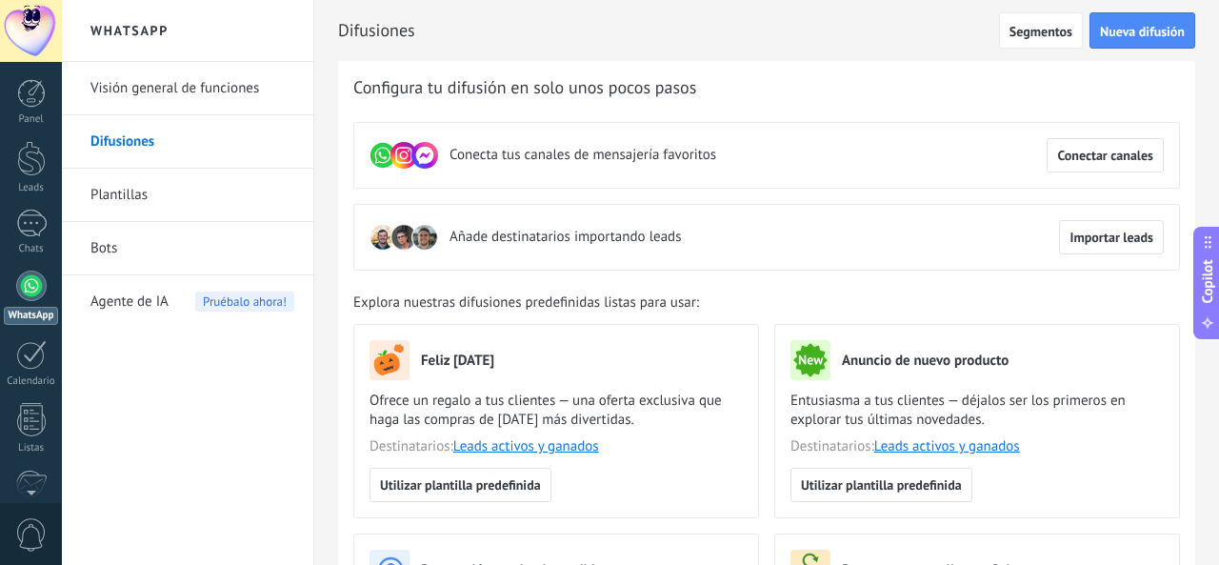
click at [130, 194] on link "Plantillas" at bounding box center [192, 195] width 204 height 53
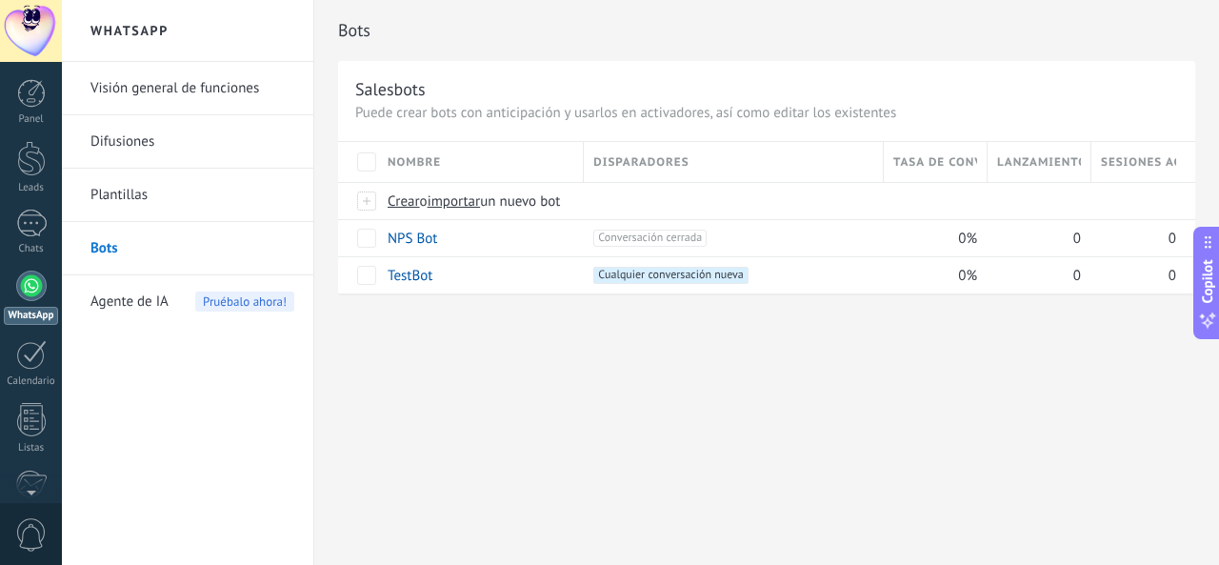
click at [127, 296] on span "Agente de IA" at bounding box center [129, 301] width 78 height 53
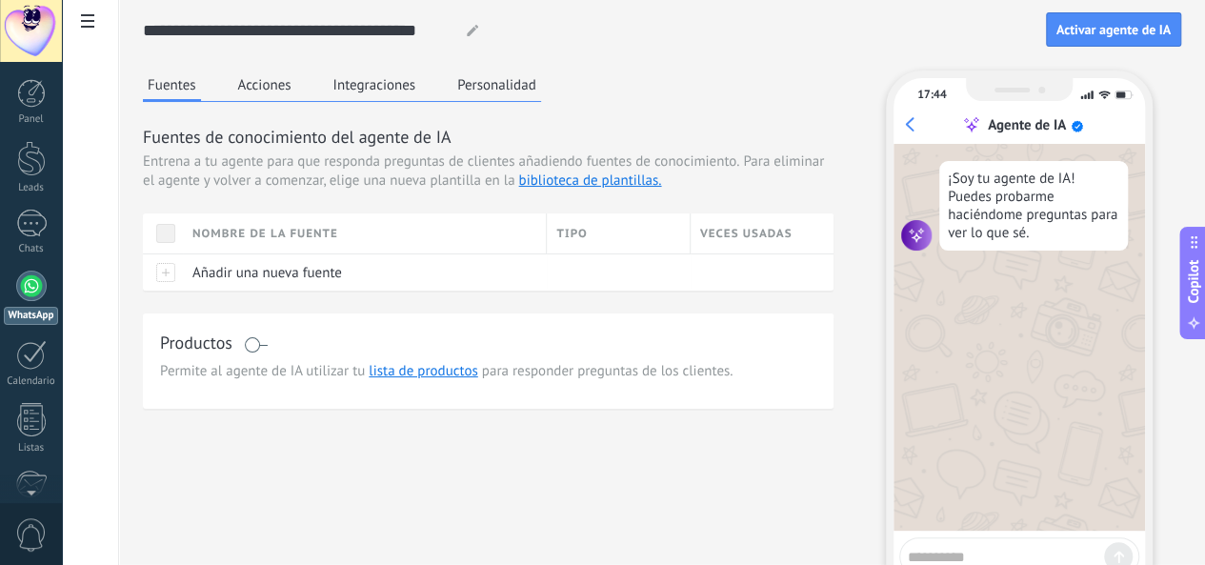
click at [32, 290] on div at bounding box center [31, 285] width 30 height 30
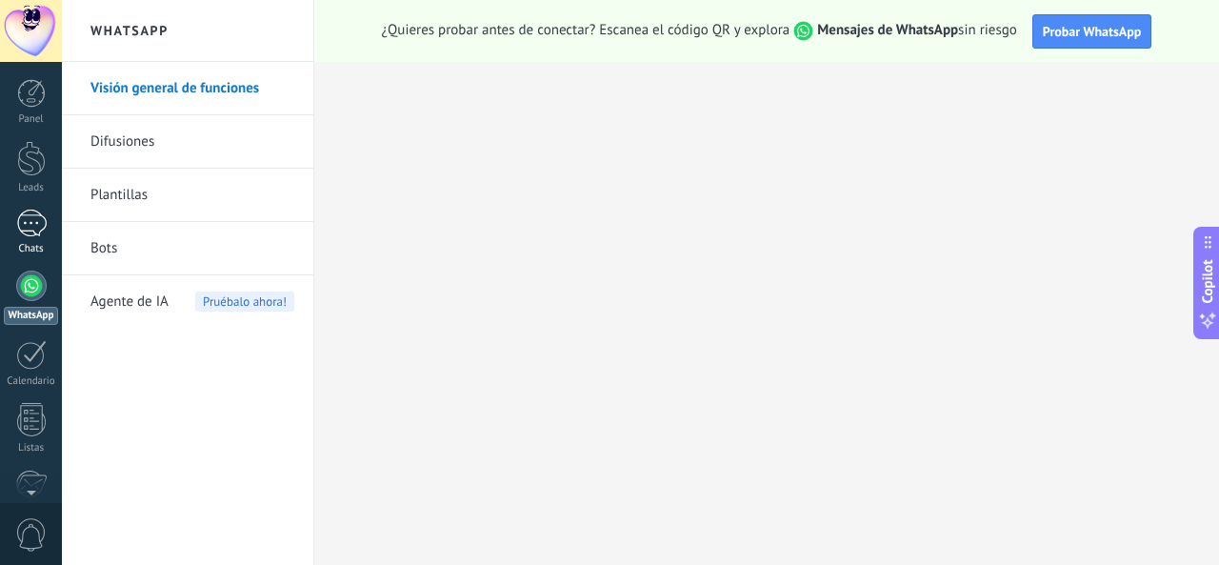
click at [39, 231] on div at bounding box center [31, 224] width 30 height 28
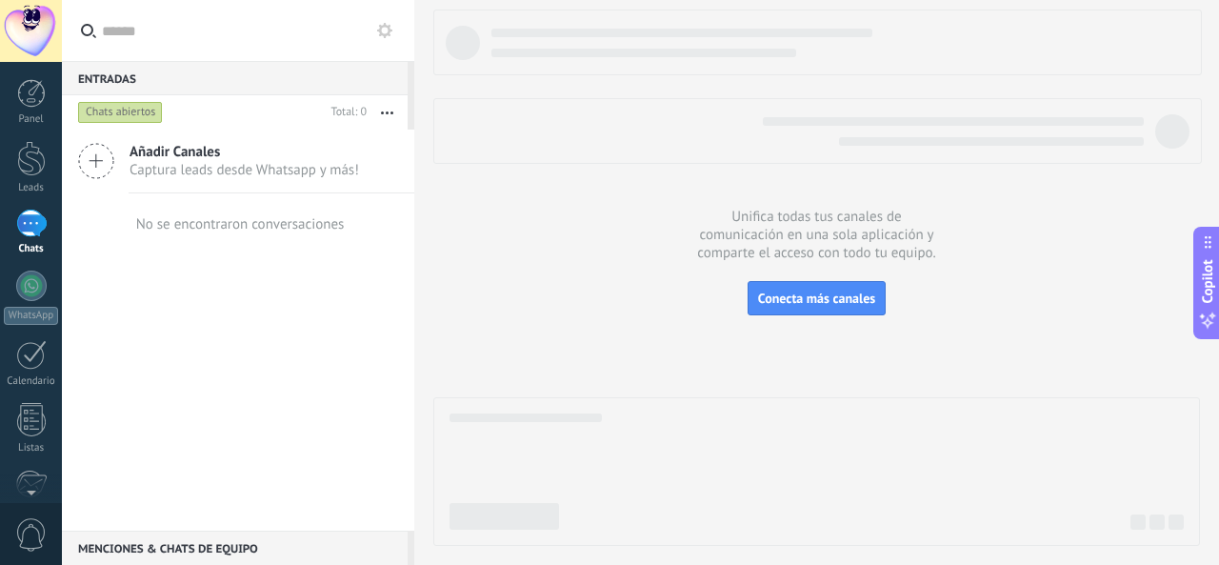
click at [139, 111] on div "Chats abiertos" at bounding box center [120, 112] width 85 height 23
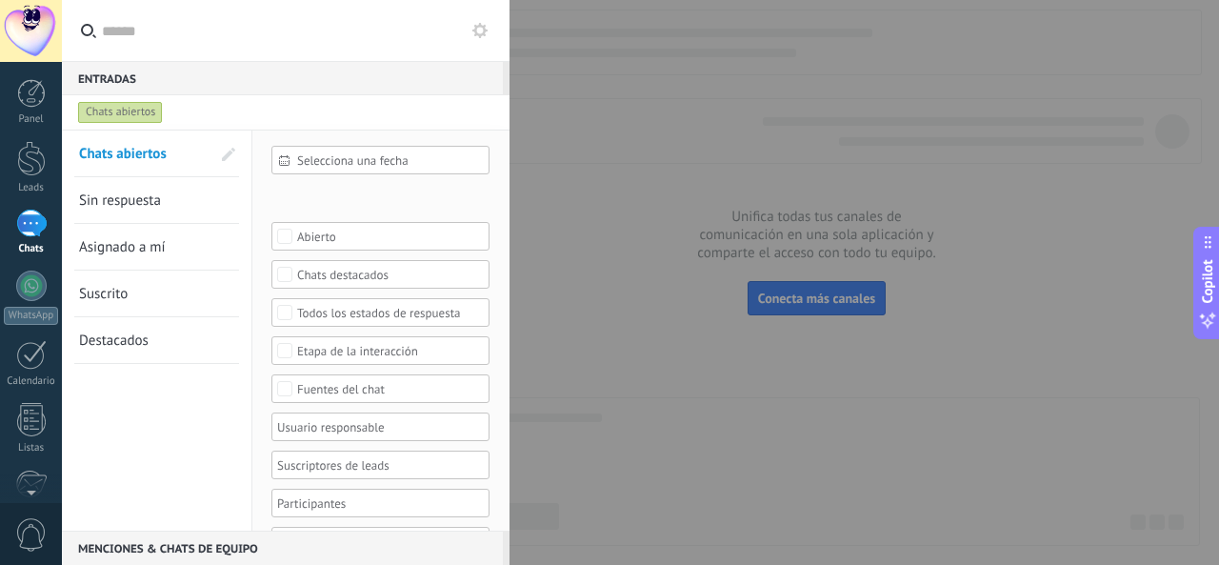
click at [116, 206] on span "Sin respuesta" at bounding box center [120, 200] width 82 height 18
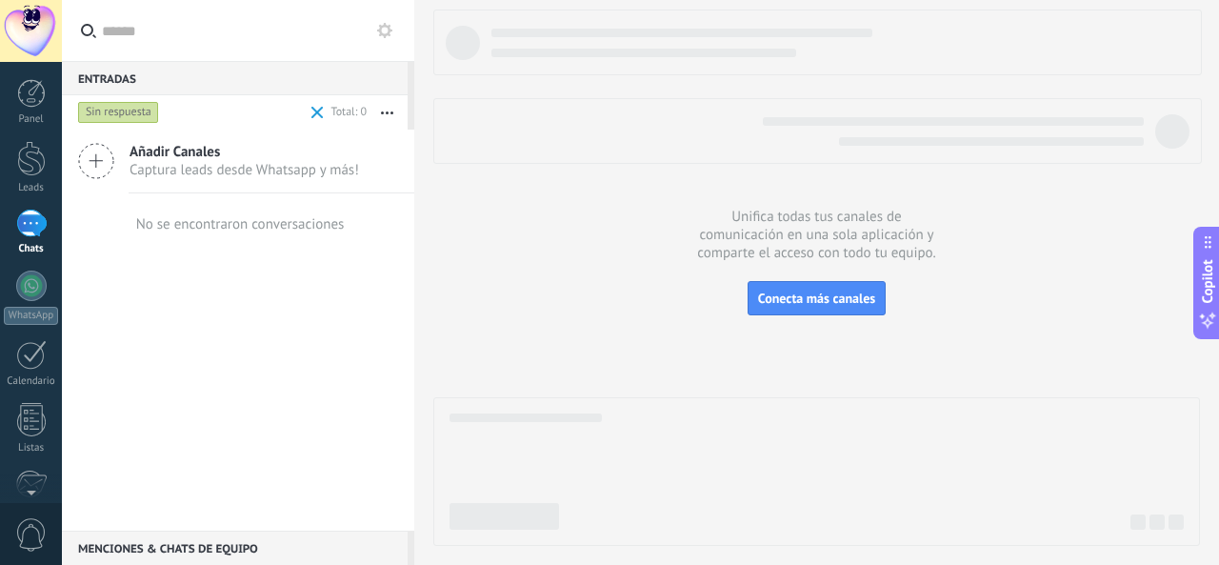
click at [138, 110] on div "Sin respuesta" at bounding box center [118, 112] width 81 height 23
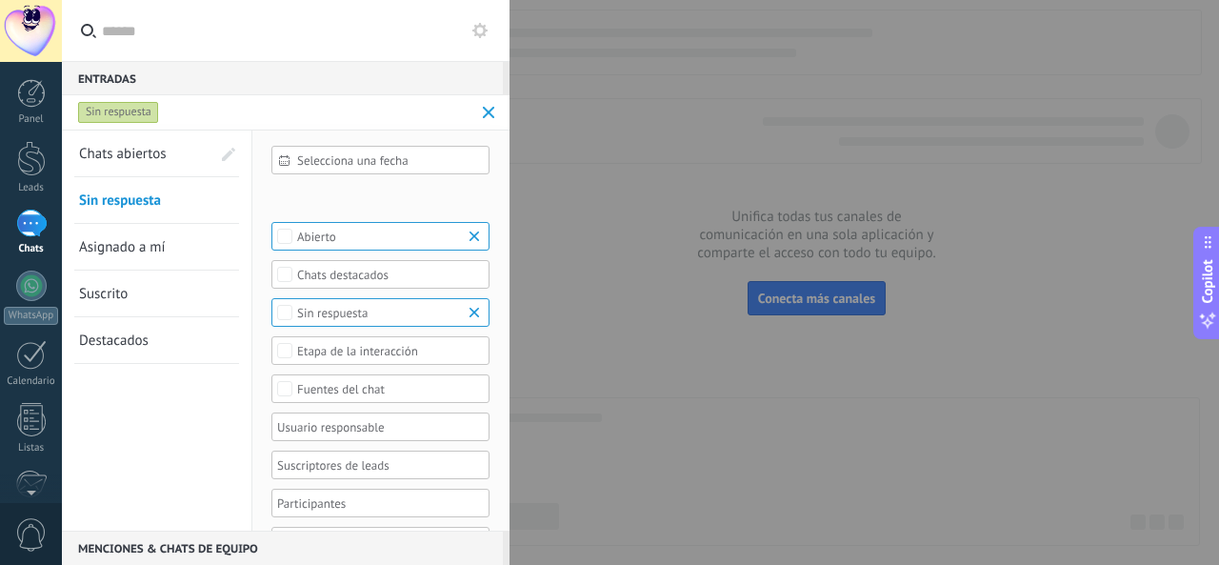
click at [103, 247] on span "Asignado a mí" at bounding box center [122, 247] width 87 height 18
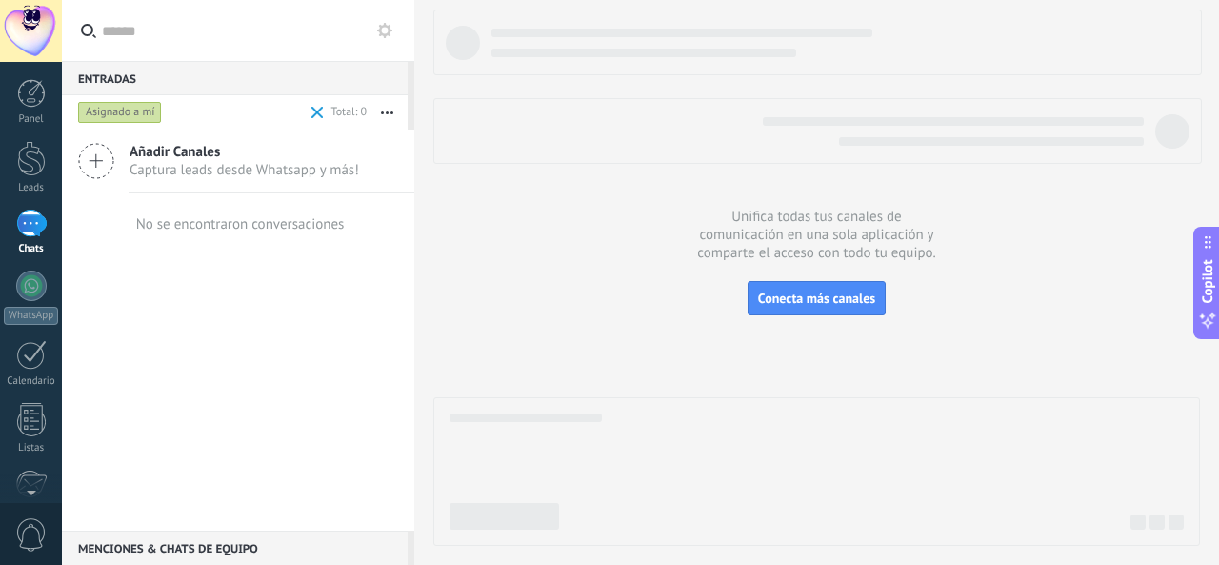
click at [116, 114] on div "Asignado a mí" at bounding box center [120, 112] width 84 height 23
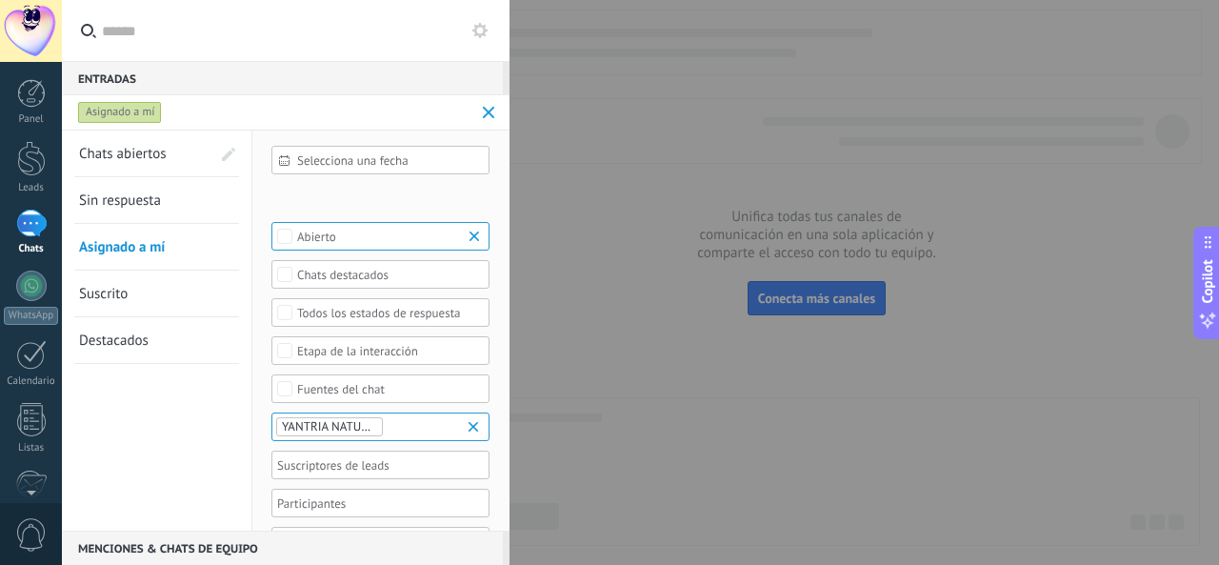
click at [116, 293] on span "Suscrito" at bounding box center [103, 294] width 49 height 18
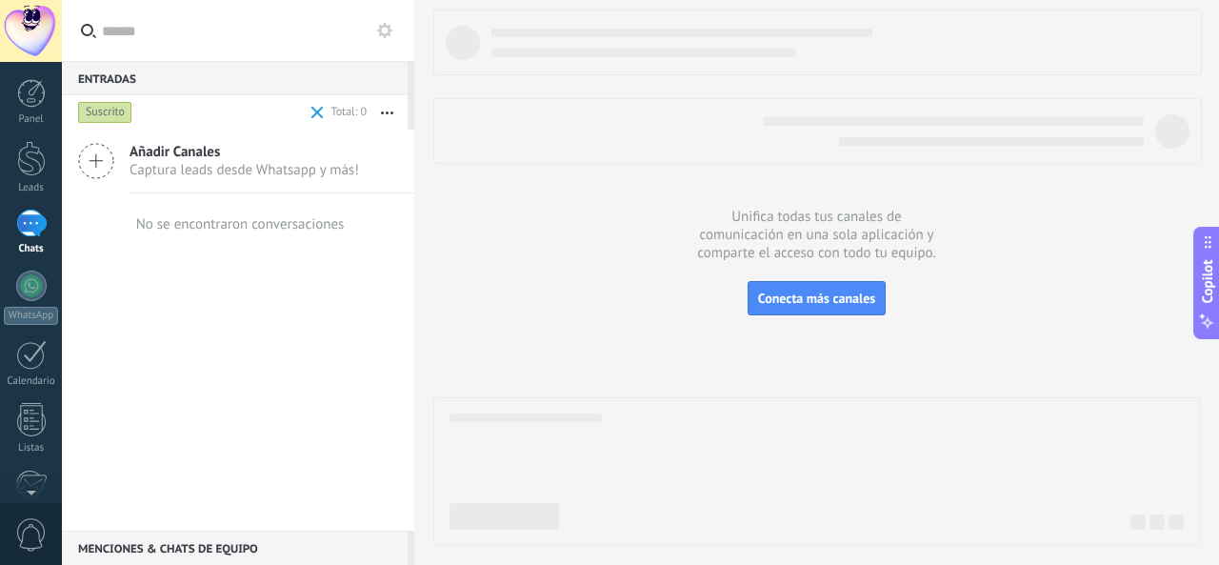
click at [110, 114] on div "Suscrito" at bounding box center [105, 112] width 54 height 23
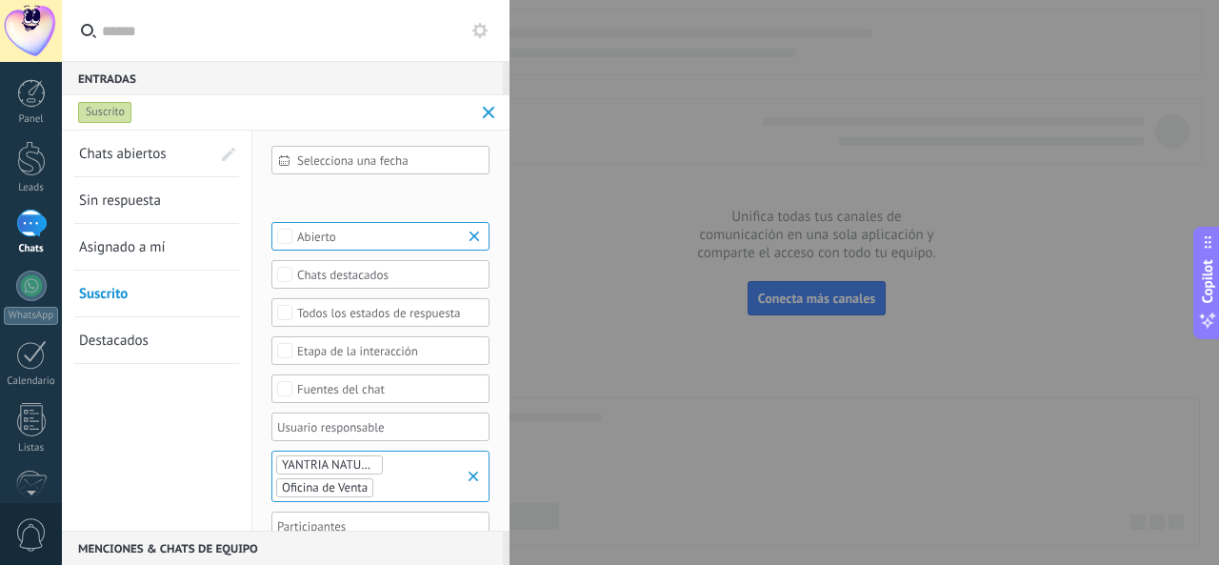
click at [110, 354] on link "Destacados" at bounding box center [144, 340] width 131 height 46
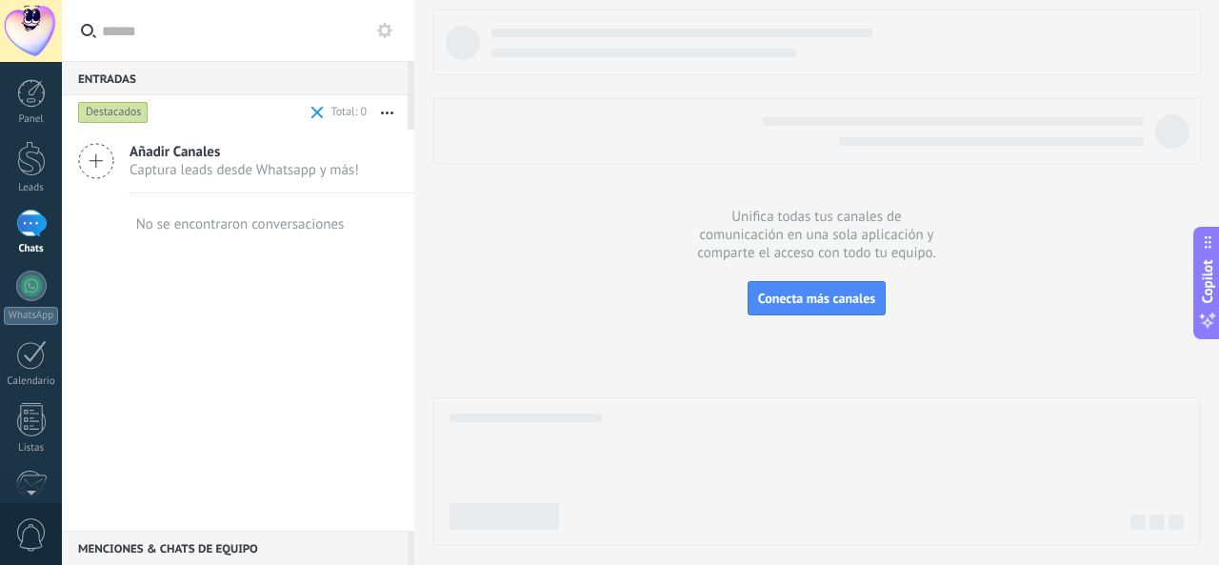
click at [217, 351] on div "Añadir Canales Captura leads desde Whatsapp y más! No se encontraron conversaci…" at bounding box center [238, 330] width 352 height 401
click at [119, 37] on input "text" at bounding box center [248, 30] width 293 height 61
click at [114, 111] on div "Destacados" at bounding box center [113, 112] width 70 height 23
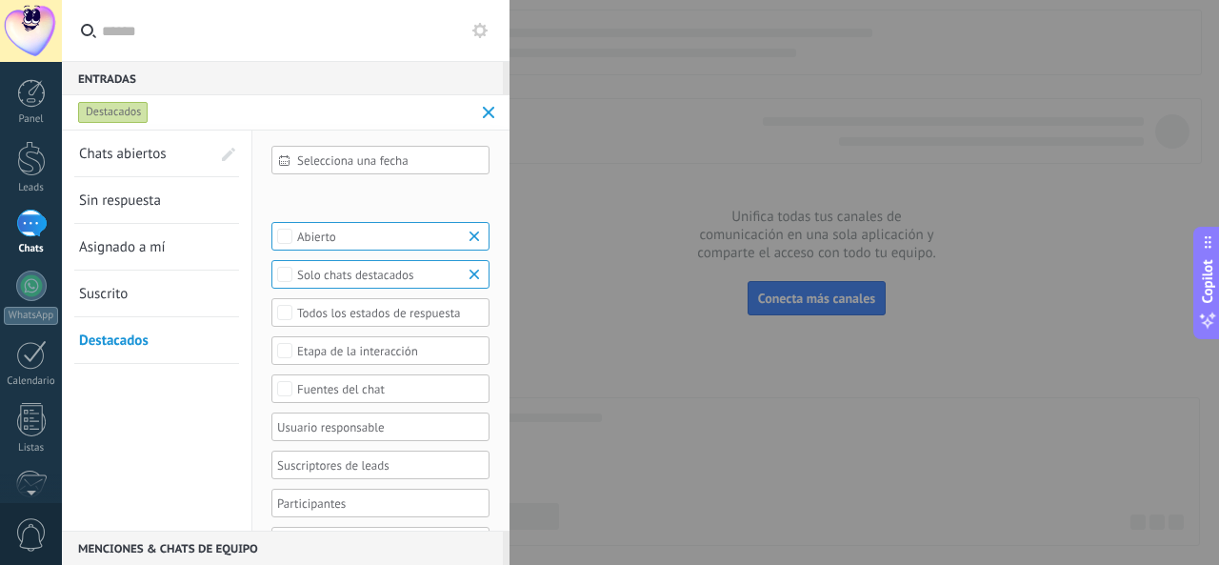
click at [126, 473] on div "Chats abiertos Sin respuesta Asignado a mí Suscrito Destacados Guardar" at bounding box center [157, 371] width 190 height 482
click at [291, 164] on div "Selecciona una fecha" at bounding box center [380, 160] width 218 height 29
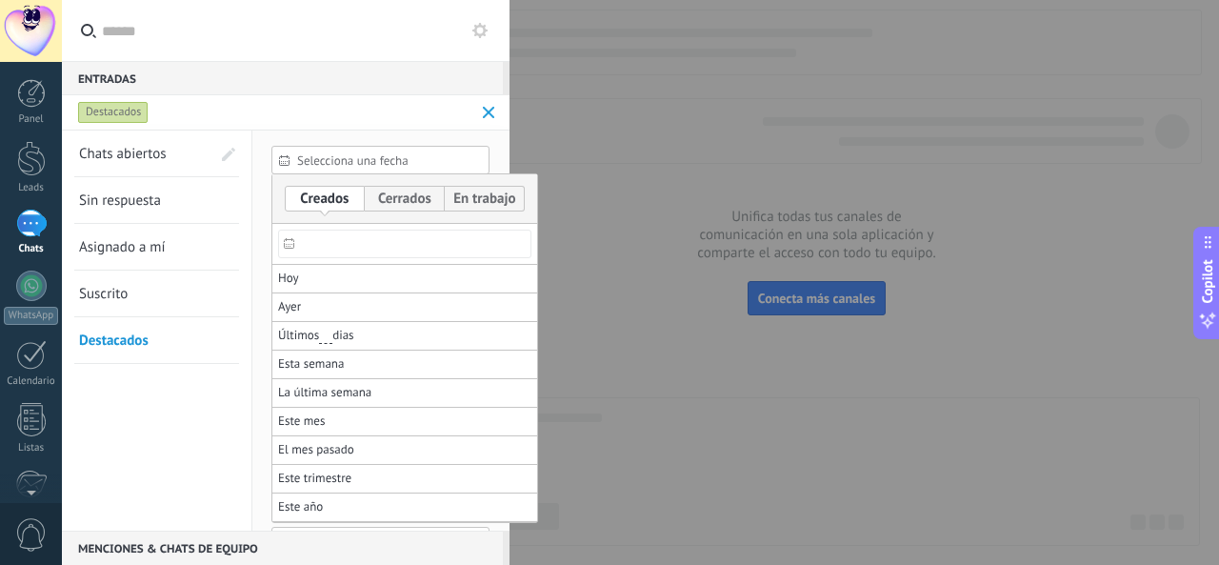
click at [93, 495] on div at bounding box center [609, 282] width 1219 height 565
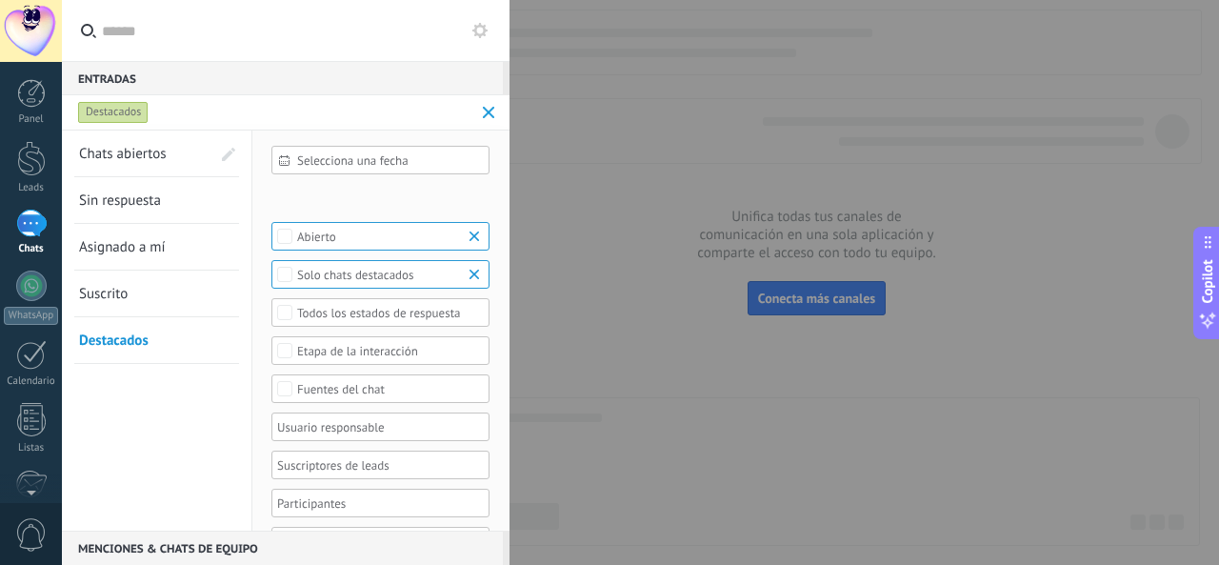
click at [491, 115] on span at bounding box center [489, 113] width 12 height 12
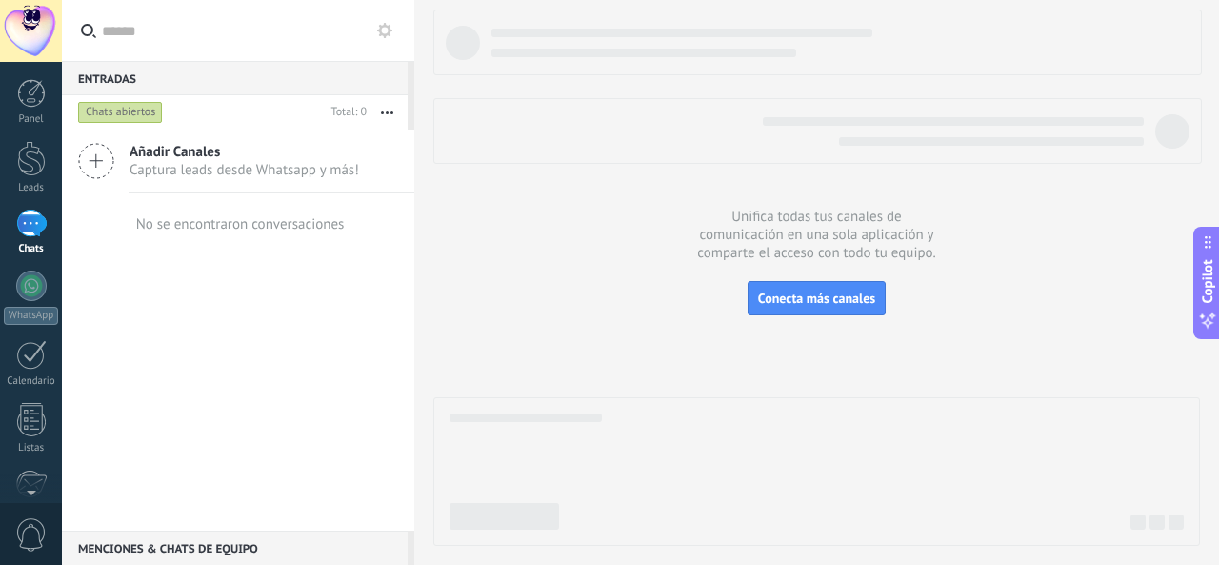
click at [28, 230] on div at bounding box center [31, 224] width 30 height 28
click at [30, 159] on div at bounding box center [31, 158] width 29 height 35
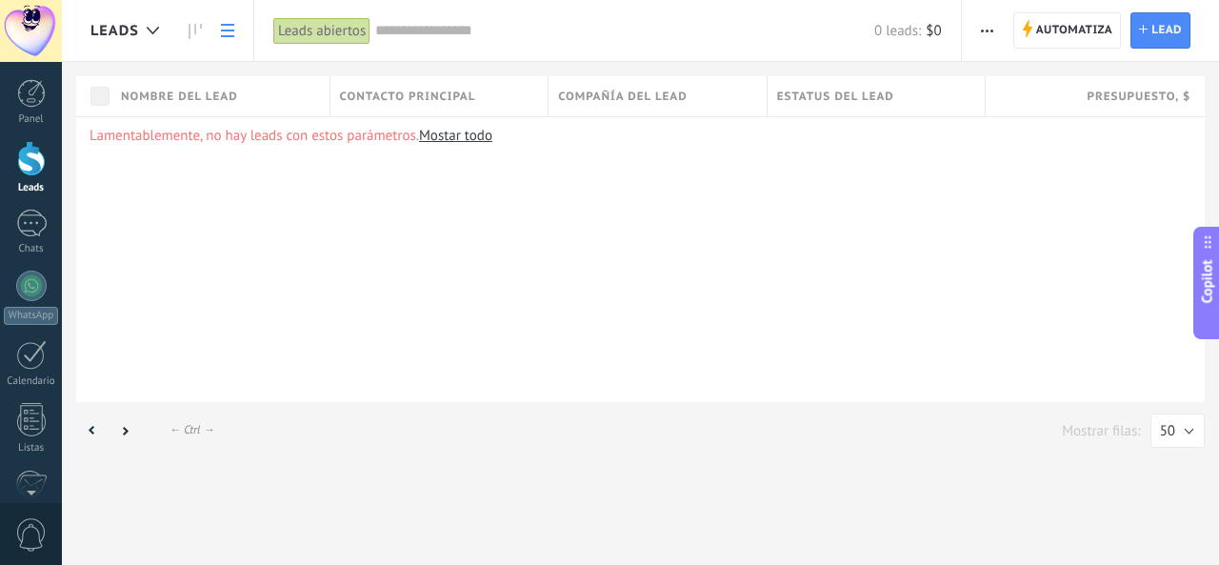
click at [226, 31] on use at bounding box center [227, 30] width 13 height 13
click at [190, 30] on icon at bounding box center [195, 31] width 13 height 15
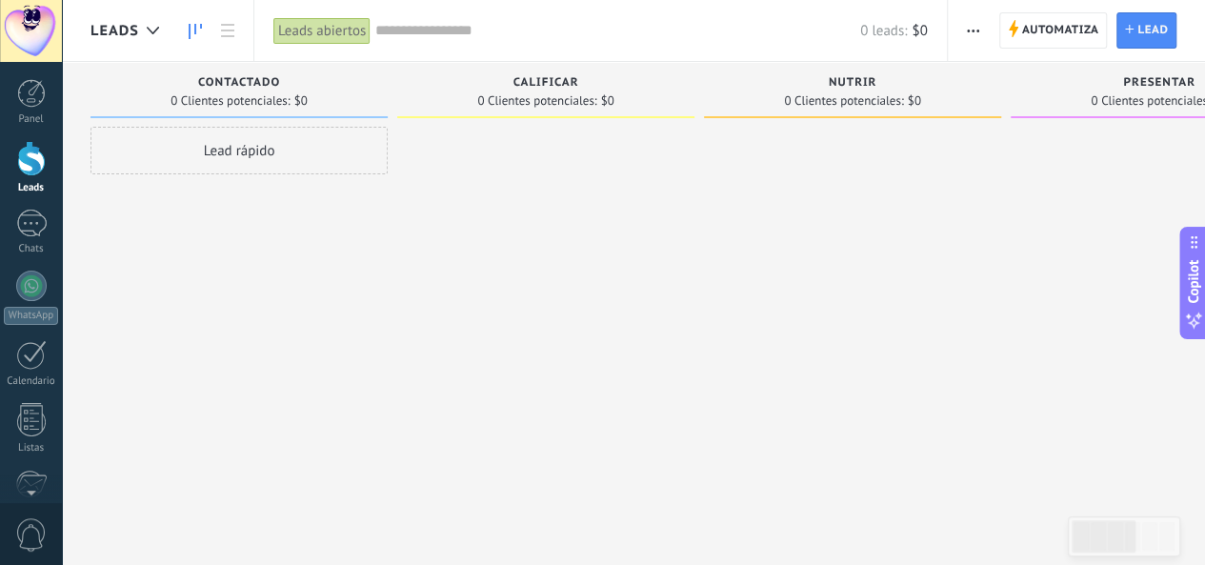
click at [204, 303] on div "Lead rápido" at bounding box center [238, 285] width 297 height 316
click at [38, 221] on div at bounding box center [31, 224] width 30 height 28
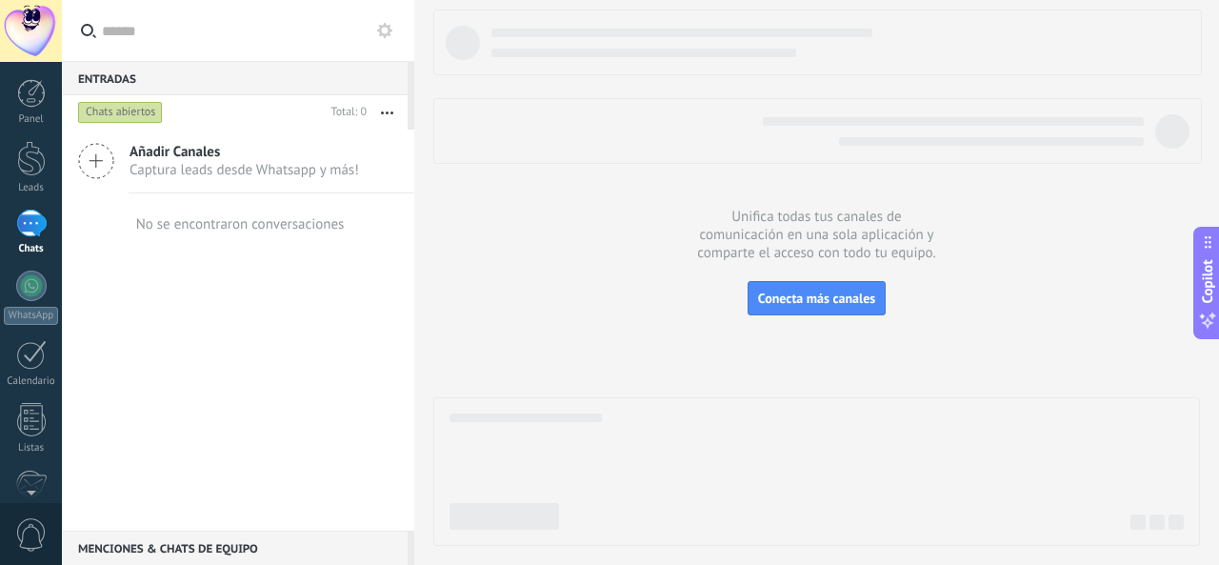
click at [246, 174] on span "Captura leads desde Whatsapp y más!" at bounding box center [245, 170] width 230 height 18
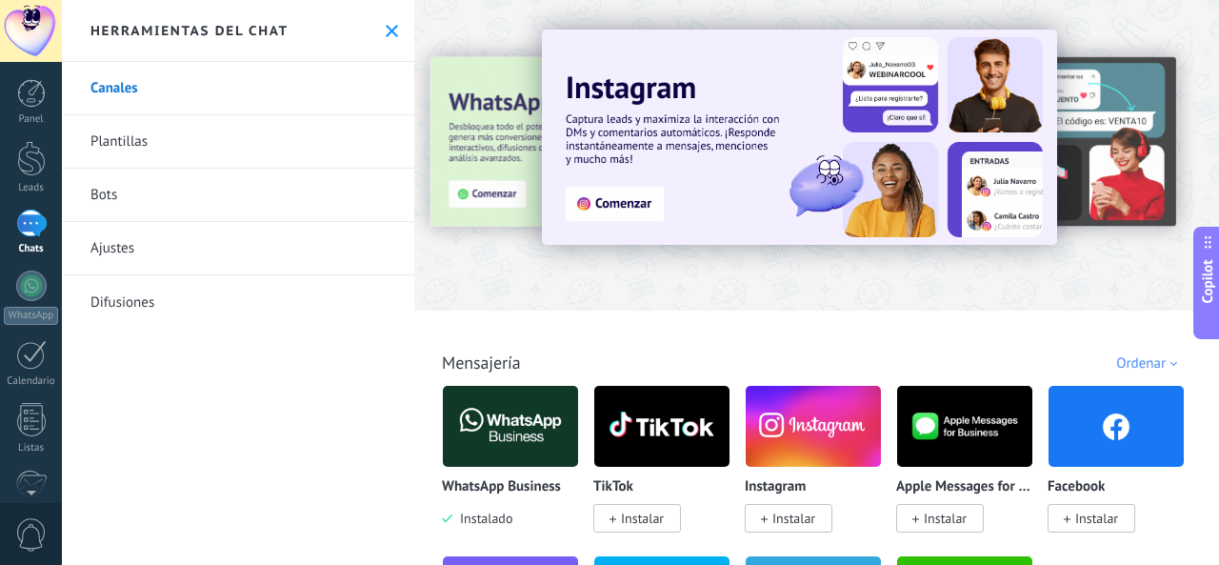
click at [183, 141] on link "Plantillas" at bounding box center [238, 141] width 352 height 53
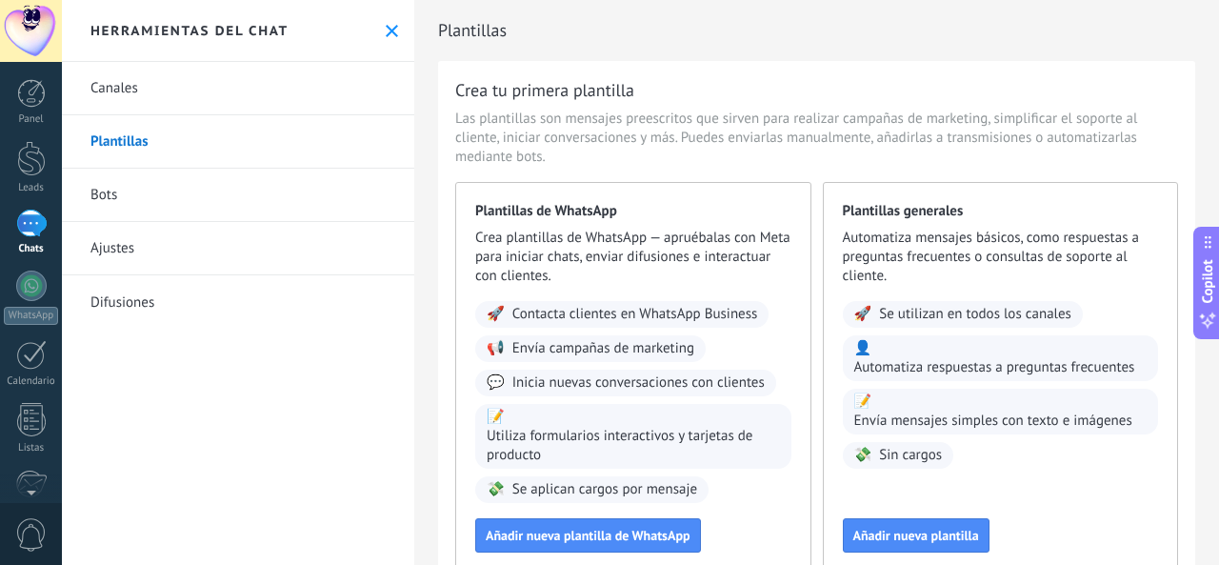
click at [132, 252] on link "Ajustes" at bounding box center [238, 248] width 352 height 53
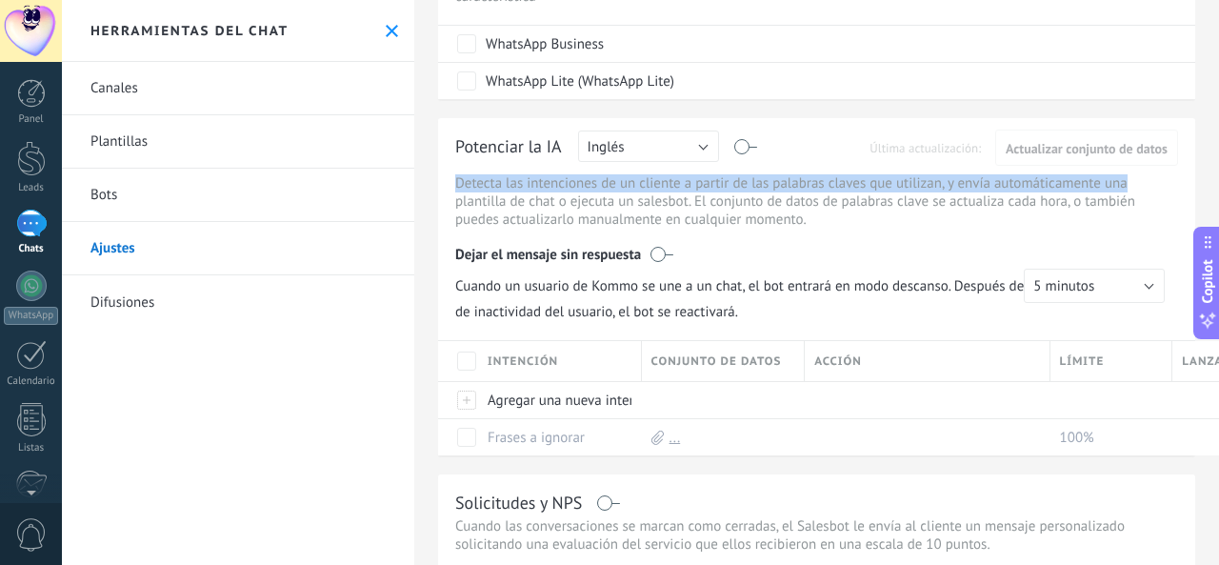
scroll to position [152, 82]
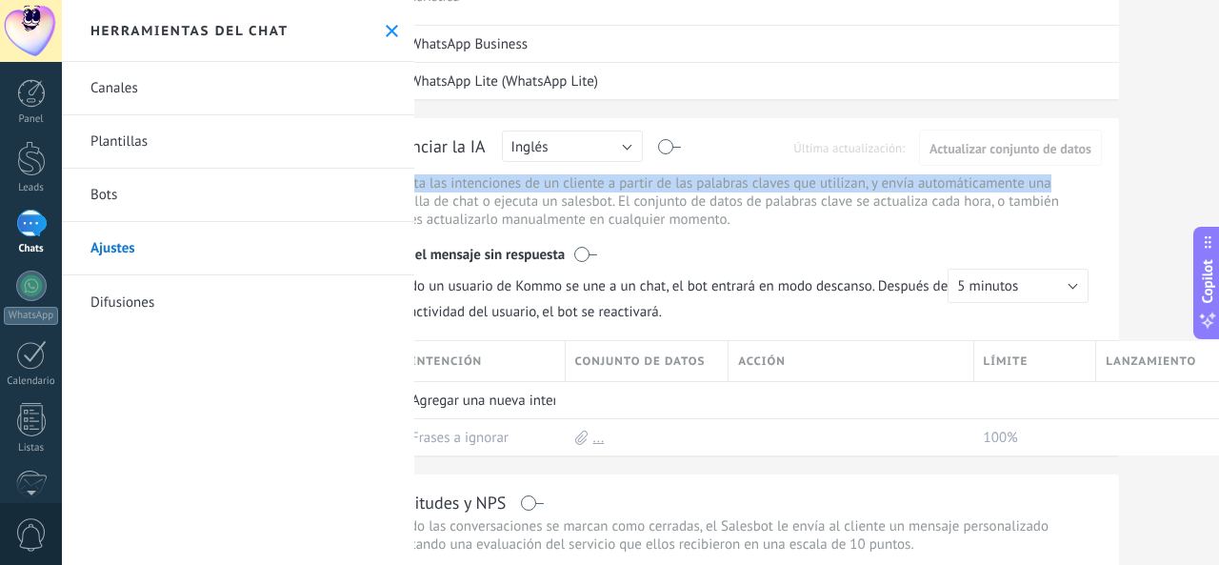
drag, startPoint x: 1218, startPoint y: 184, endPoint x: 1216, endPoint y: 129, distance: 55.3
click at [1216, 129] on div "Ajustes Cancelar Guardar Rastrear clics en links Reducir links largos y rastrea…" at bounding box center [816, 282] width 805 height 565
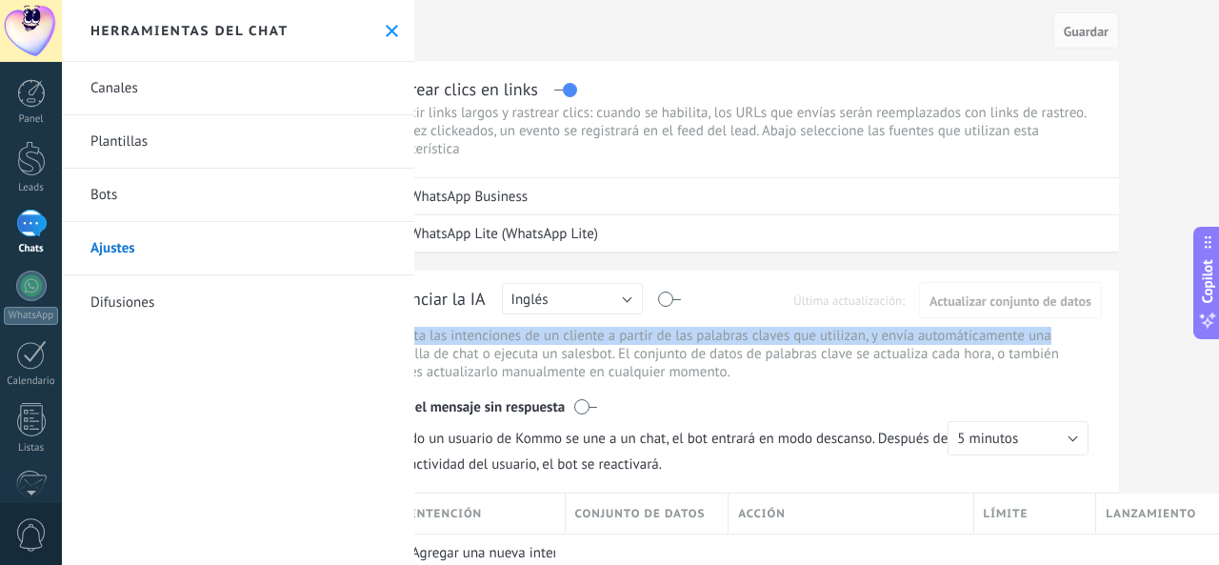
click at [386, 28] on use at bounding box center [392, 31] width 12 height 12
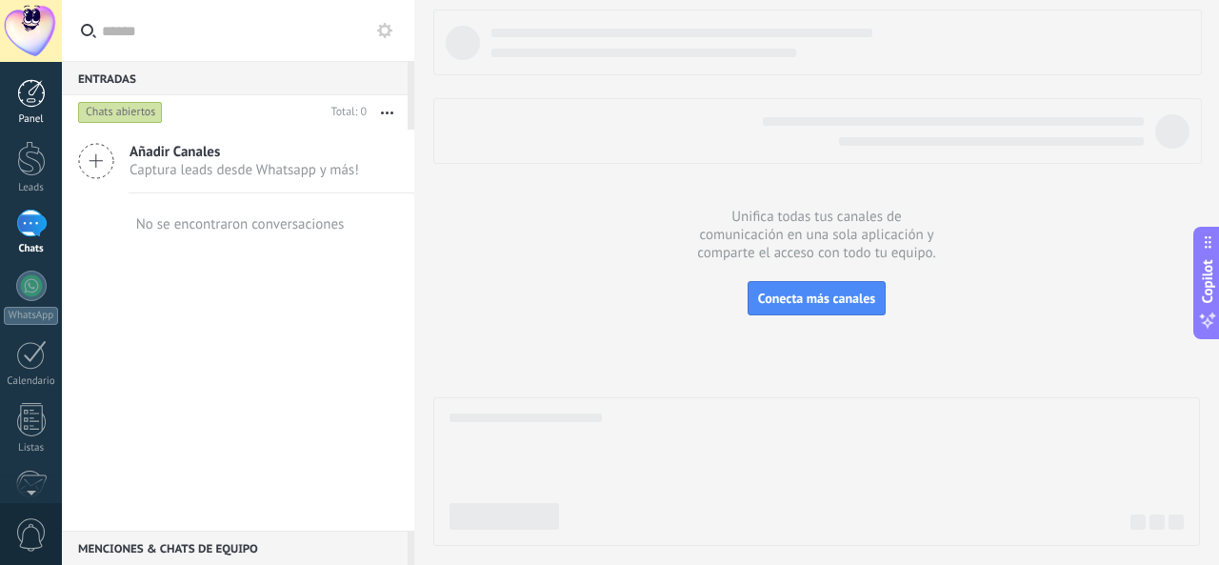
click at [38, 115] on div "Panel" at bounding box center [31, 119] width 55 height 12
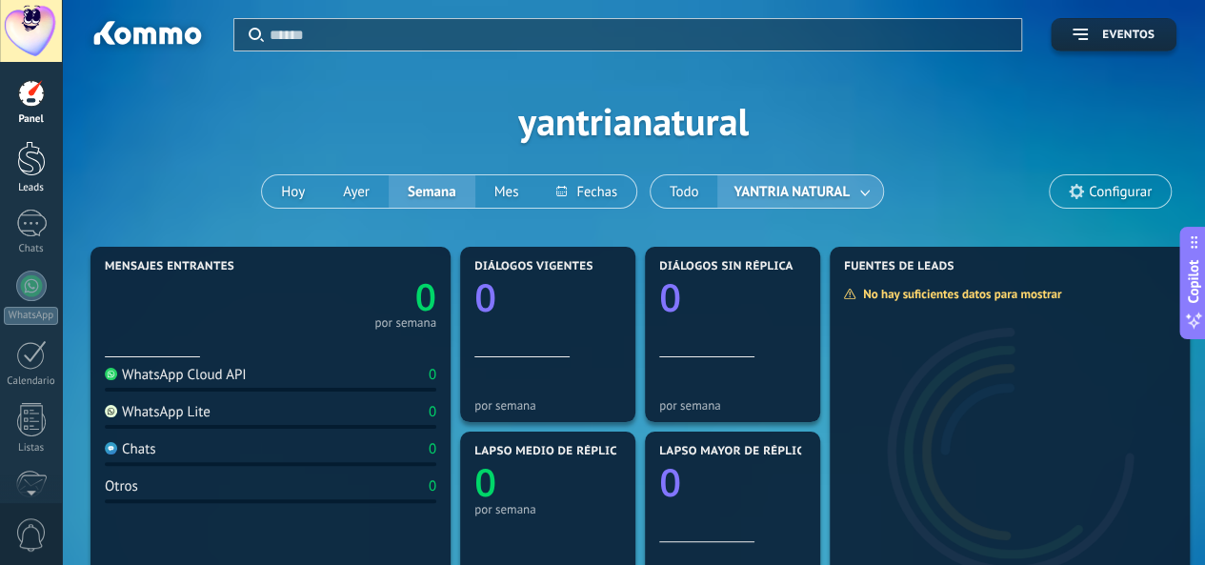
click at [35, 175] on div at bounding box center [31, 158] width 29 height 35
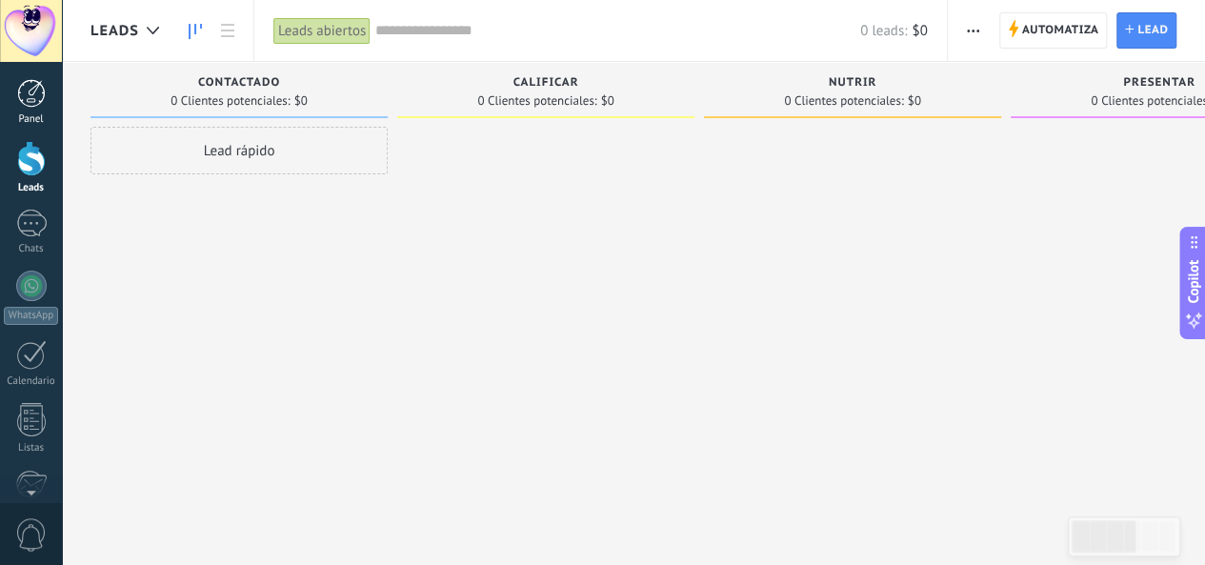
click at [37, 90] on div at bounding box center [31, 93] width 29 height 29
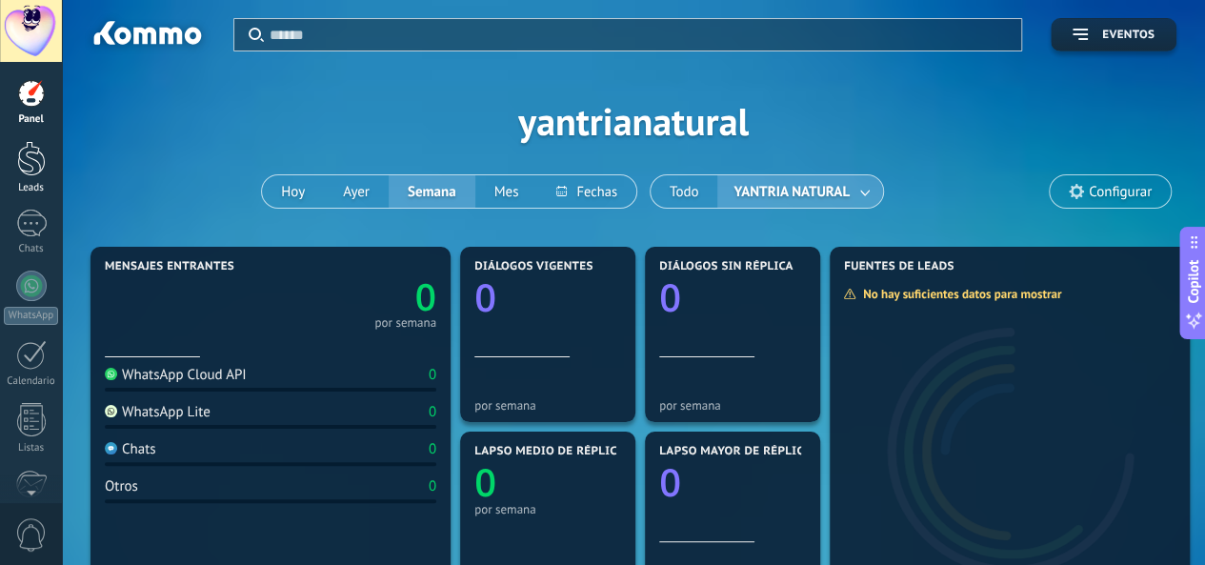
click at [23, 176] on link "Leads" at bounding box center [31, 167] width 62 height 53
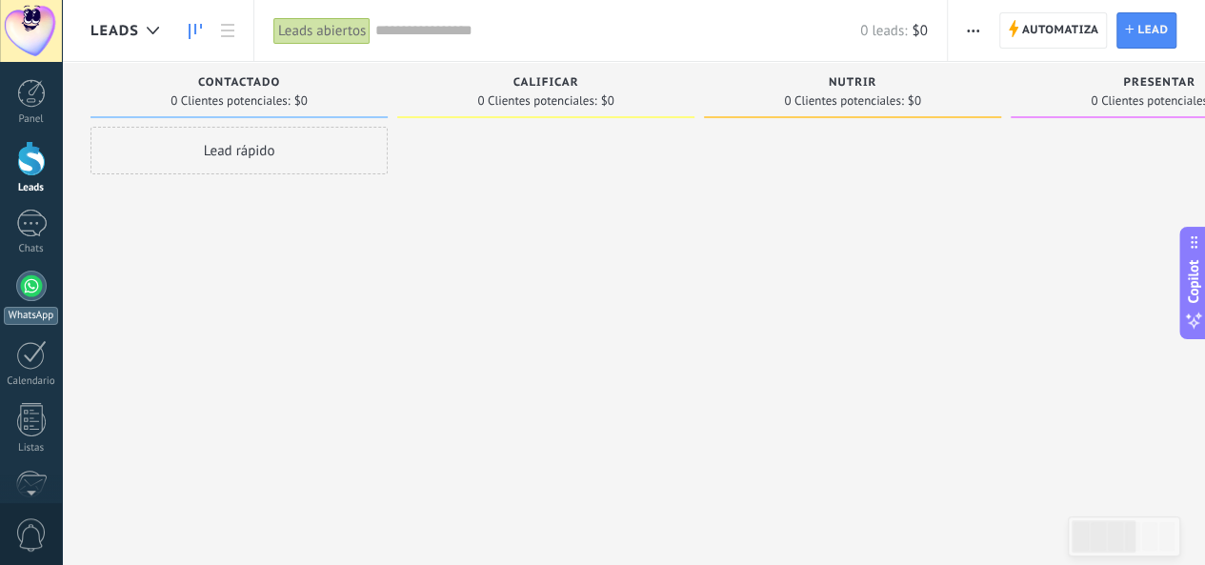
click at [37, 307] on div "WhatsApp" at bounding box center [31, 316] width 54 height 18
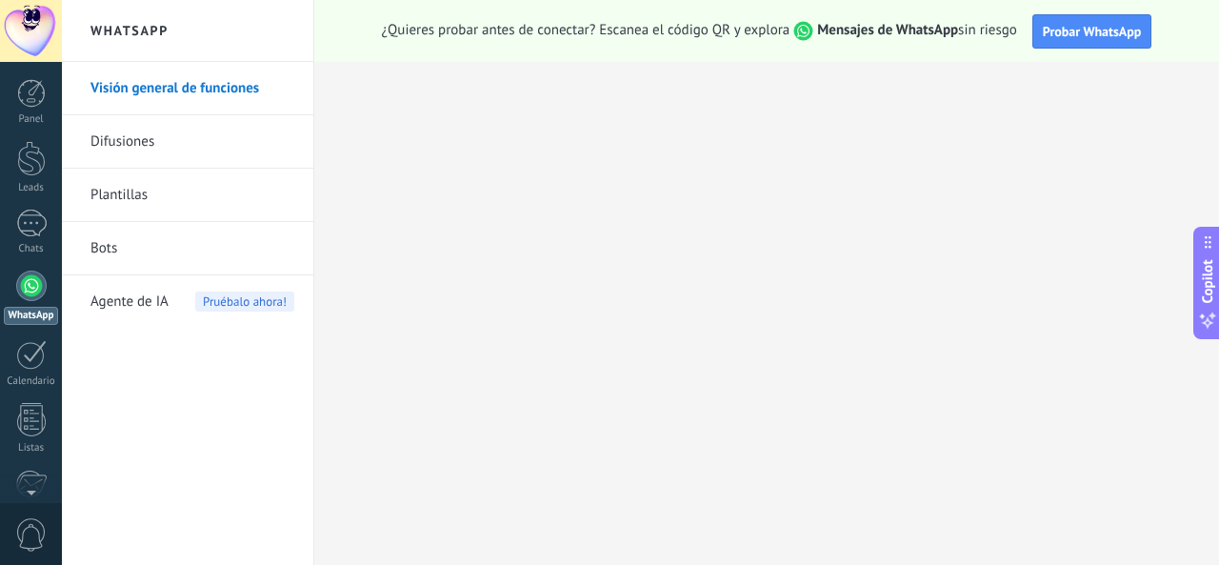
click at [42, 292] on div at bounding box center [31, 285] width 30 height 30
click at [41, 105] on div at bounding box center [31, 93] width 29 height 29
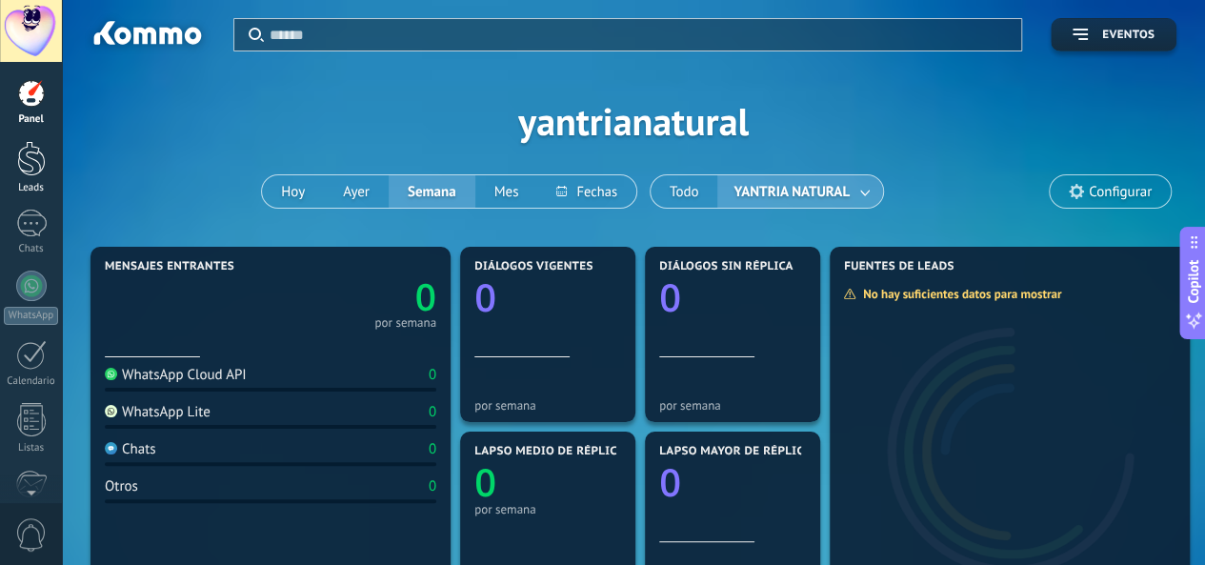
click at [13, 155] on link "Leads" at bounding box center [31, 167] width 62 height 53
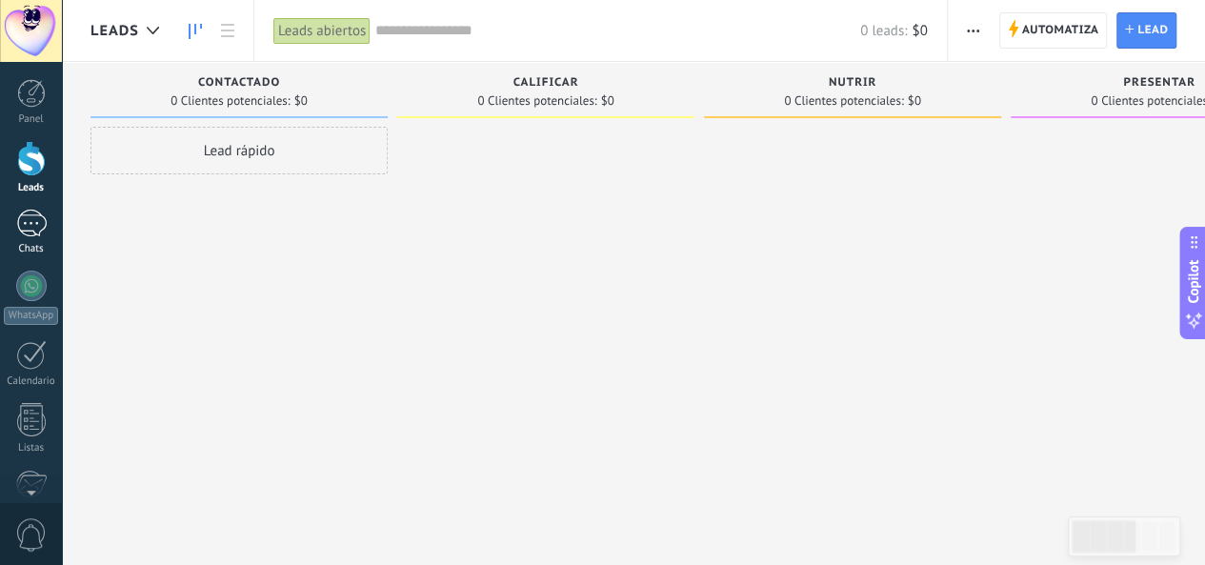
click at [26, 230] on div at bounding box center [31, 224] width 30 height 28
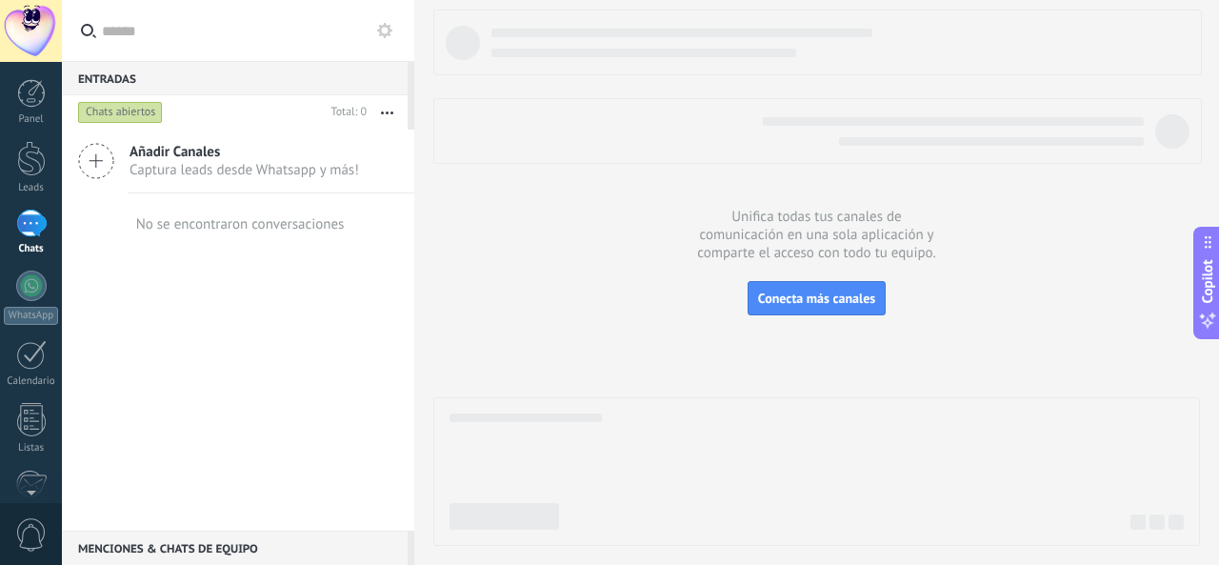
click at [99, 162] on icon at bounding box center [96, 161] width 36 height 36
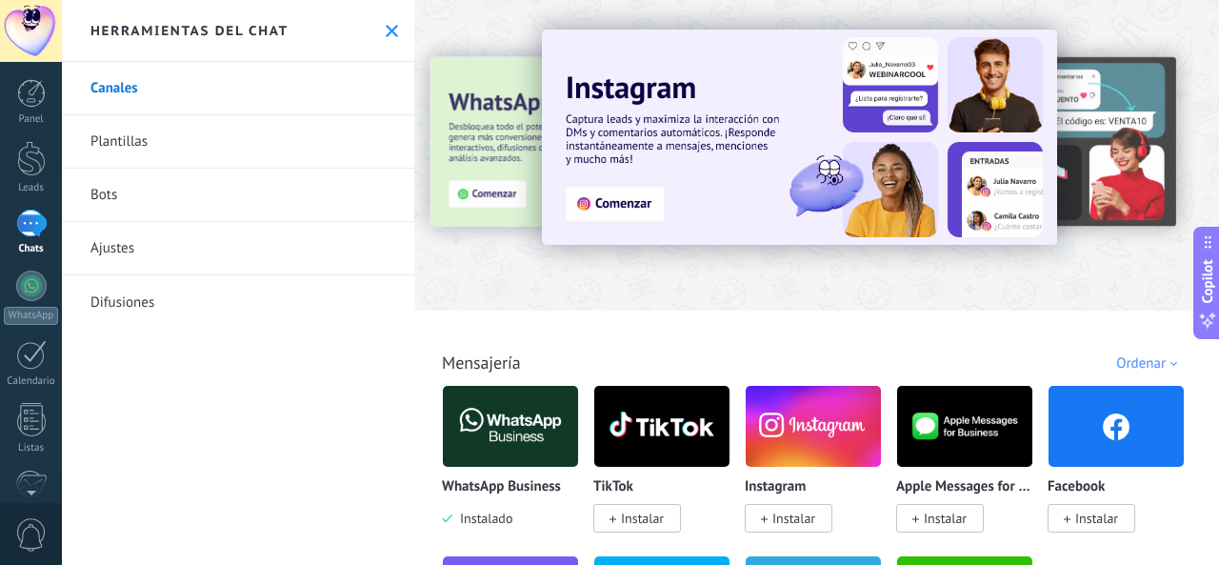
click at [150, 81] on link "Canales" at bounding box center [238, 88] width 352 height 53
click at [491, 407] on img at bounding box center [510, 426] width 135 height 92
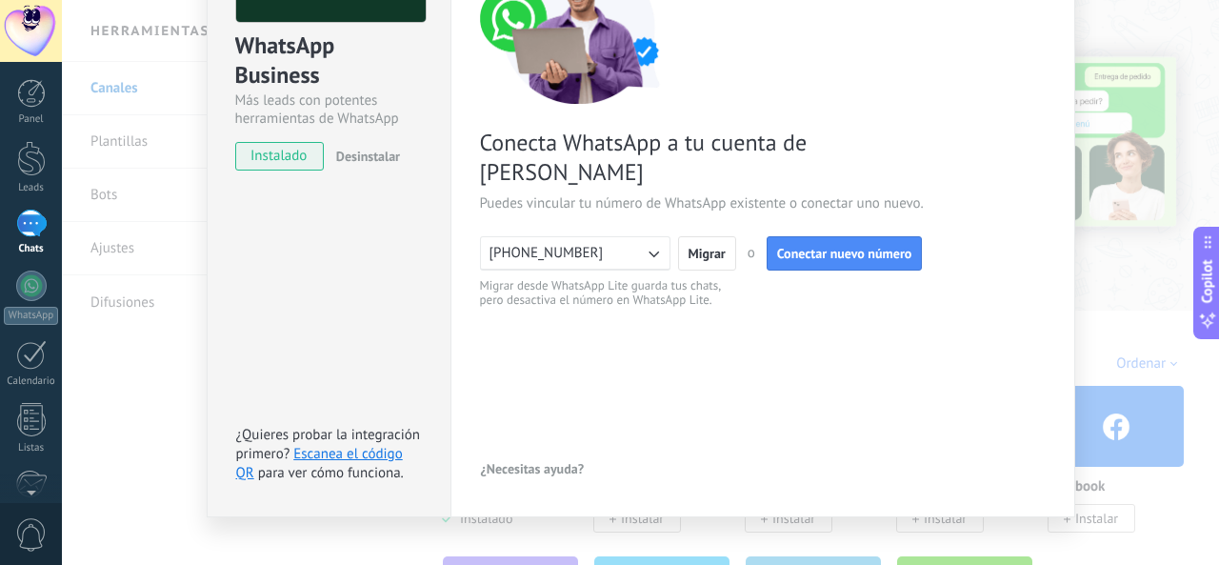
scroll to position [203, 0]
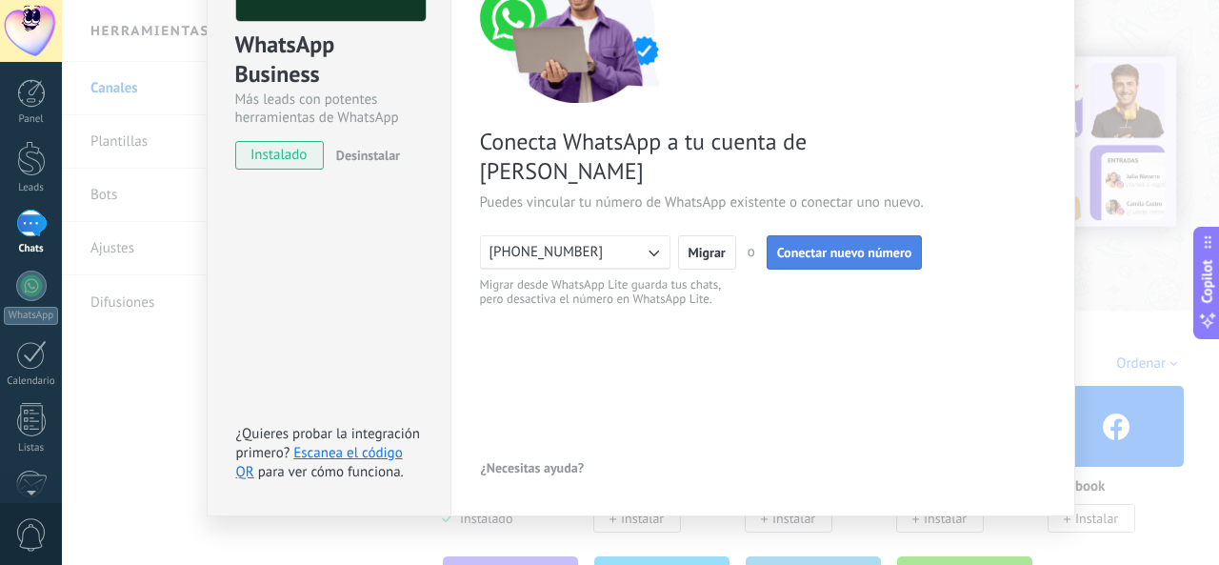
click at [858, 246] on span "Conectar nuevo número" at bounding box center [844, 252] width 135 height 13
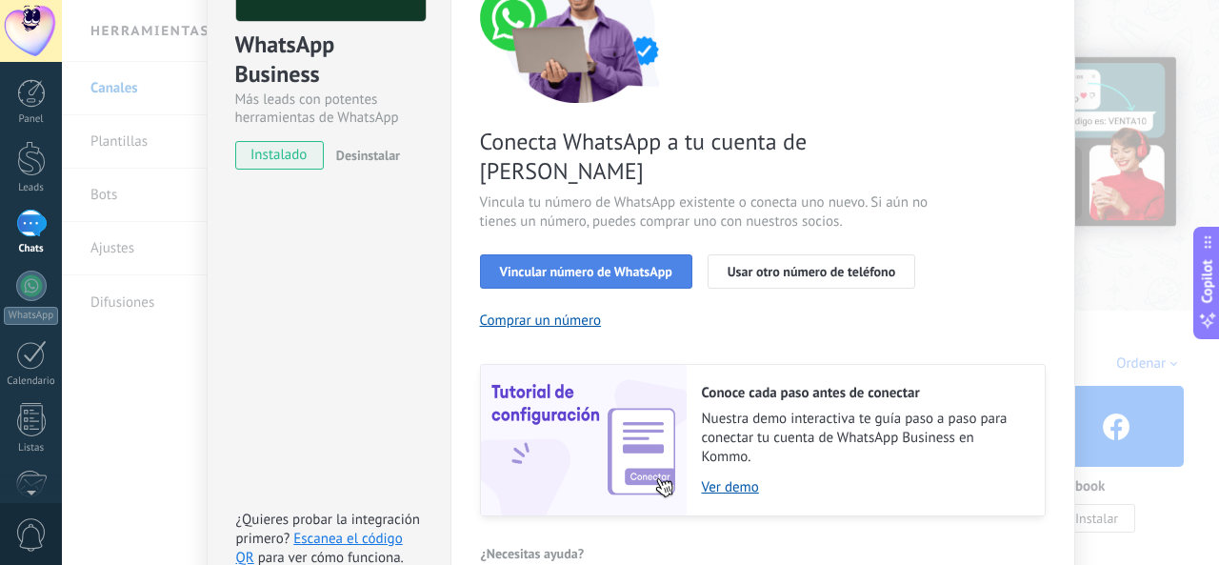
click at [608, 265] on span "Vincular número de WhatsApp" at bounding box center [586, 271] width 172 height 13
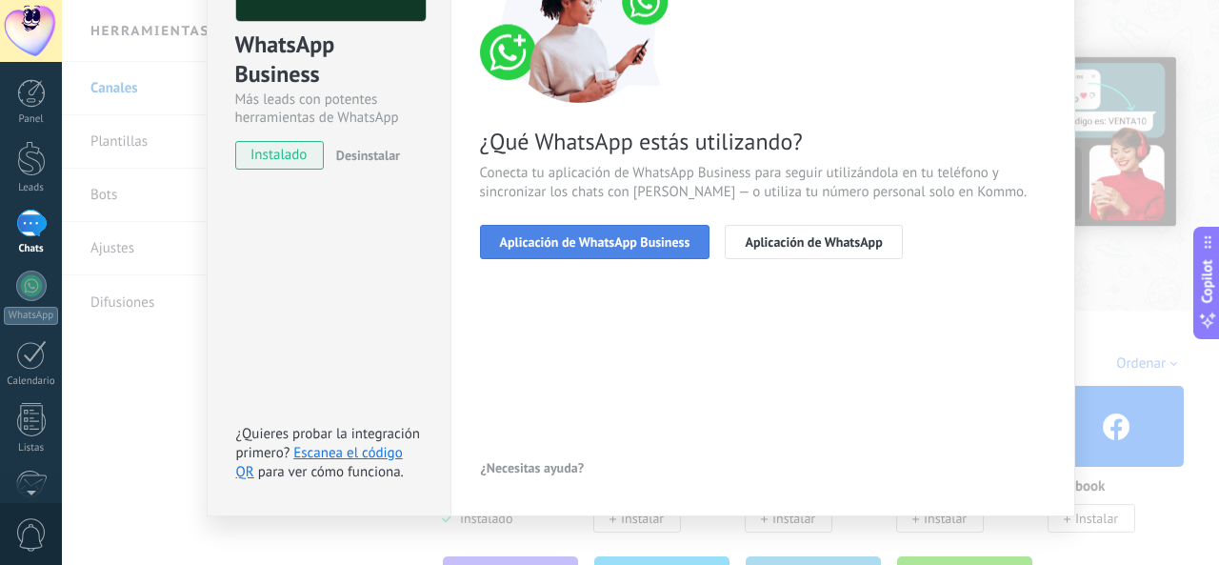
click at [592, 237] on span "Aplicación de WhatsApp Business" at bounding box center [595, 241] width 190 height 13
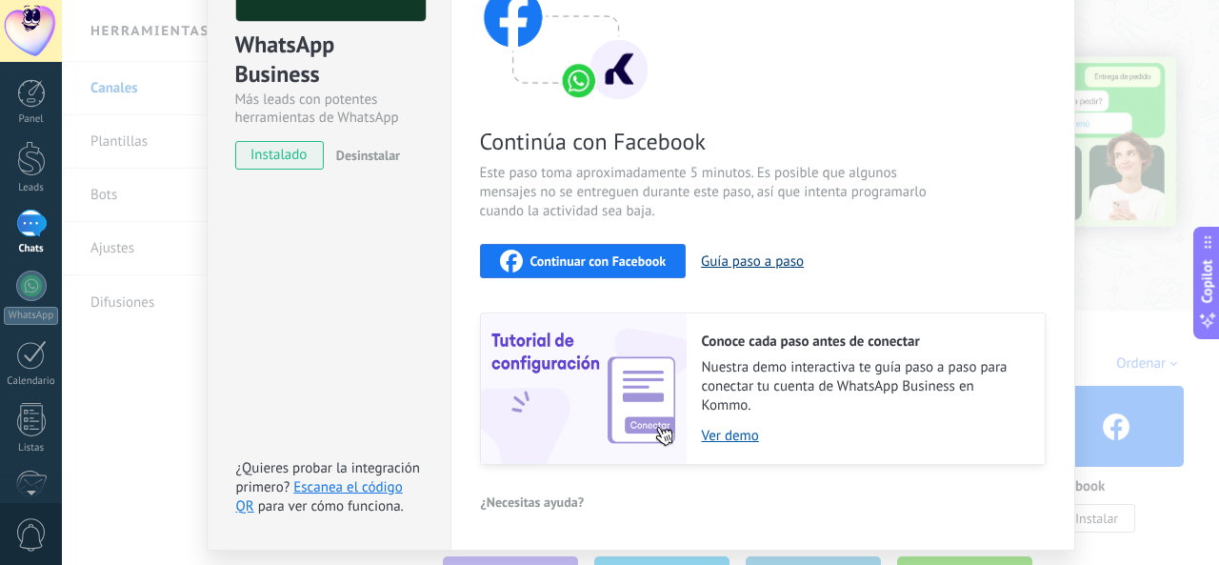
click at [726, 261] on button "Guía paso a paso" at bounding box center [752, 261] width 103 height 18
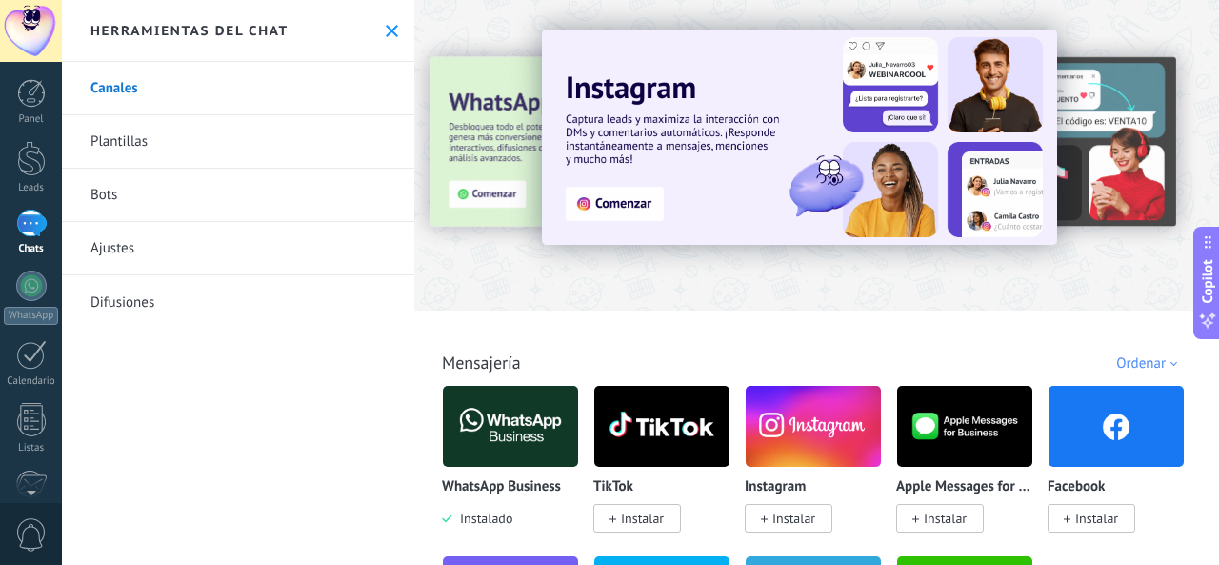
scroll to position [0, 0]
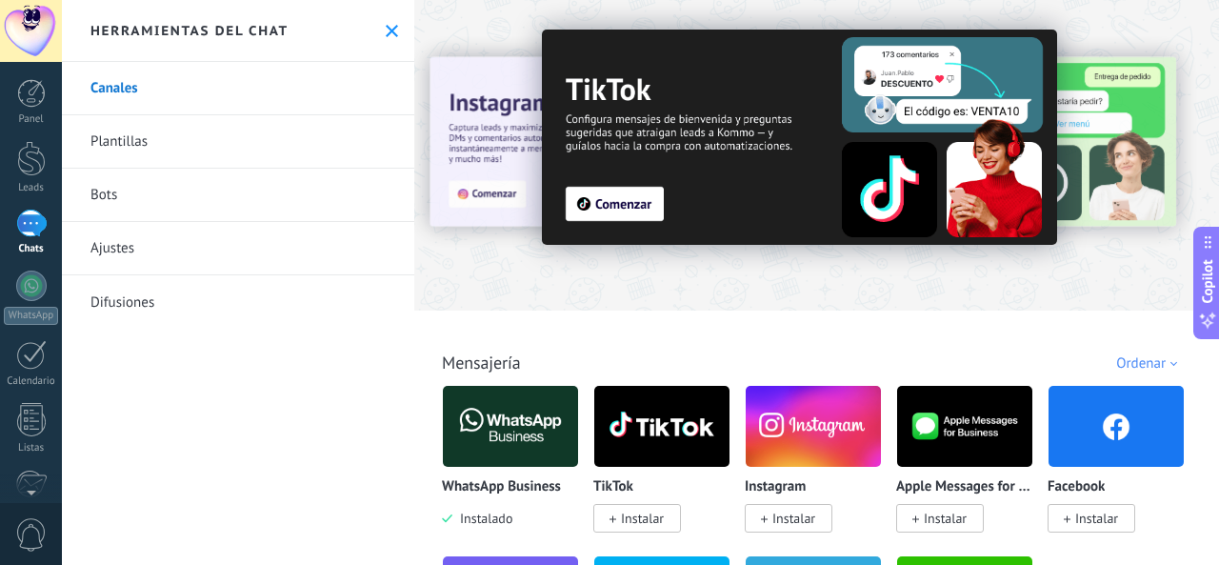
click at [5, 392] on div "Panel Leads Chats WhatsApp Clientes" at bounding box center [31, 404] width 62 height 651
